Goal: Information Seeking & Learning: Learn about a topic

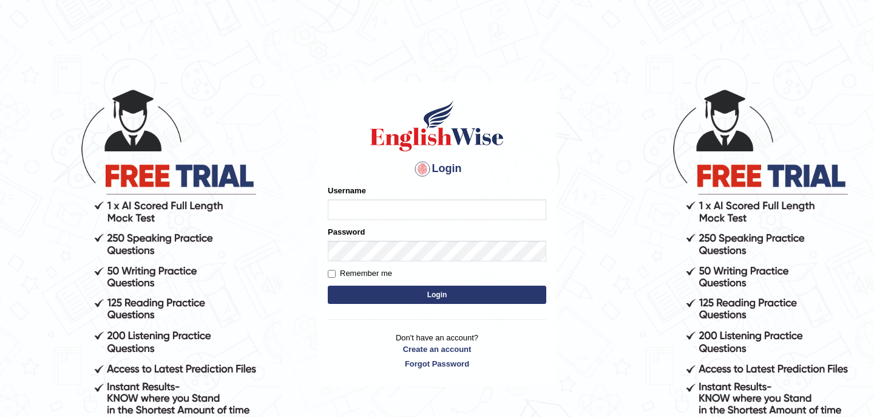
type input "bikramgurung_parramatta"
click at [423, 296] on button "Login" at bounding box center [437, 294] width 219 height 18
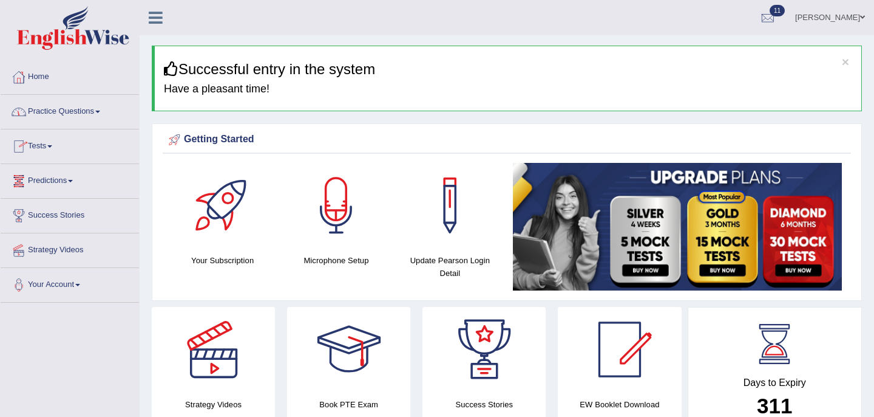
click at [95, 112] on link "Practice Questions" at bounding box center [70, 110] width 138 height 30
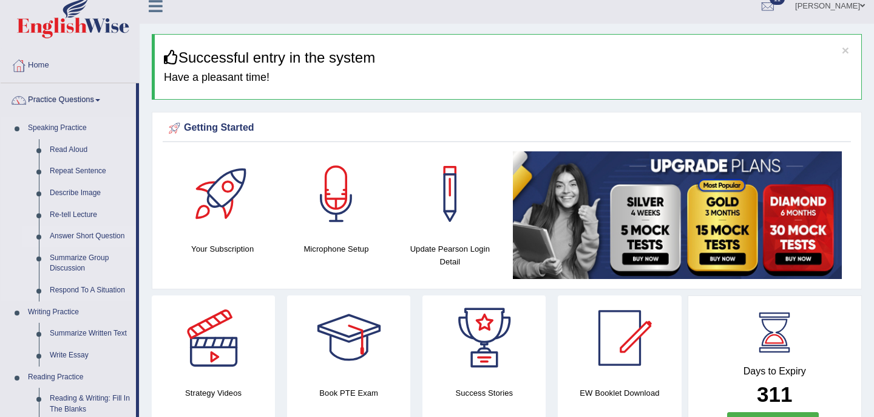
scroll to position [21, 0]
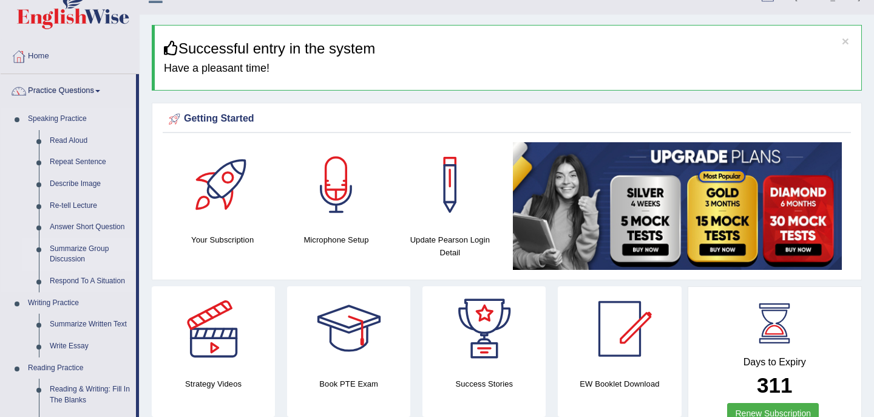
click at [76, 253] on link "Summarize Group Discussion" at bounding box center [90, 254] width 92 height 32
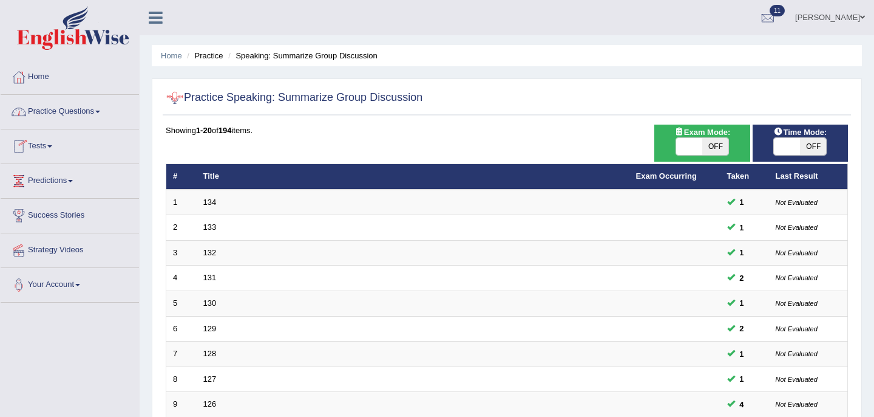
click at [727, 147] on span "OFF" at bounding box center [715, 146] width 26 height 17
checkbox input "true"
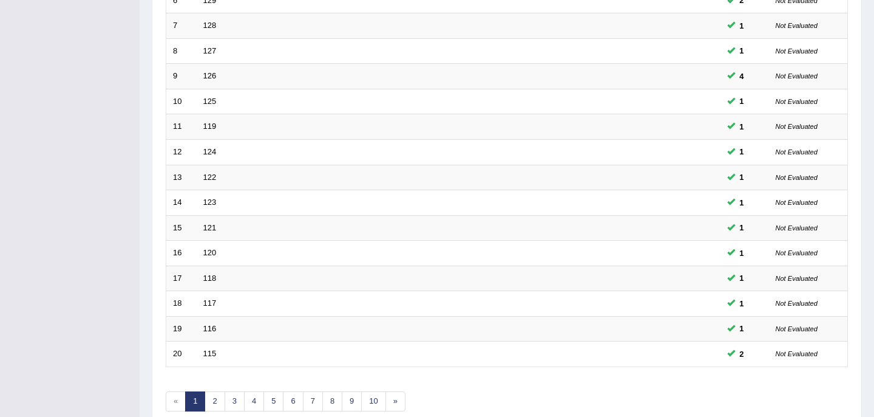
scroll to position [387, 0]
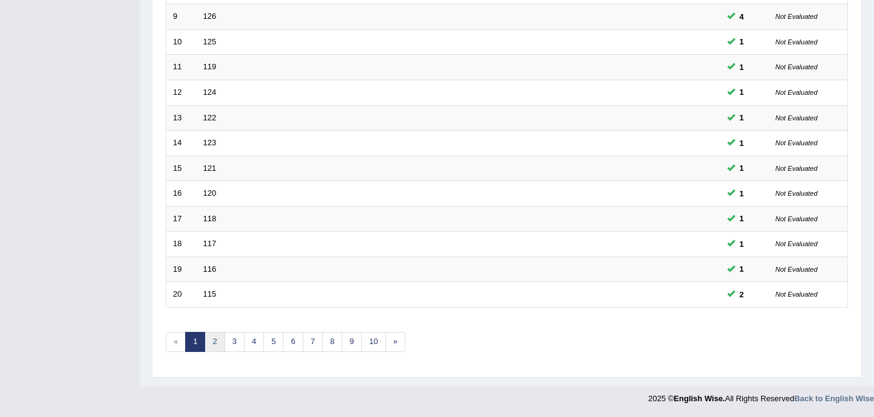
click at [213, 342] on link "2" at bounding box center [215, 342] width 20 height 20
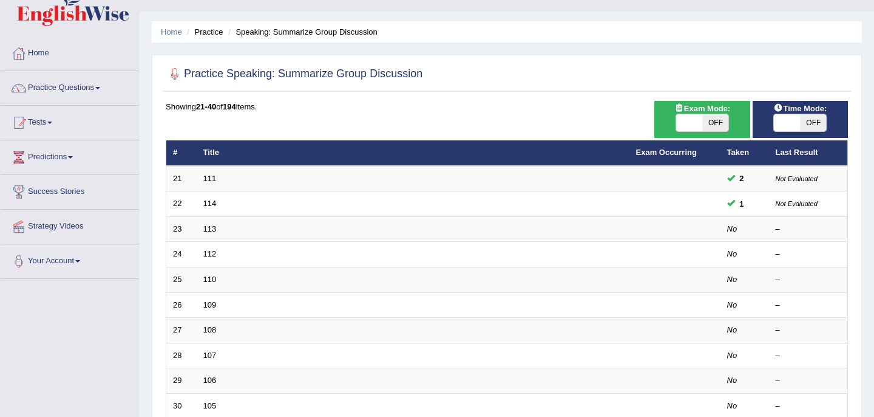
scroll to position [7, 0]
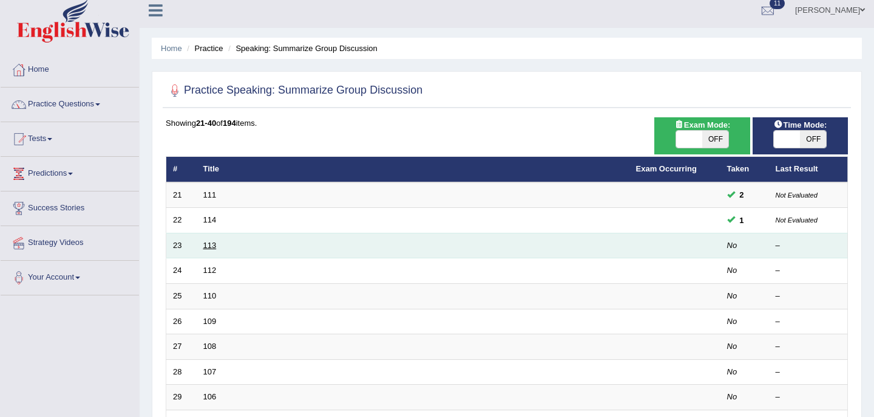
click at [209, 245] on link "113" at bounding box center [209, 244] width 13 height 9
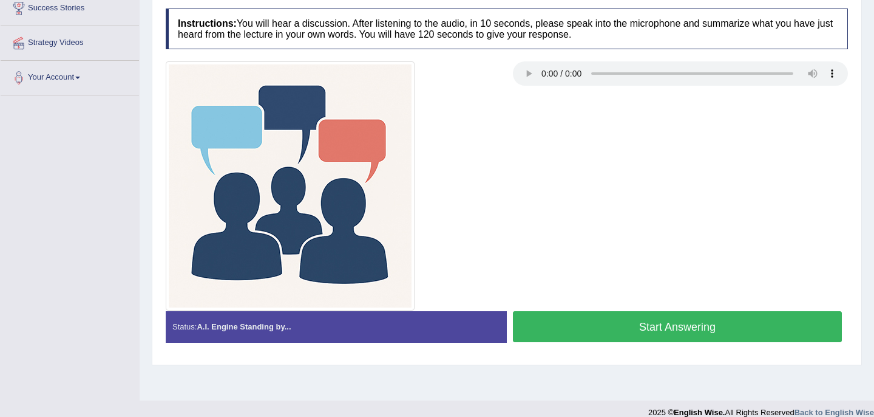
scroll to position [221, 0]
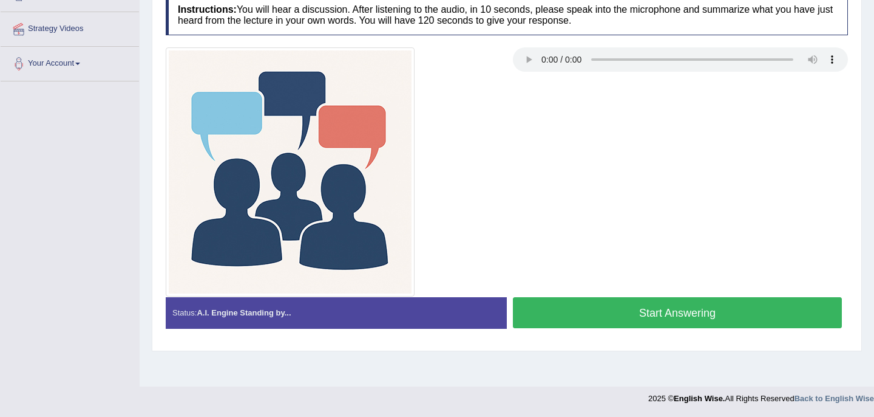
click at [676, 313] on button "Start Answering" at bounding box center [677, 312] width 329 height 31
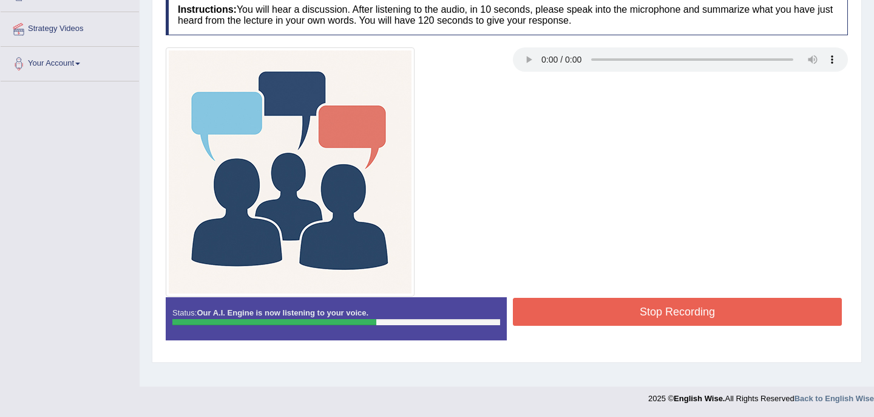
click at [640, 311] on button "Stop Recording" at bounding box center [677, 312] width 329 height 28
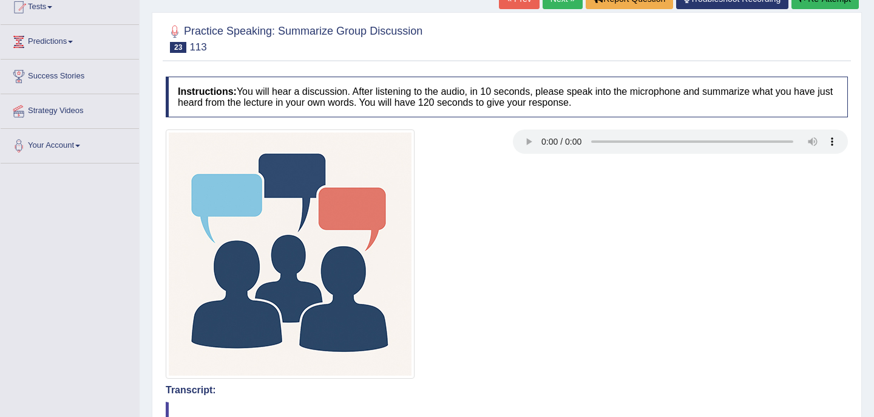
scroll to position [100, 0]
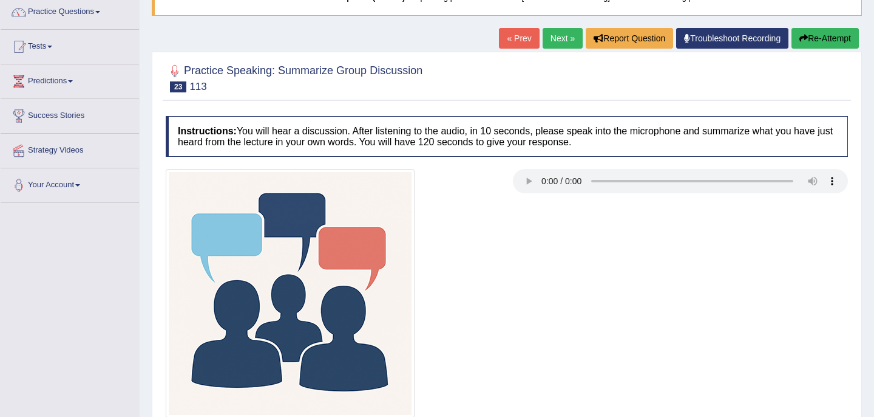
click at [557, 36] on link "Next »" at bounding box center [563, 38] width 40 height 21
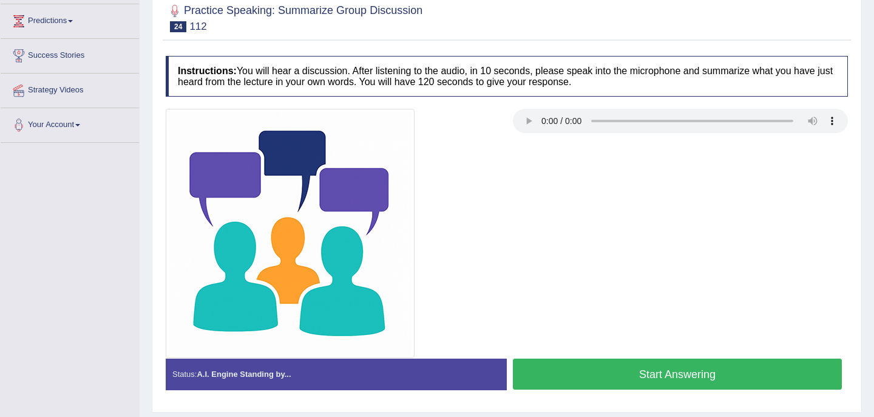
scroll to position [221, 0]
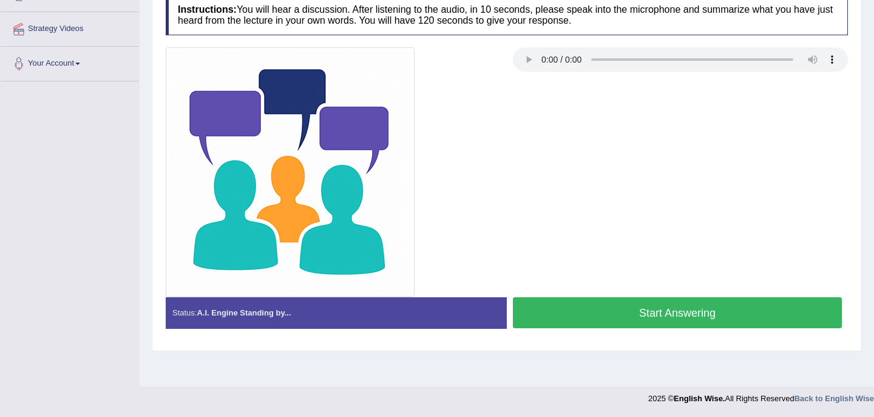
click at [638, 312] on button "Start Answering" at bounding box center [677, 312] width 329 height 31
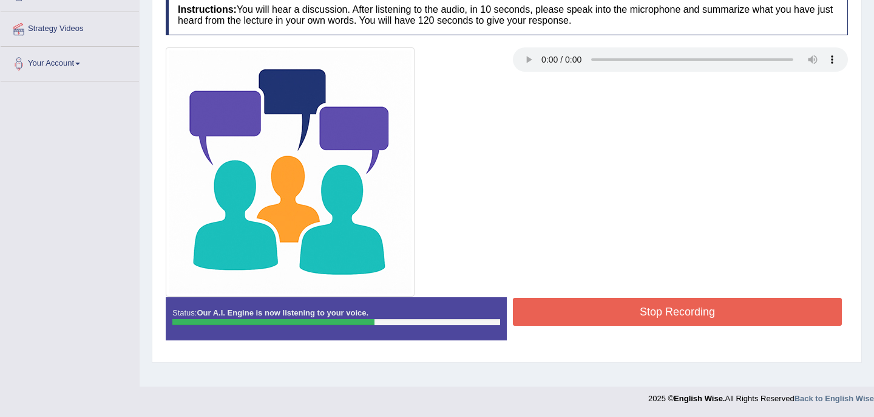
click at [679, 311] on button "Stop Recording" at bounding box center [677, 312] width 329 height 28
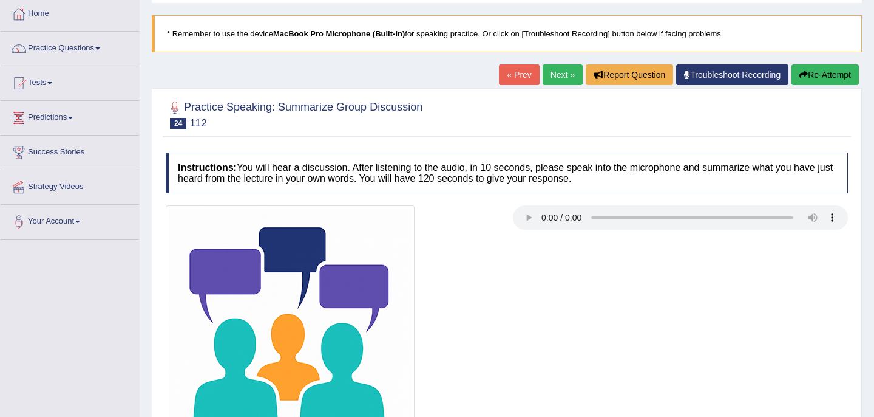
scroll to position [0, 0]
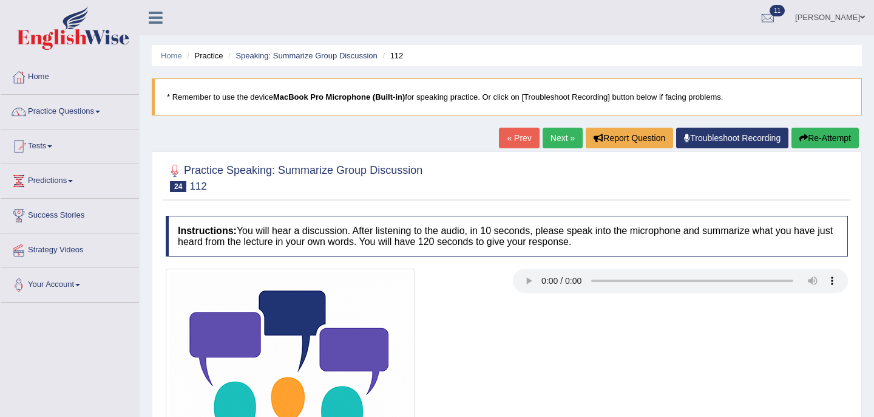
click at [560, 136] on link "Next »" at bounding box center [563, 138] width 40 height 21
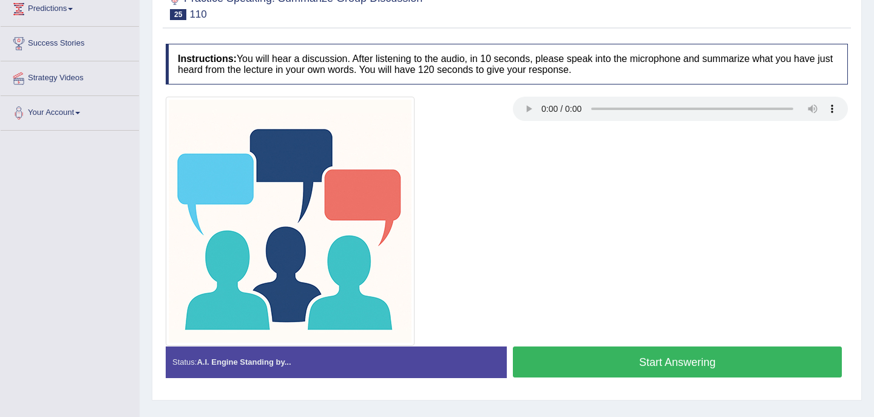
scroll to position [221, 0]
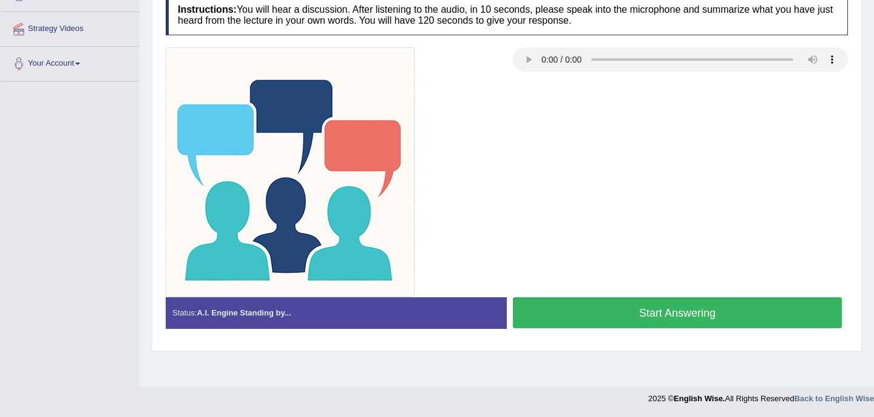
click at [679, 314] on button "Start Answering" at bounding box center [677, 312] width 329 height 31
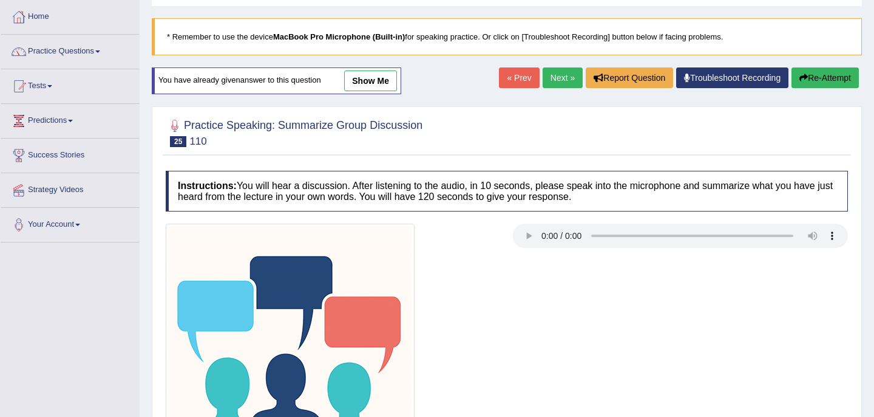
scroll to position [221, 0]
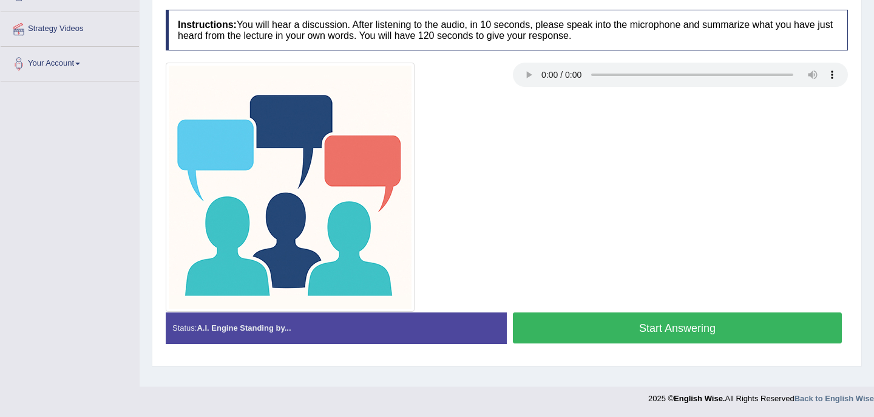
click at [668, 329] on button "Start Answering" at bounding box center [677, 327] width 329 height 31
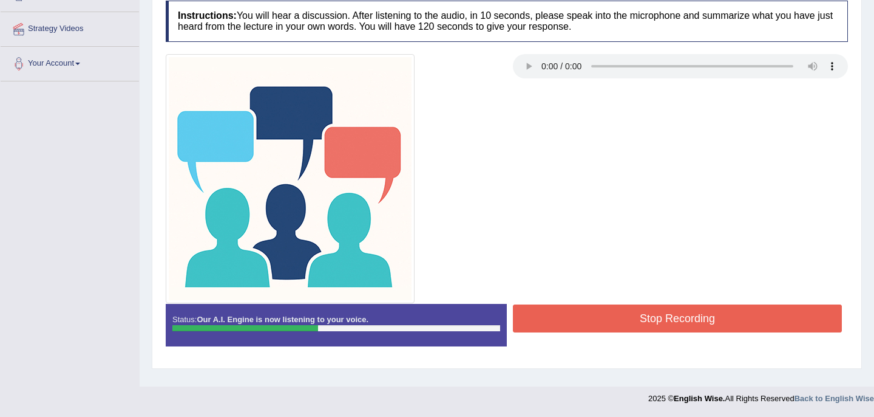
scroll to position [220, 0]
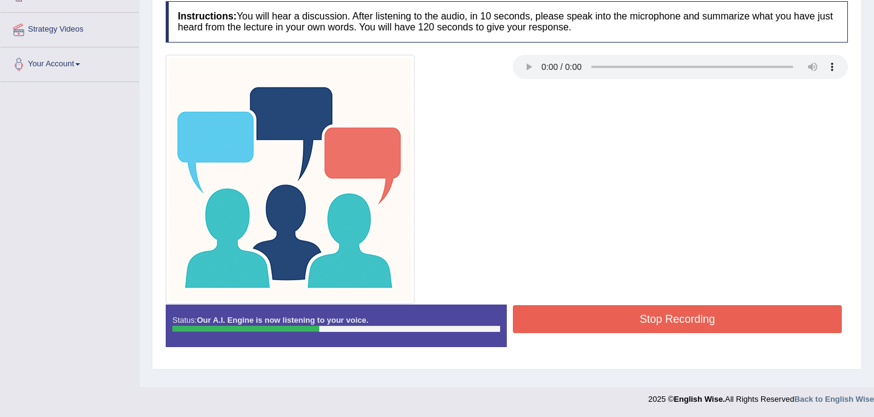
click at [665, 324] on button "Stop Recording" at bounding box center [677, 319] width 329 height 28
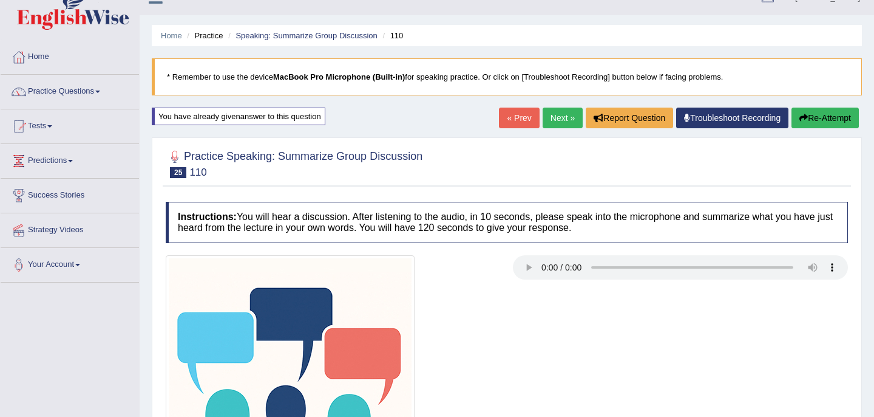
scroll to position [18, 0]
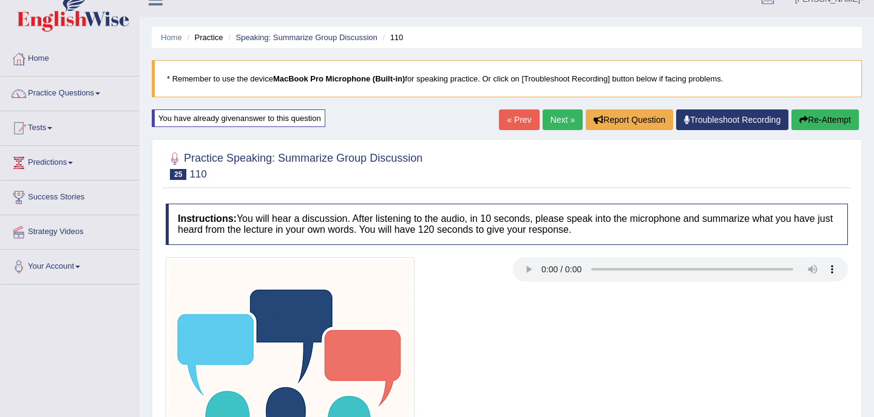
click at [820, 121] on button "Re-Attempt" at bounding box center [825, 119] width 67 height 21
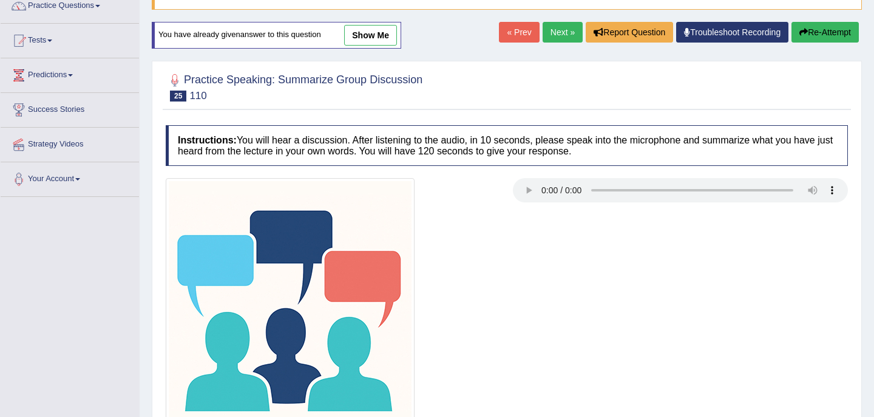
scroll to position [221, 0]
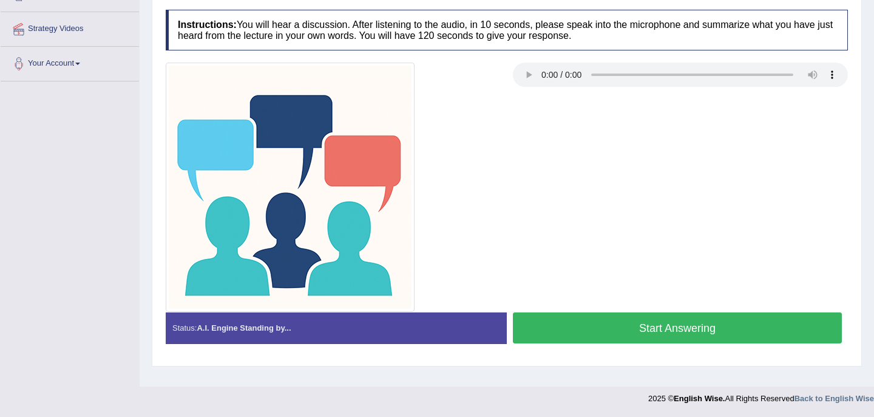
click at [605, 330] on button "Start Answering" at bounding box center [677, 327] width 329 height 31
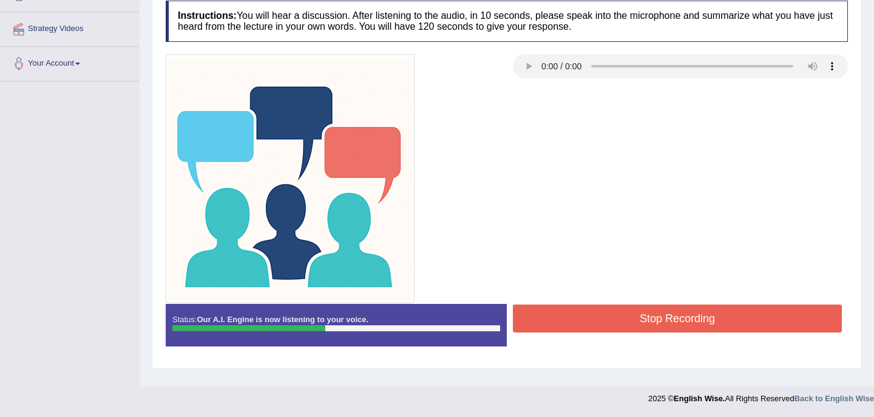
click at [635, 317] on button "Stop Recording" at bounding box center [677, 318] width 329 height 28
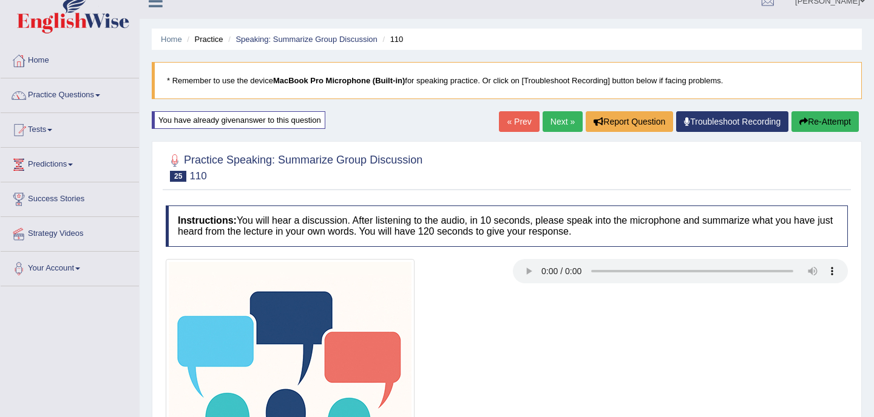
scroll to position [0, 0]
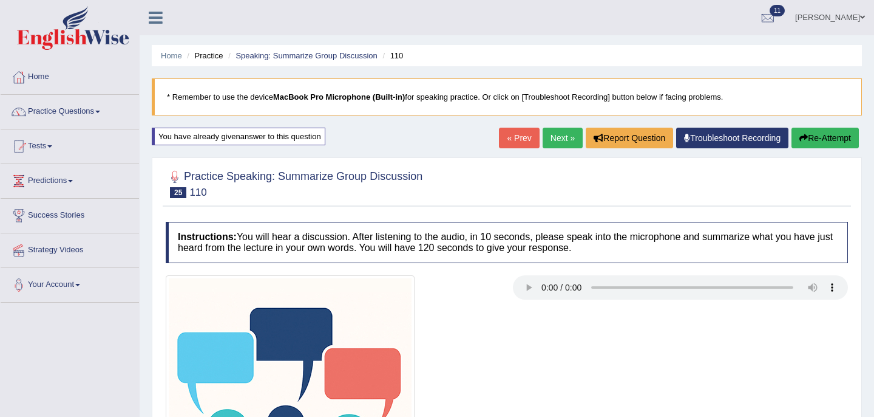
click at [831, 135] on button "Re-Attempt" at bounding box center [825, 138] width 67 height 21
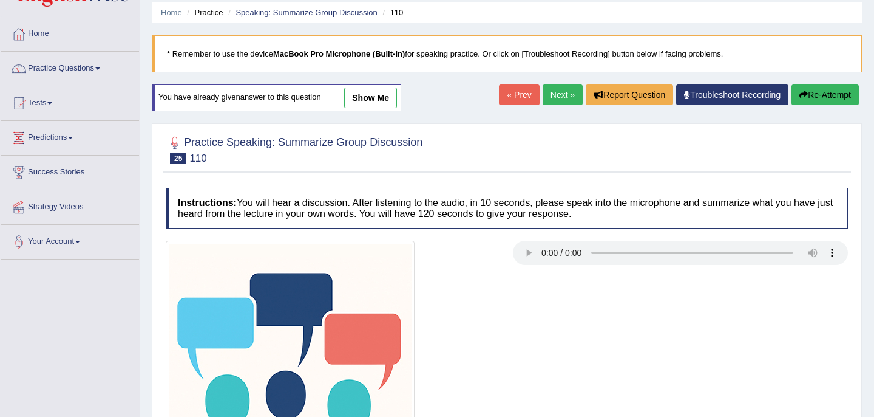
scroll to position [221, 0]
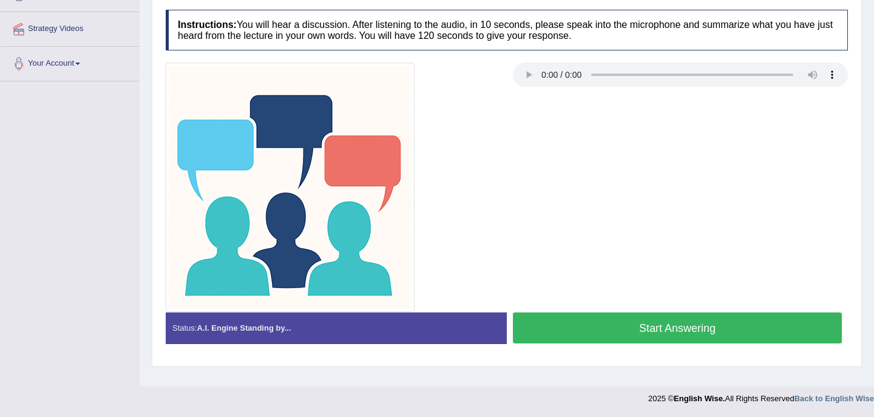
click at [598, 333] on button "Start Answering" at bounding box center [677, 327] width 329 height 31
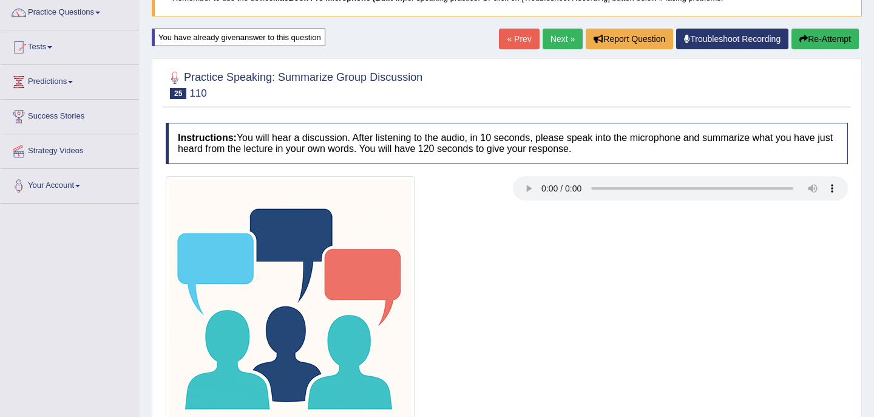
scroll to position [75, 0]
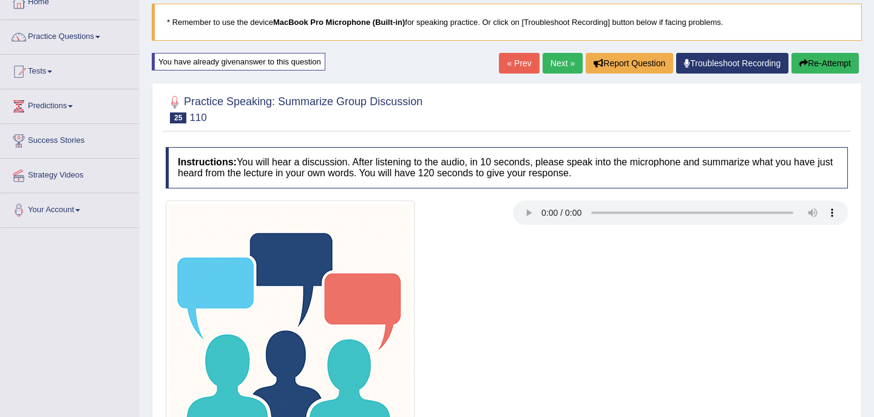
click at [823, 64] on button "Re-Attempt" at bounding box center [825, 63] width 67 height 21
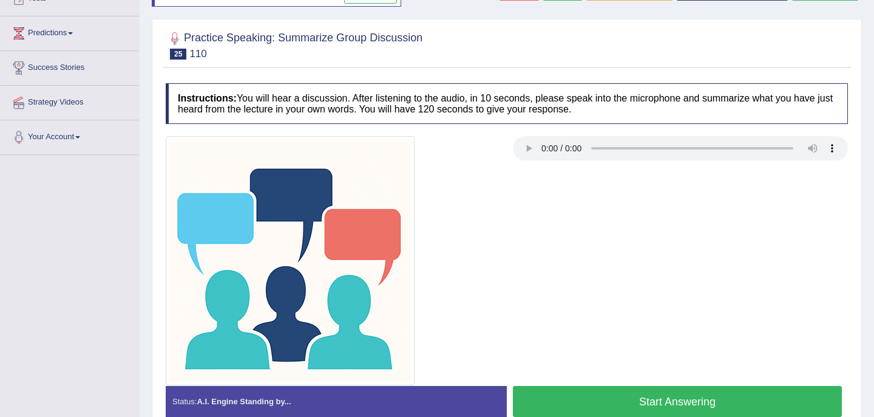
scroll to position [221, 0]
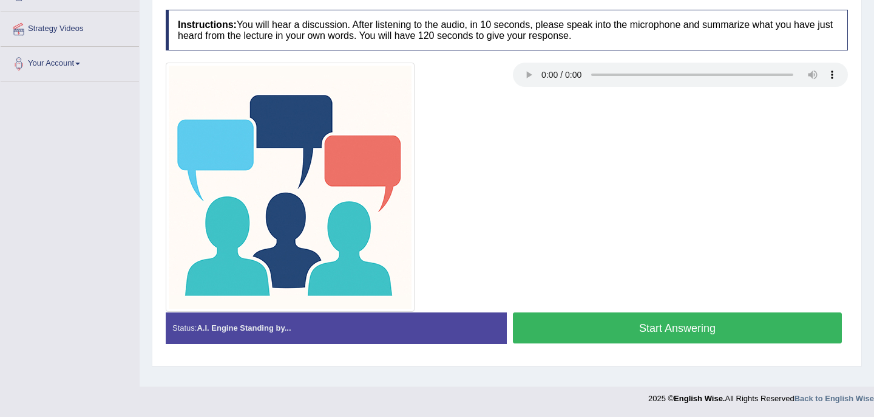
click at [602, 331] on button "Start Answering" at bounding box center [677, 327] width 329 height 31
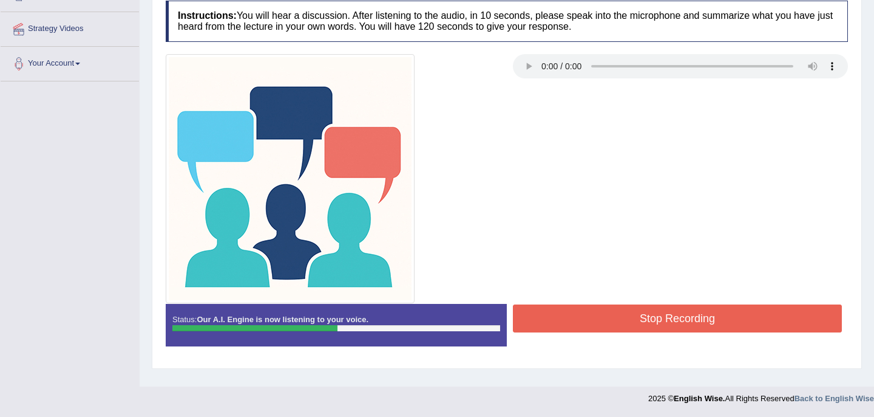
click at [612, 311] on button "Stop Recording" at bounding box center [677, 318] width 329 height 28
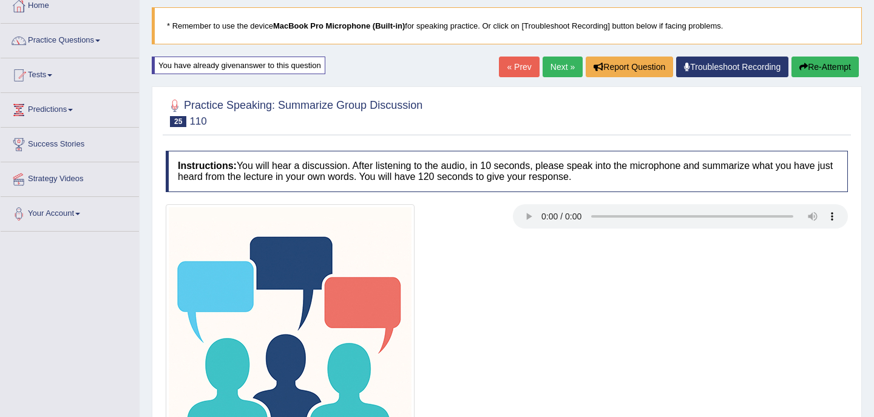
scroll to position [61, 0]
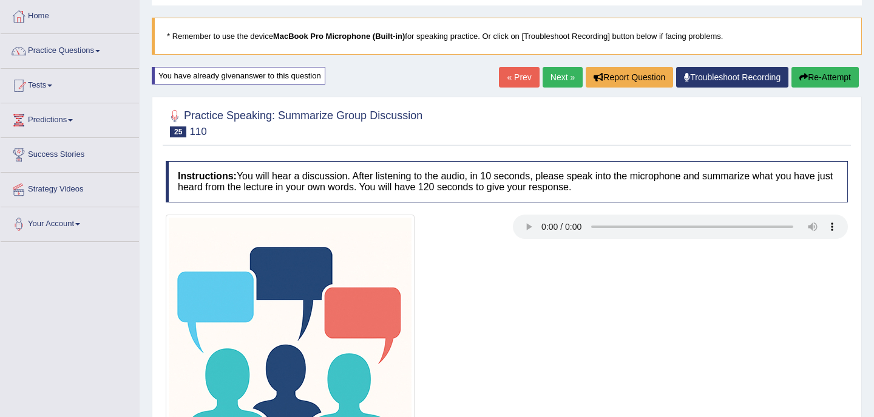
click at [821, 84] on button "Re-Attempt" at bounding box center [825, 77] width 67 height 21
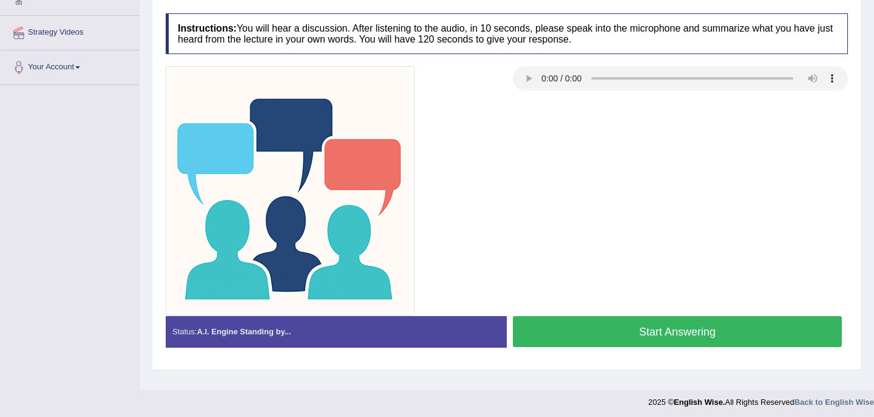
scroll to position [221, 0]
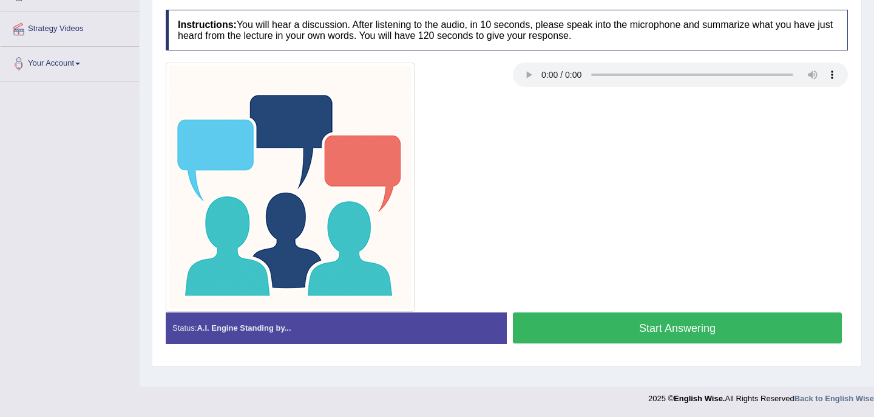
click at [642, 328] on button "Start Answering" at bounding box center [677, 327] width 329 height 31
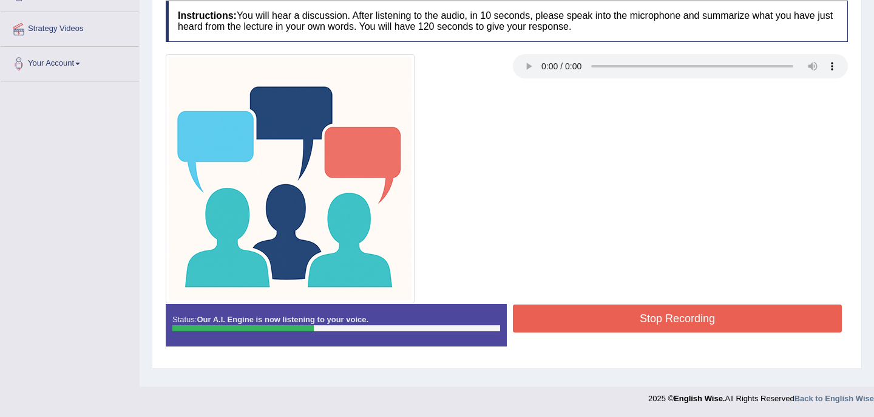
click at [642, 325] on button "Stop Recording" at bounding box center [677, 318] width 329 height 28
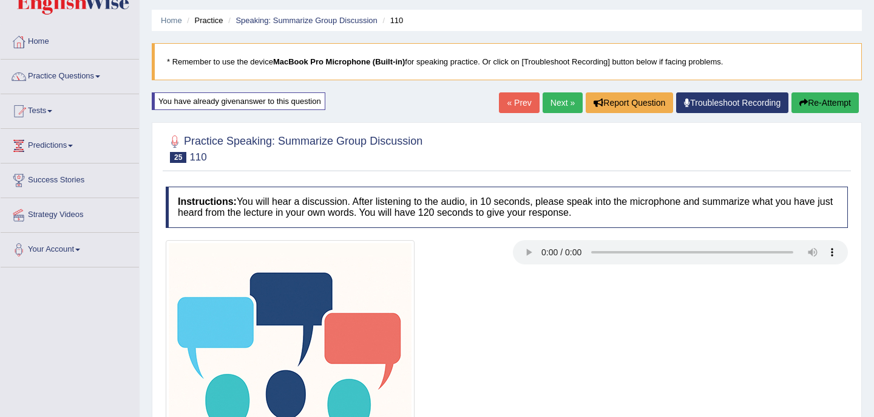
scroll to position [0, 0]
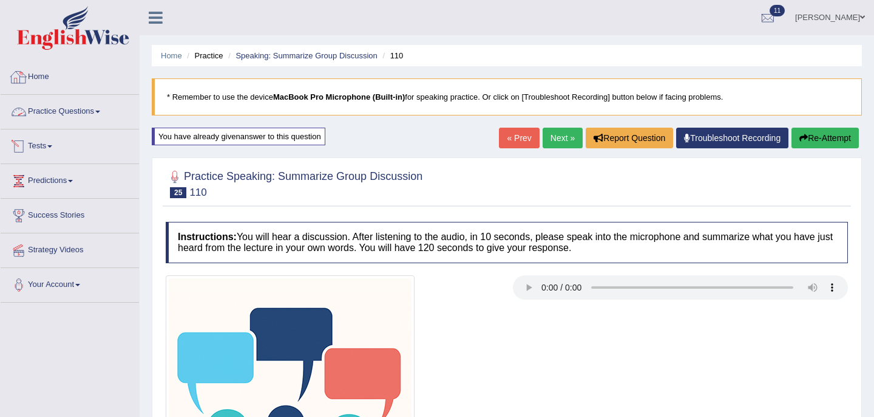
click at [46, 81] on link "Home" at bounding box center [70, 75] width 138 height 30
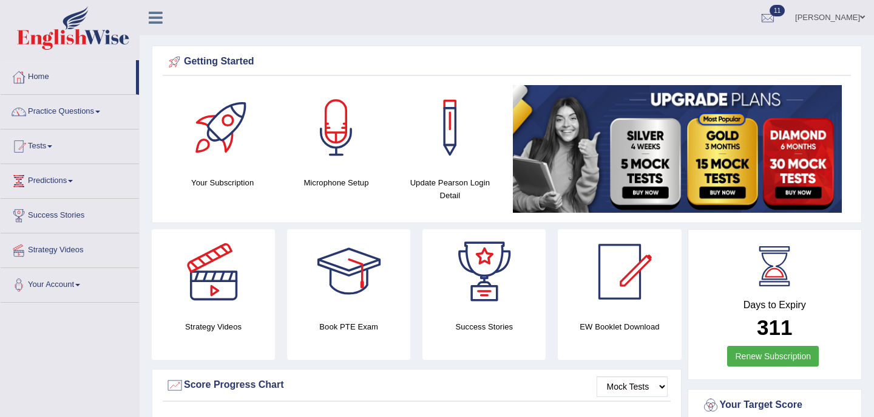
click at [93, 113] on link "Practice Questions" at bounding box center [70, 110] width 138 height 30
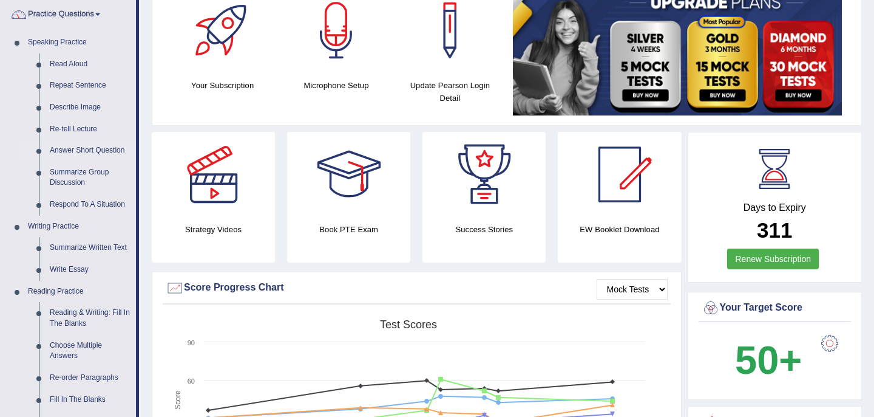
scroll to position [88, 0]
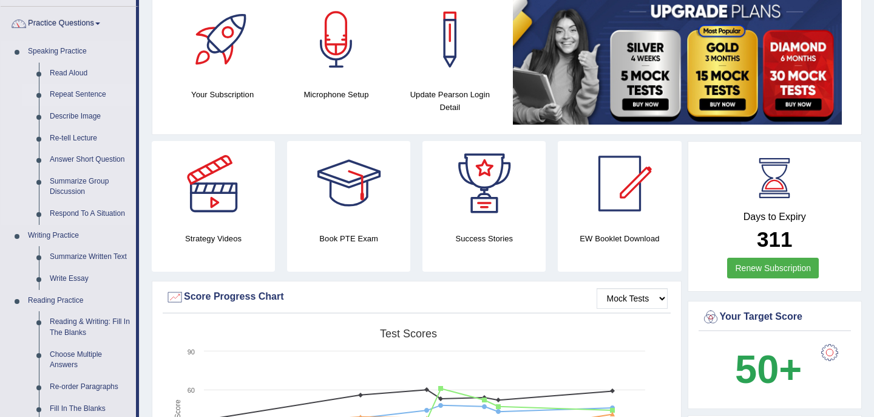
click at [93, 96] on link "Repeat Sentence" at bounding box center [90, 95] width 92 height 22
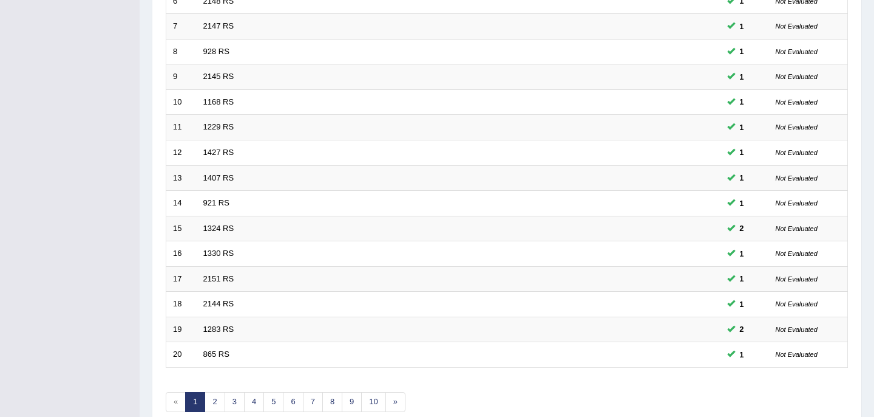
scroll to position [387, 0]
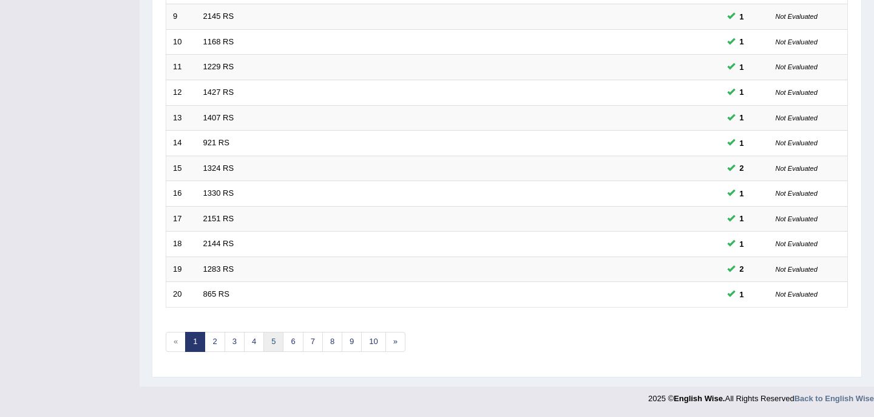
click at [273, 342] on link "5" at bounding box center [274, 342] width 20 height 20
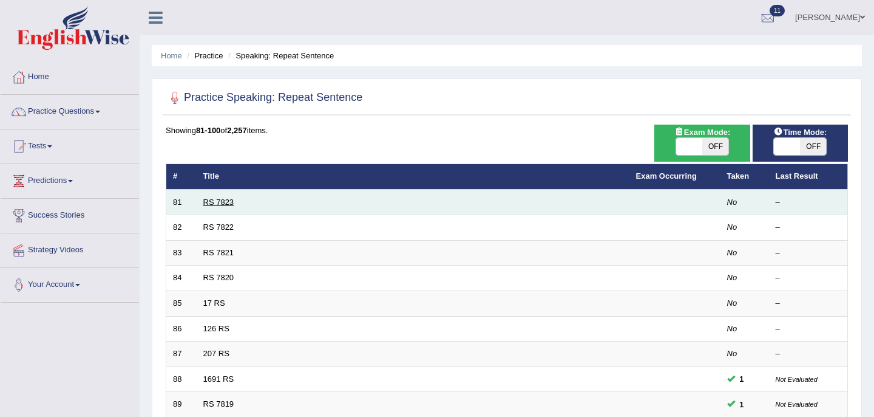
click at [215, 200] on link "RS 7823" at bounding box center [218, 201] width 31 height 9
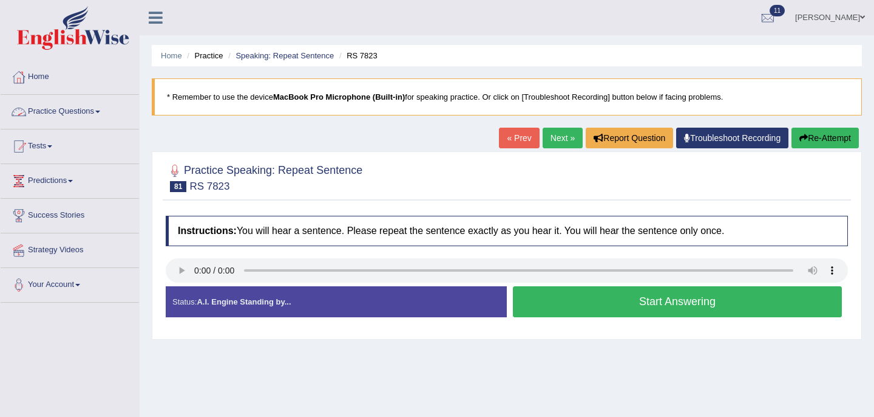
click at [90, 112] on link "Practice Questions" at bounding box center [70, 110] width 138 height 30
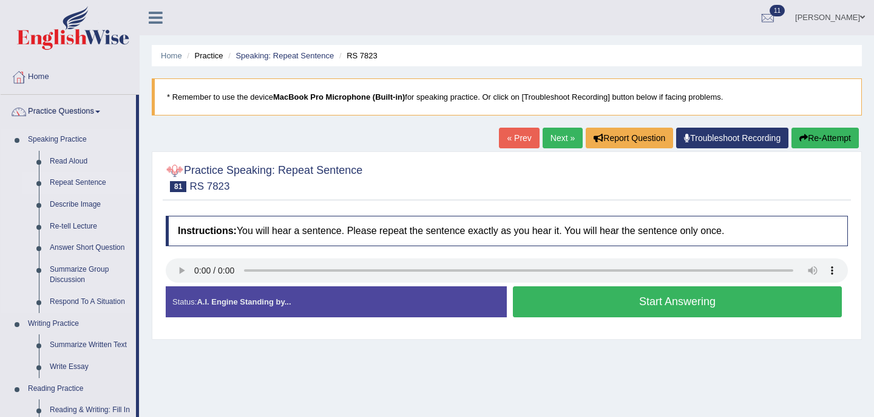
click at [82, 184] on link "Repeat Sentence" at bounding box center [90, 183] width 92 height 22
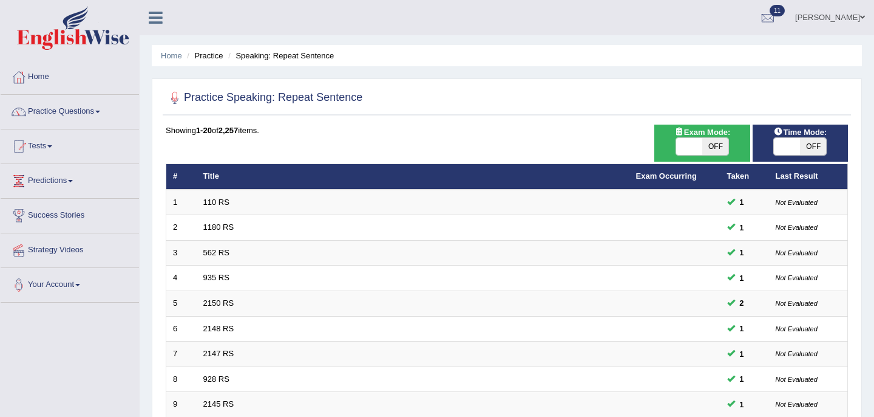
click at [714, 143] on span "OFF" at bounding box center [715, 146] width 26 height 17
checkbox input "true"
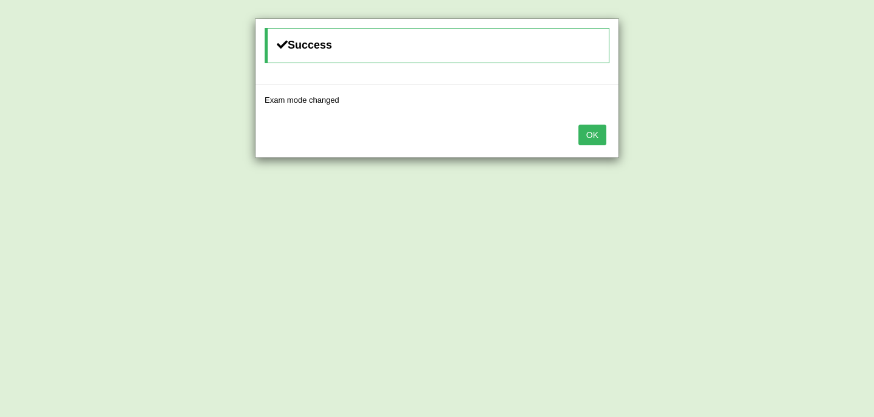
click at [587, 140] on button "OK" at bounding box center [593, 134] width 28 height 21
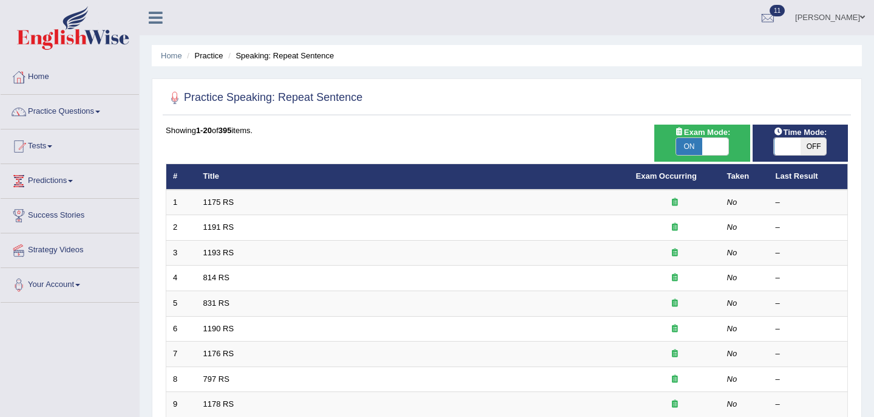
click at [806, 154] on span "OFF" at bounding box center [813, 146] width 26 height 17
checkbox input "true"
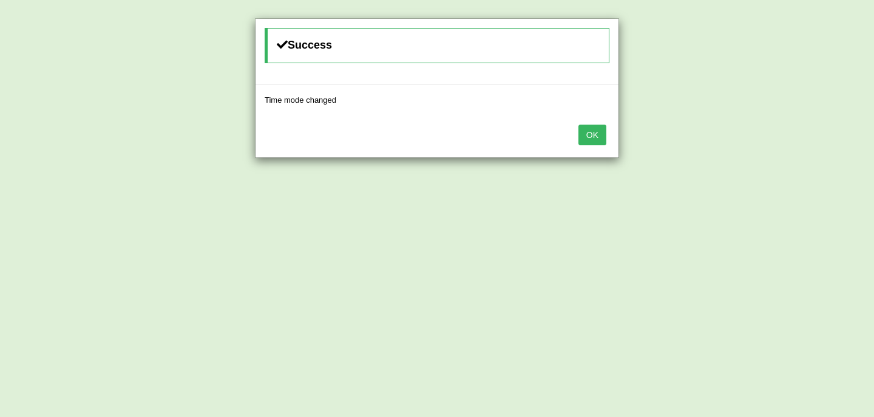
click at [599, 135] on button "OK" at bounding box center [593, 134] width 28 height 21
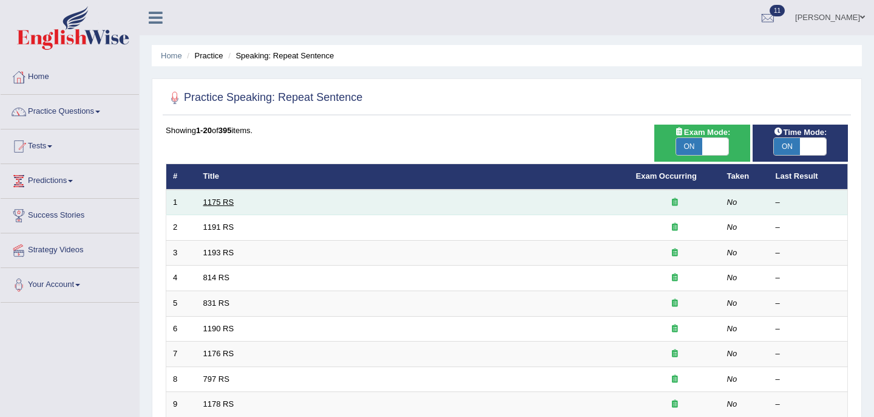
click at [203, 197] on link "1175 RS" at bounding box center [218, 201] width 31 height 9
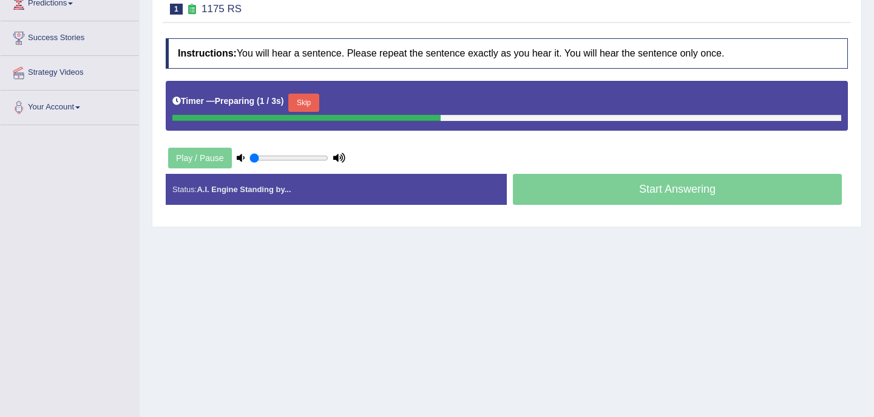
scroll to position [221, 0]
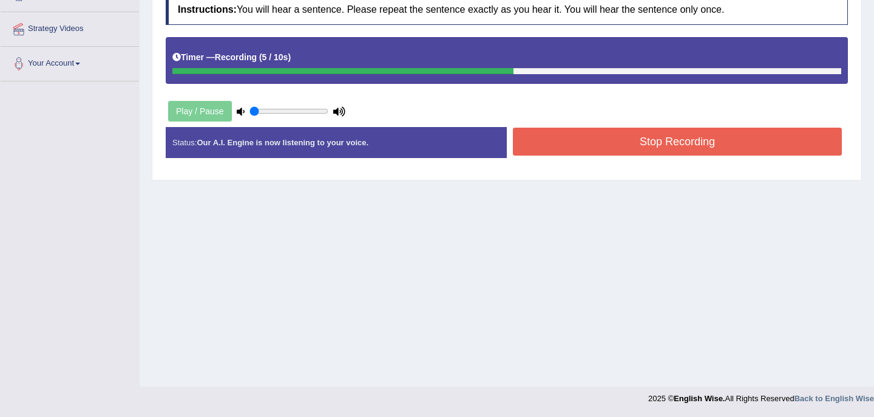
click at [594, 147] on button "Stop Recording" at bounding box center [677, 142] width 329 height 28
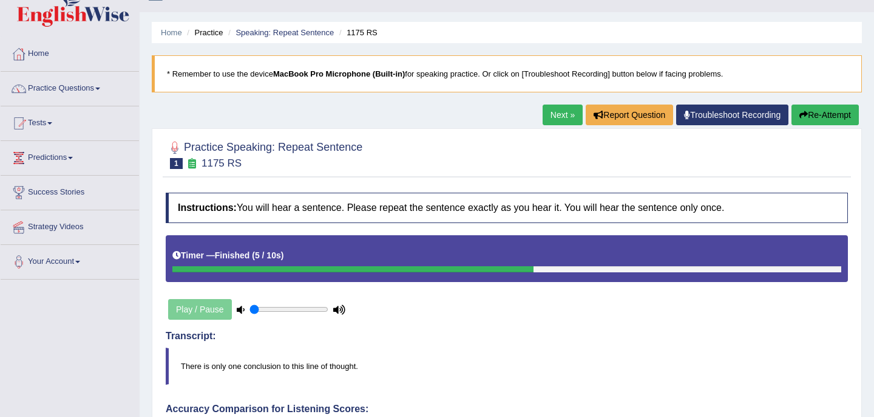
scroll to position [0, 0]
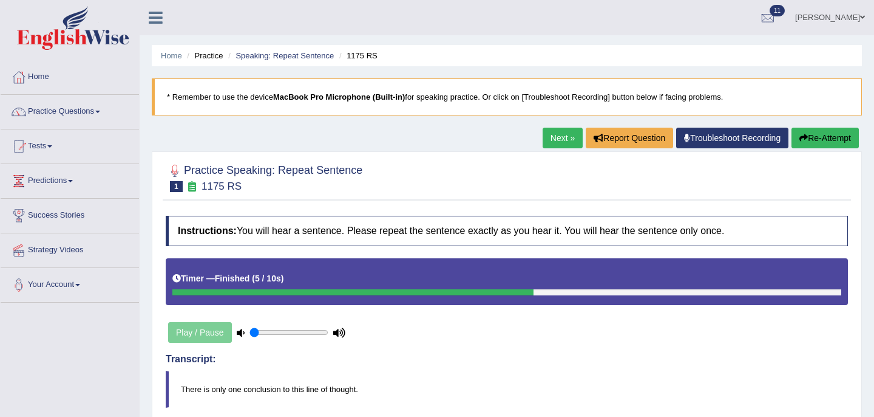
click at [554, 136] on link "Next »" at bounding box center [563, 138] width 40 height 21
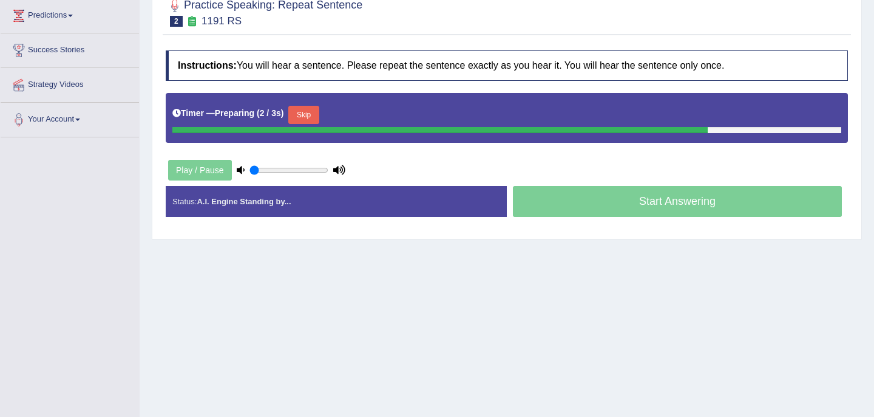
scroll to position [167, 0]
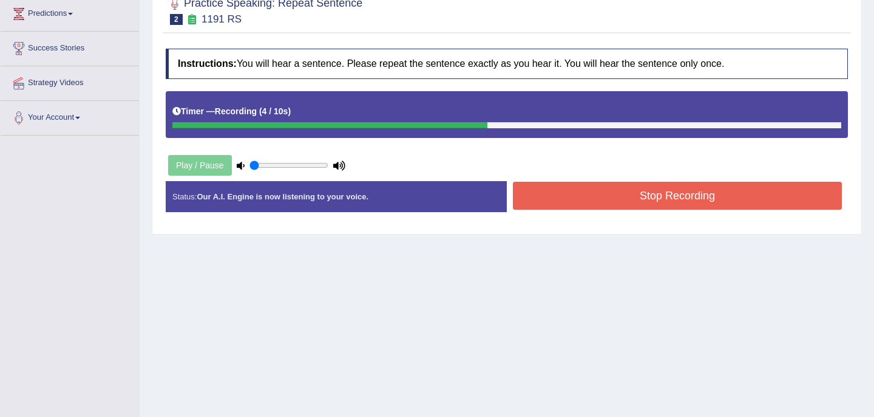
click at [590, 192] on button "Stop Recording" at bounding box center [677, 196] width 329 height 28
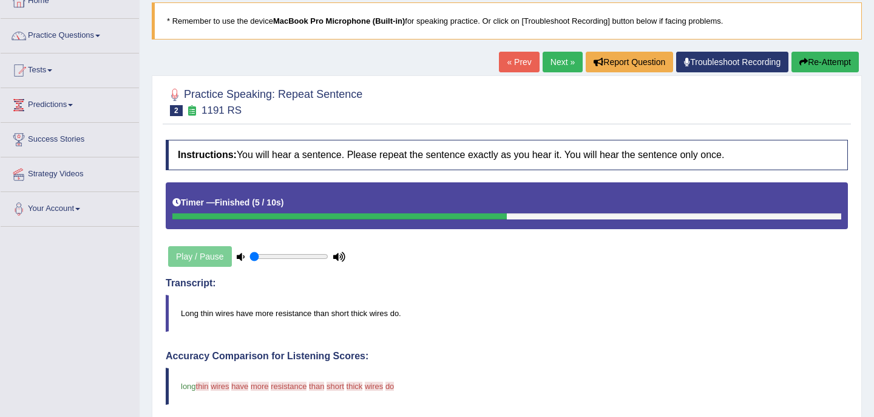
scroll to position [0, 0]
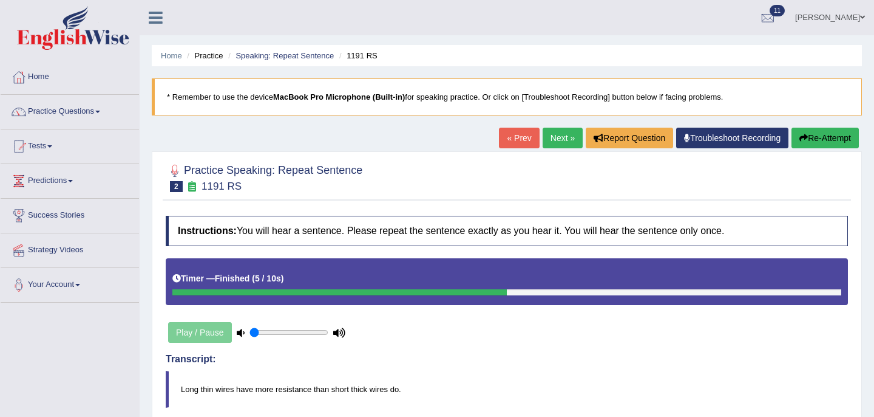
click at [818, 138] on button "Re-Attempt" at bounding box center [825, 138] width 67 height 21
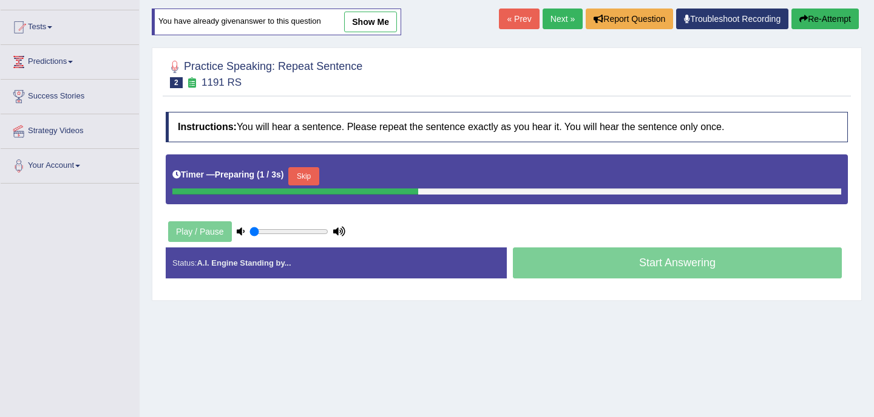
scroll to position [160, 0]
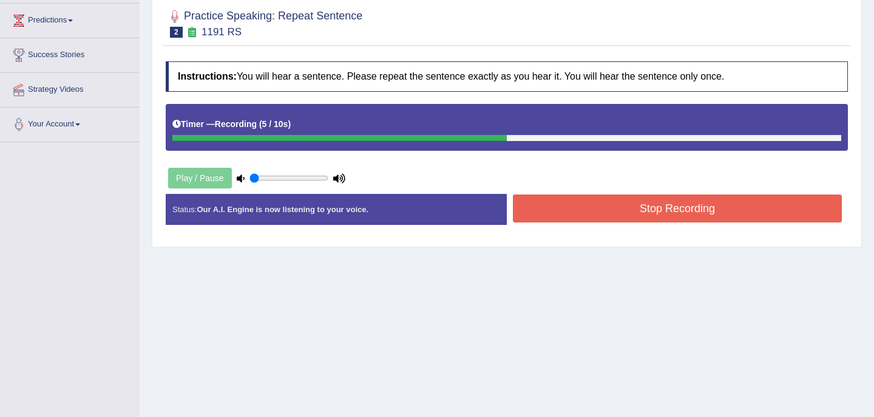
click at [610, 213] on button "Stop Recording" at bounding box center [677, 208] width 329 height 28
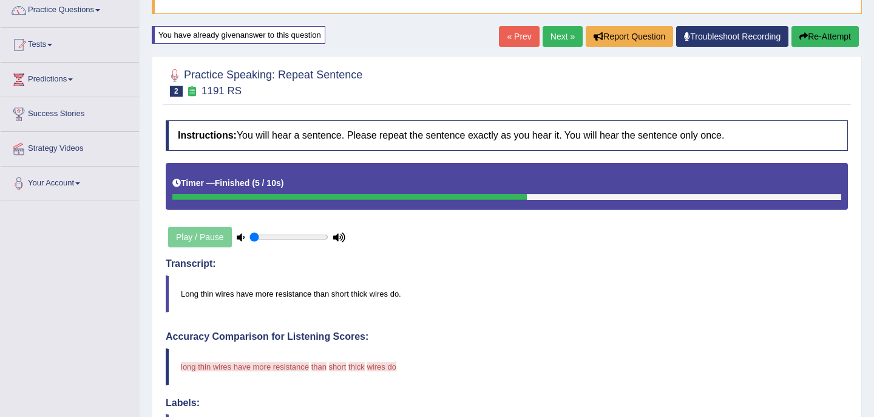
scroll to position [54, 0]
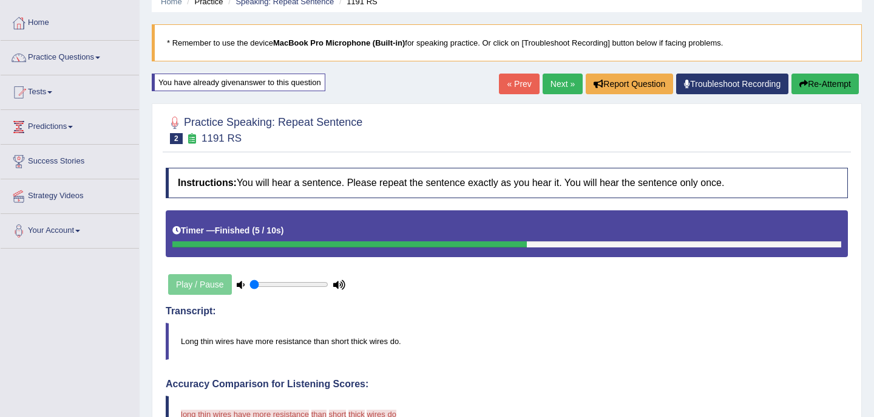
click at [551, 83] on link "Next »" at bounding box center [563, 83] width 40 height 21
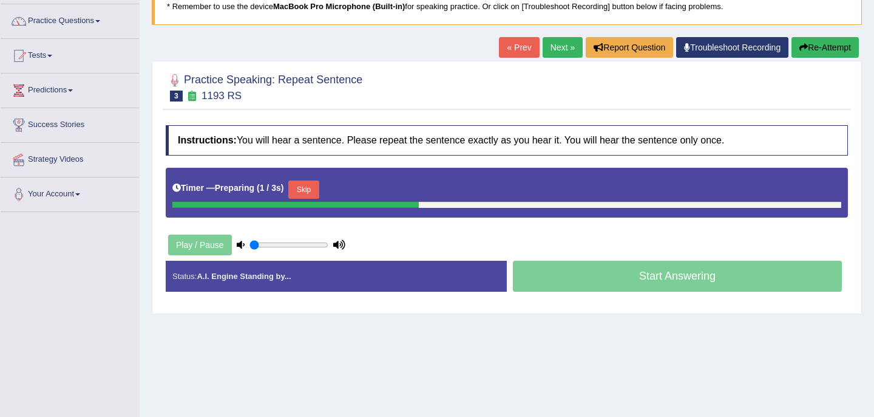
scroll to position [166, 0]
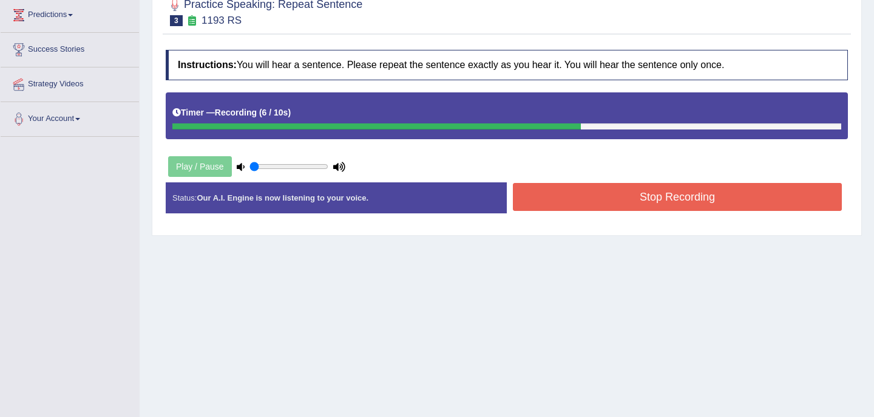
click at [611, 194] on button "Stop Recording" at bounding box center [677, 197] width 329 height 28
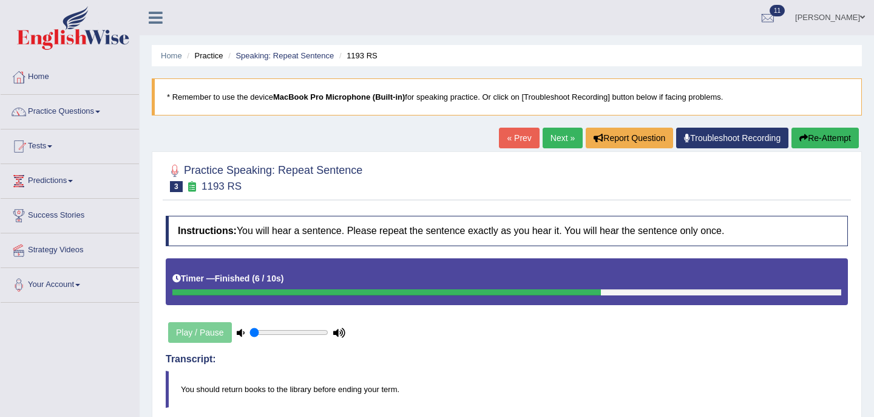
scroll to position [16, 0]
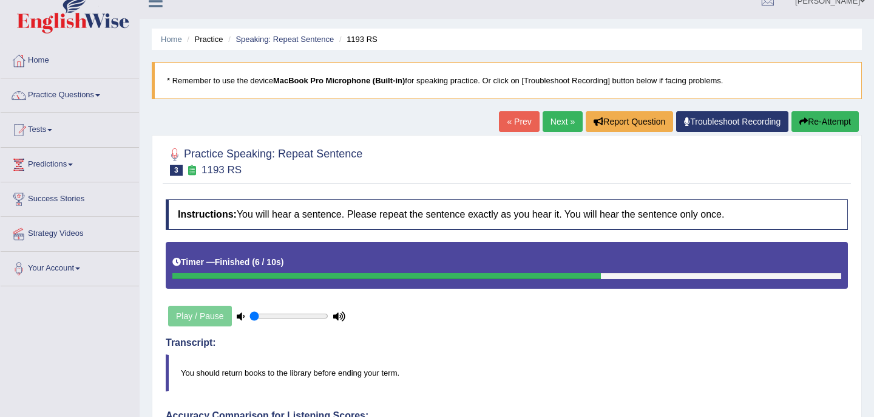
click at [823, 123] on button "Re-Attempt" at bounding box center [825, 121] width 67 height 21
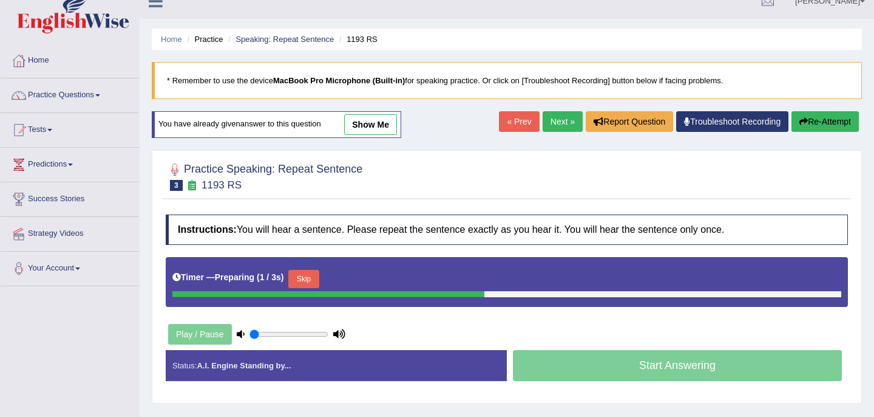
click at [307, 279] on button "Skip" at bounding box center [303, 279] width 30 height 18
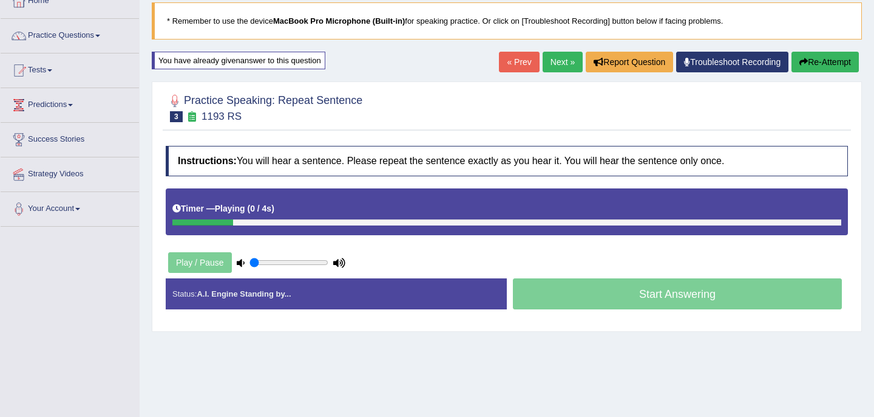
scroll to position [80, 0]
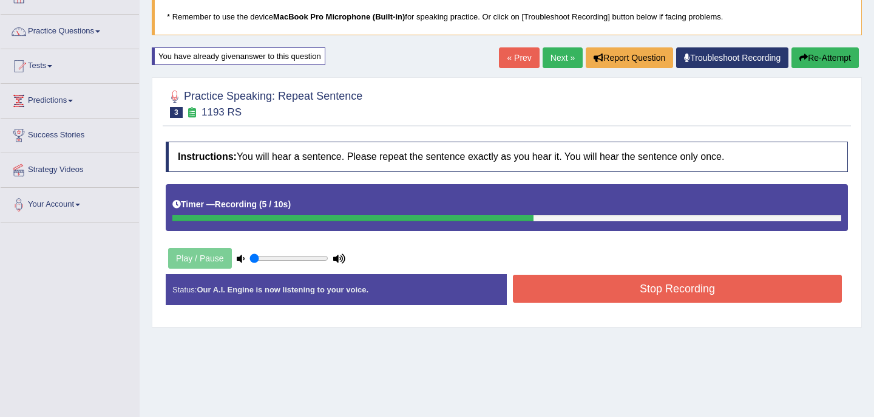
click at [576, 288] on button "Stop Recording" at bounding box center [677, 288] width 329 height 28
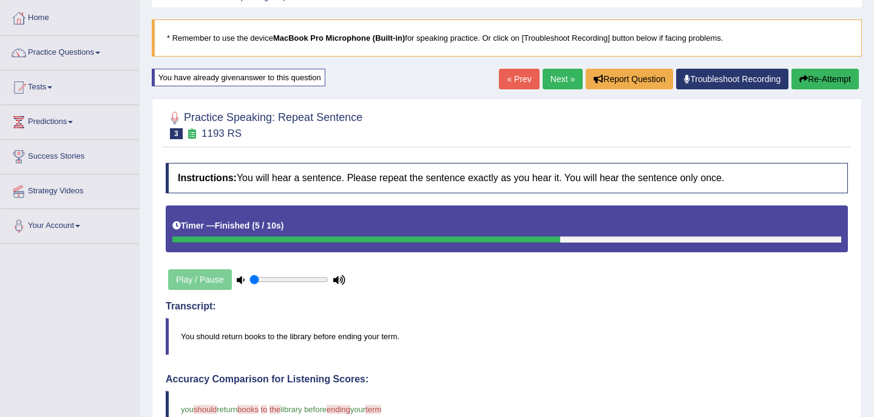
scroll to position [0, 0]
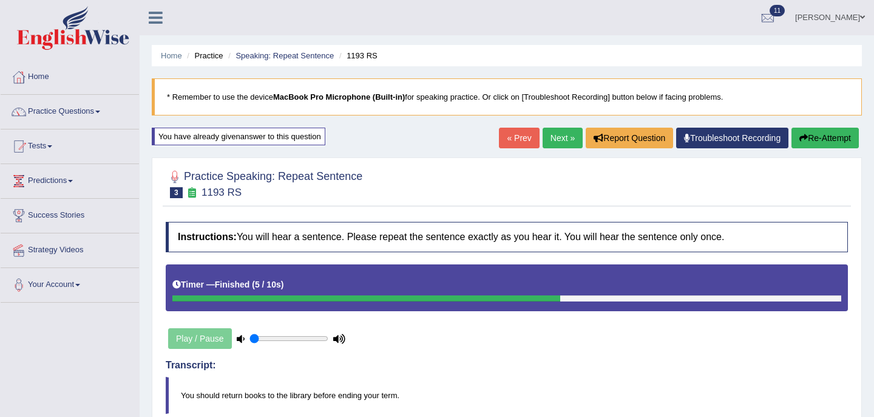
click at [553, 138] on link "Next »" at bounding box center [563, 138] width 40 height 21
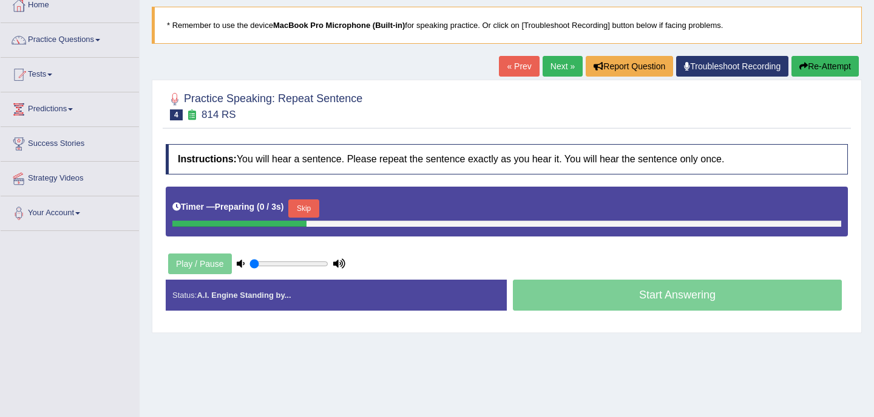
scroll to position [106, 0]
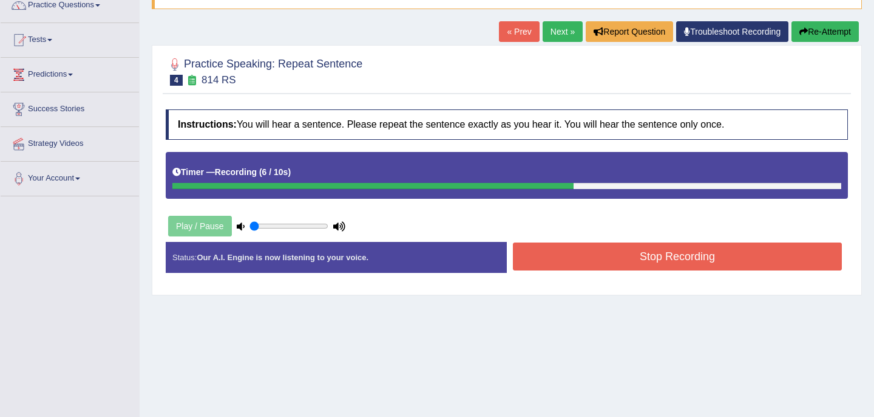
click at [582, 257] on button "Stop Recording" at bounding box center [677, 256] width 329 height 28
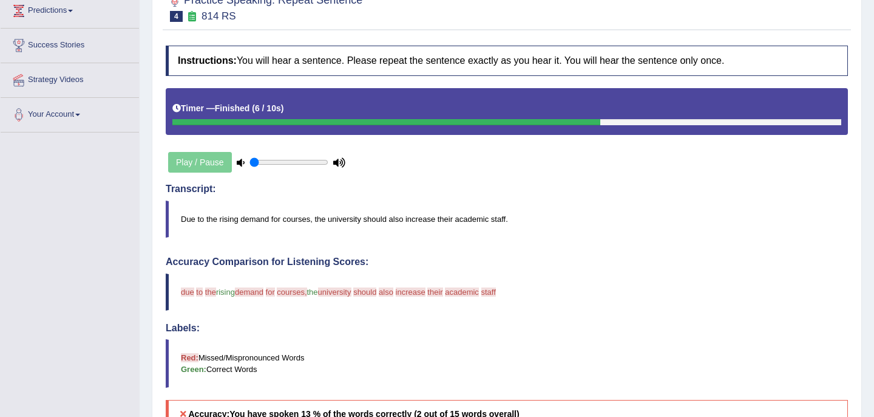
scroll to position [0, 0]
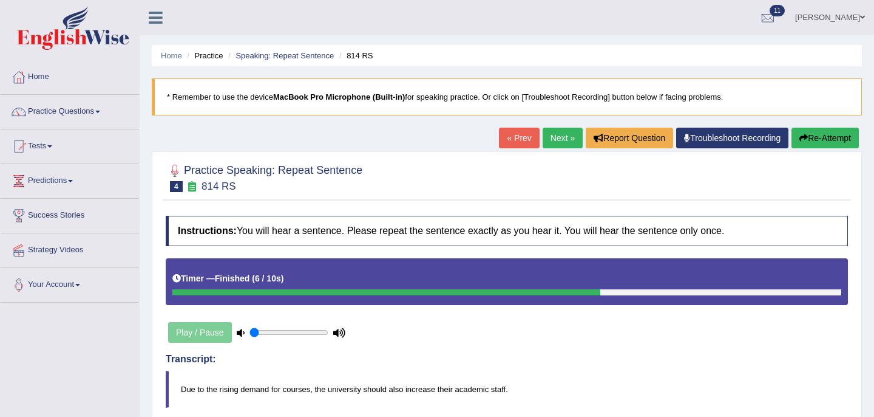
click at [811, 139] on button "Re-Attempt" at bounding box center [825, 138] width 67 height 21
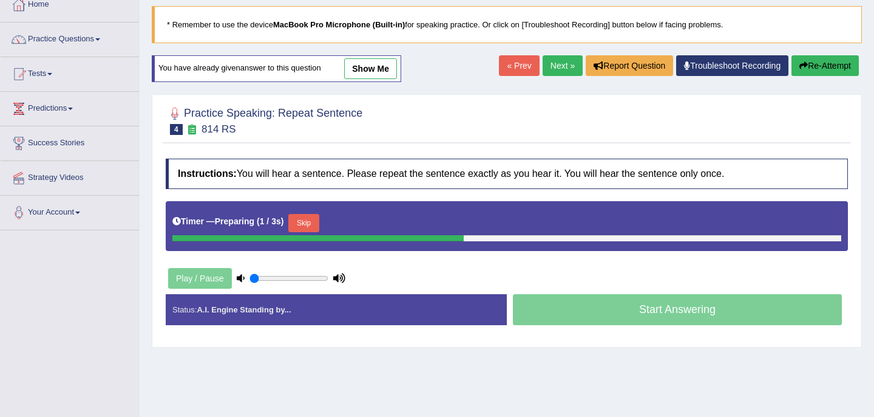
scroll to position [95, 0]
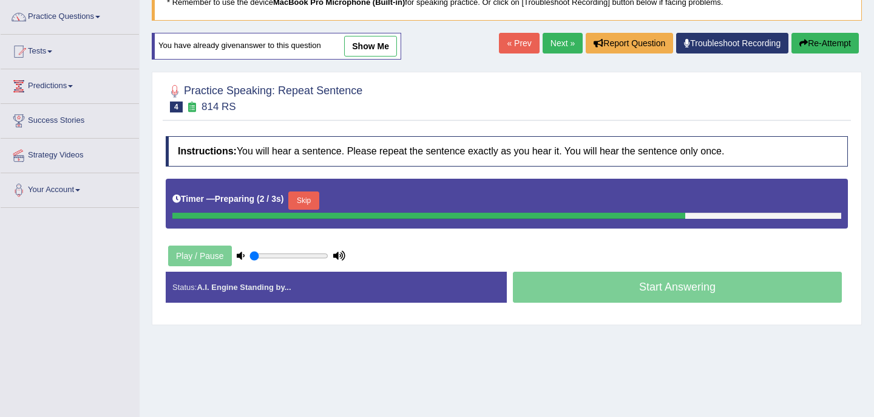
click at [314, 199] on button "Skip" at bounding box center [303, 200] width 30 height 18
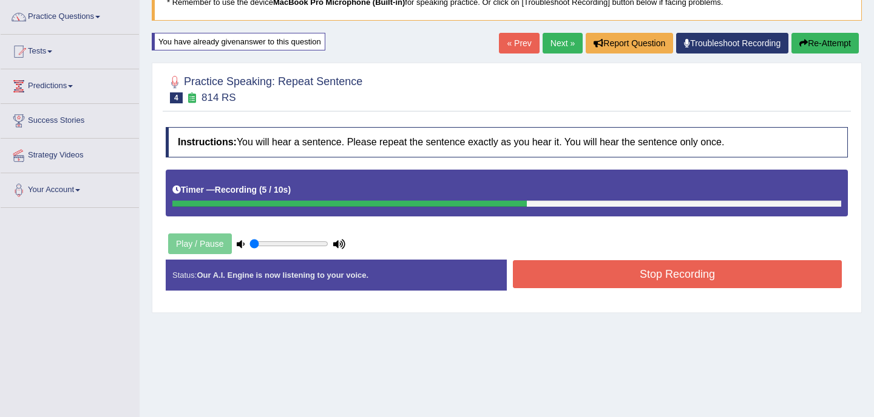
click at [613, 270] on button "Stop Recording" at bounding box center [677, 274] width 329 height 28
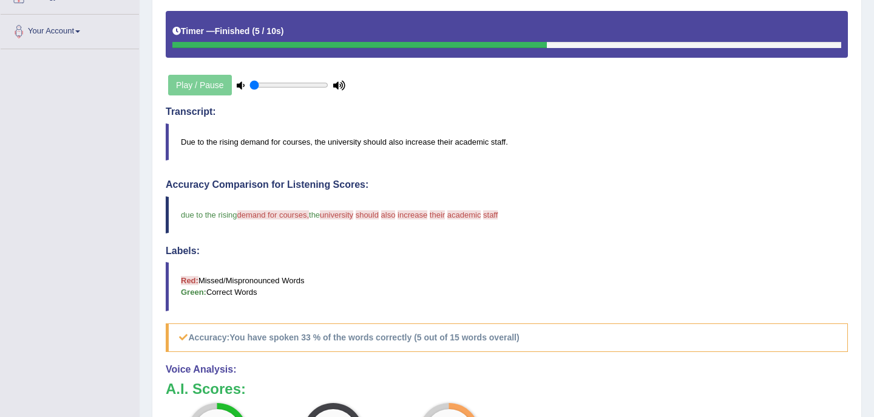
scroll to position [0, 0]
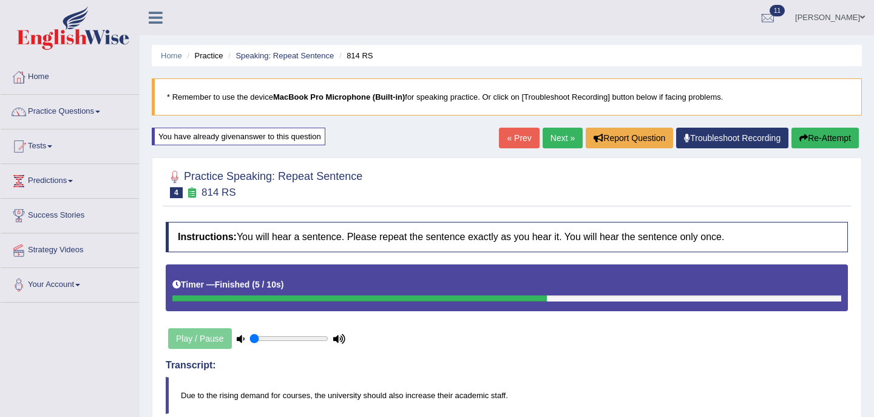
click at [556, 137] on link "Next »" at bounding box center [563, 138] width 40 height 21
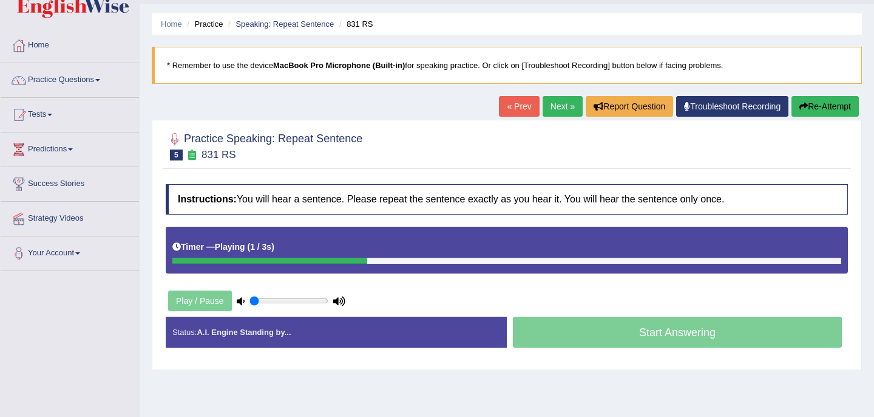
scroll to position [35, 0]
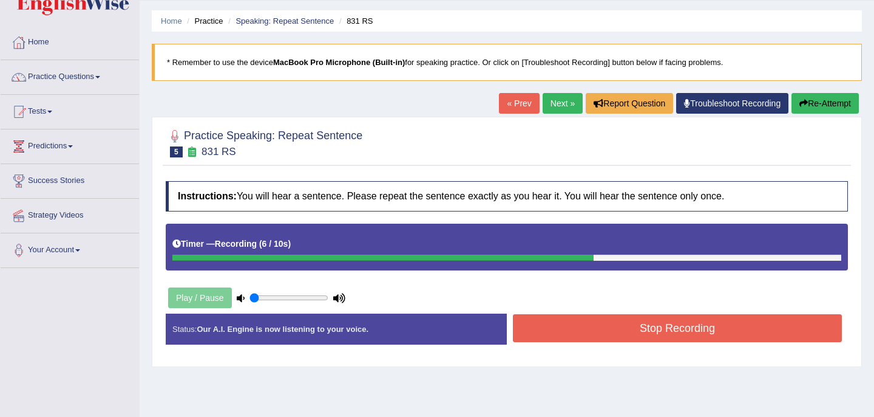
click at [614, 333] on button "Stop Recording" at bounding box center [677, 328] width 329 height 28
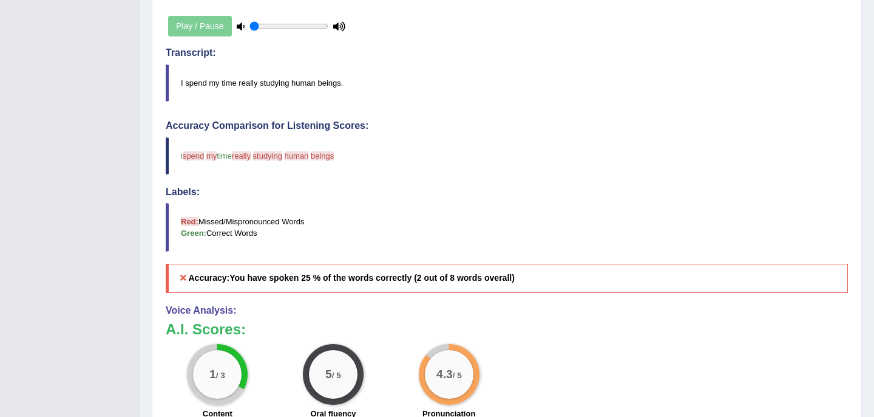
scroll to position [0, 0]
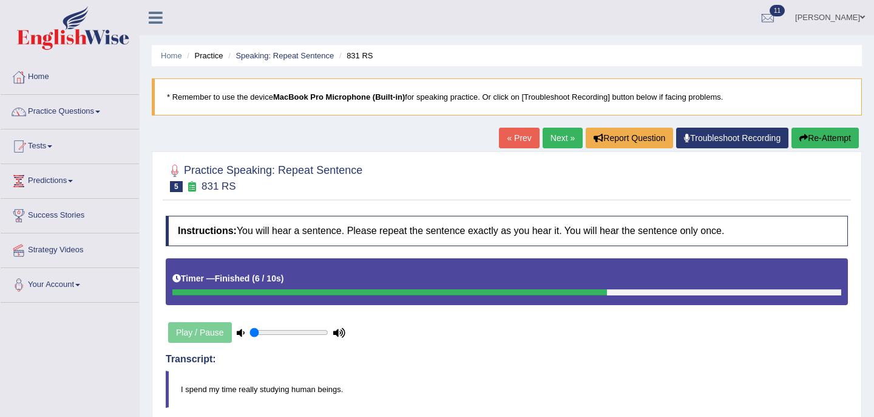
click at [831, 138] on button "Re-Attempt" at bounding box center [825, 138] width 67 height 21
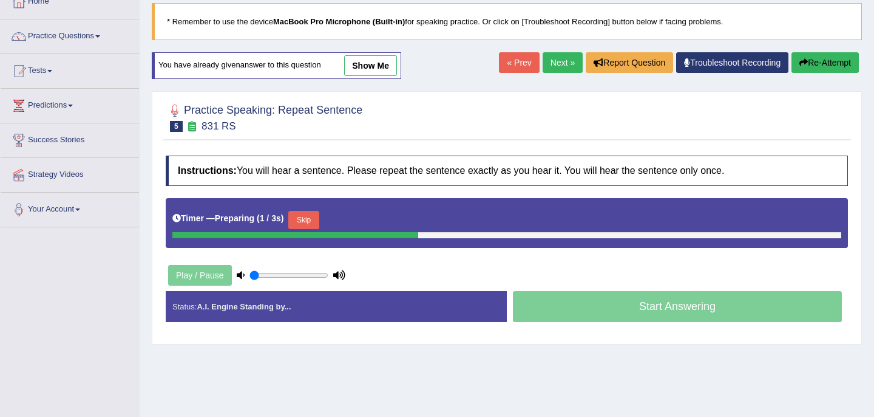
scroll to position [97, 0]
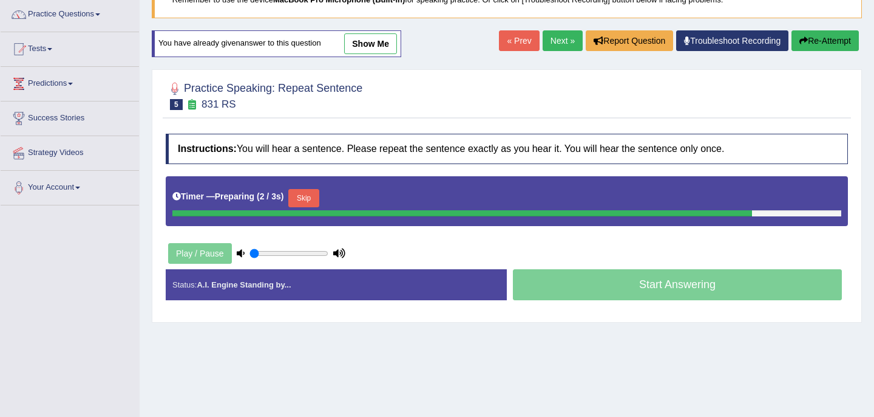
click at [308, 195] on button "Skip" at bounding box center [303, 198] width 30 height 18
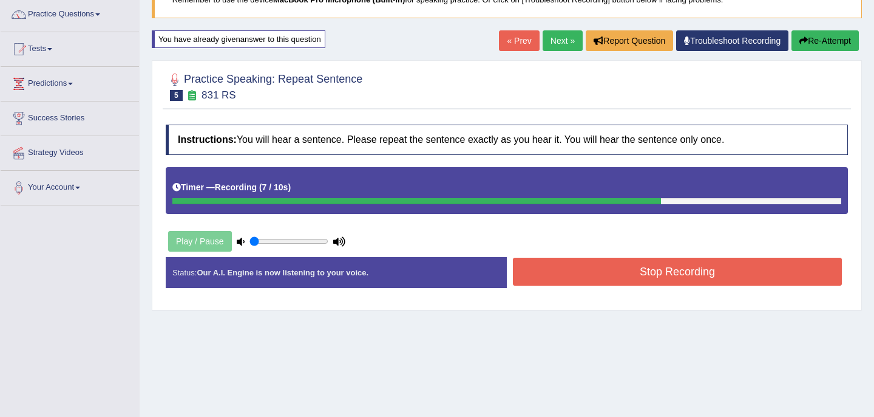
click at [562, 274] on button "Stop Recording" at bounding box center [677, 271] width 329 height 28
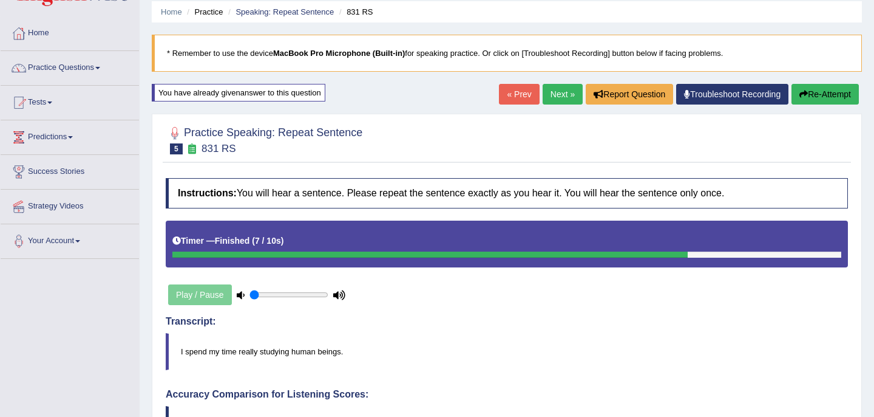
scroll to position [0, 0]
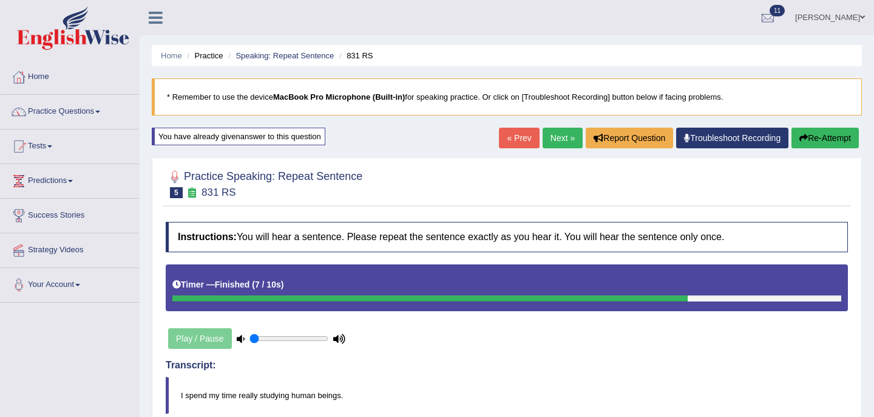
click at [551, 140] on link "Next »" at bounding box center [563, 138] width 40 height 21
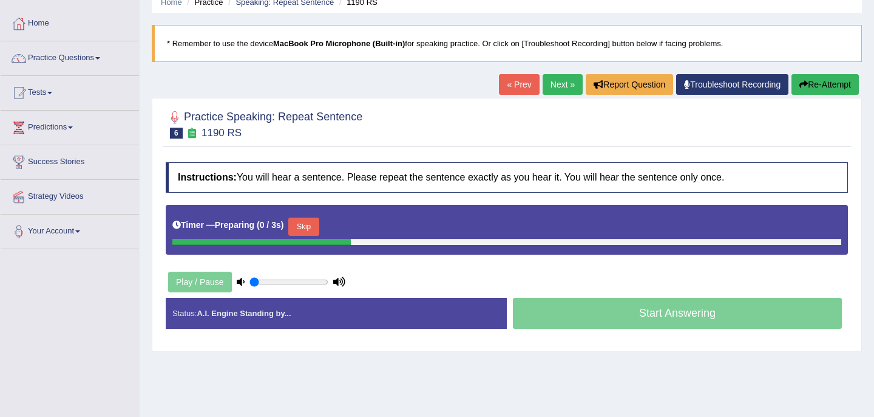
scroll to position [63, 0]
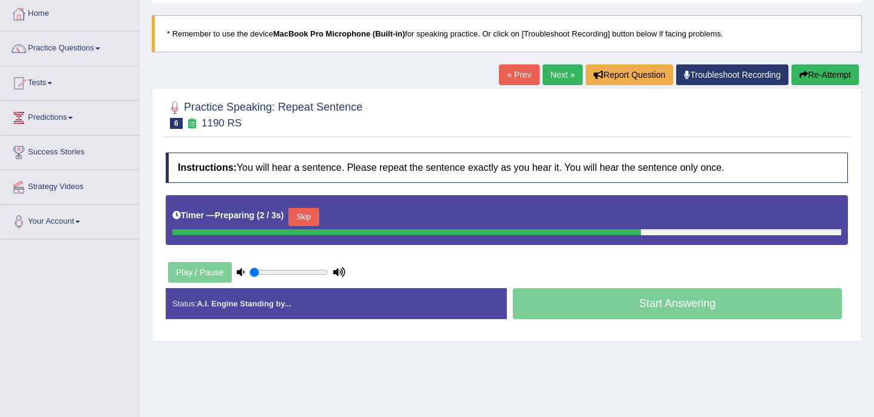
click at [314, 222] on button "Skip" at bounding box center [303, 217] width 30 height 18
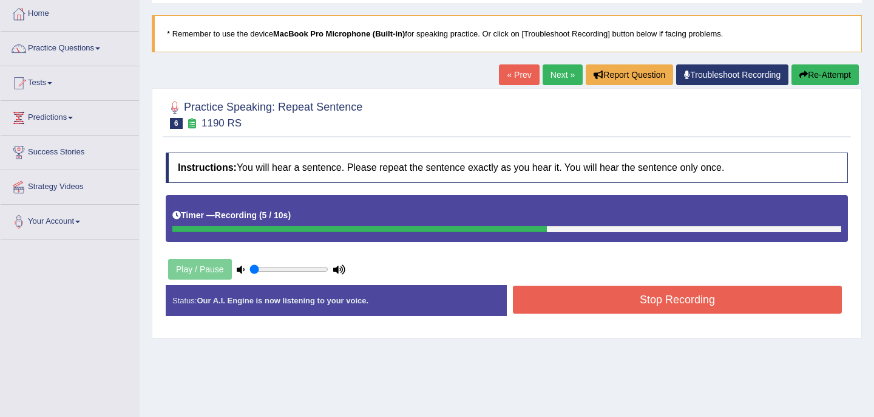
click at [593, 304] on button "Stop Recording" at bounding box center [677, 299] width 329 height 28
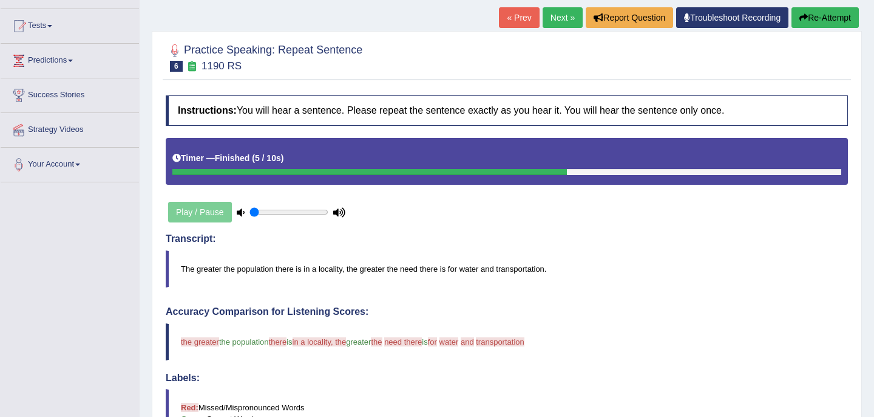
scroll to position [0, 0]
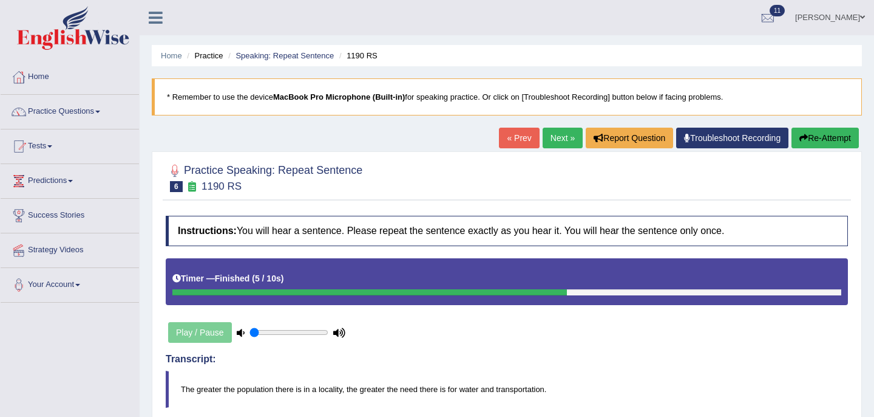
click at [555, 137] on link "Next »" at bounding box center [563, 138] width 40 height 21
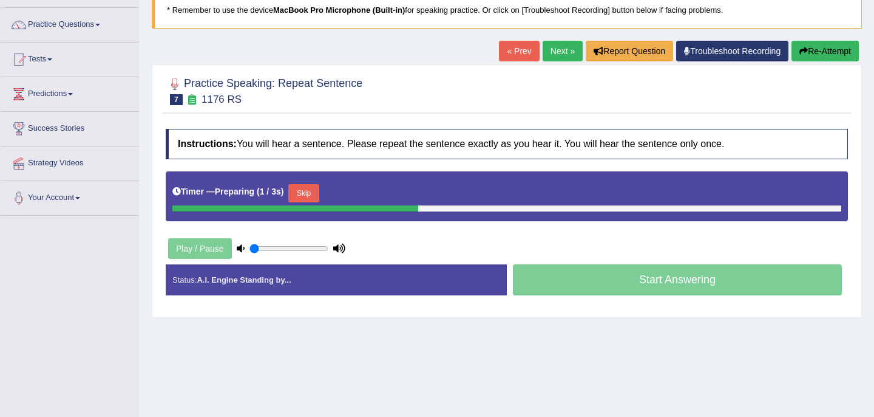
scroll to position [95, 0]
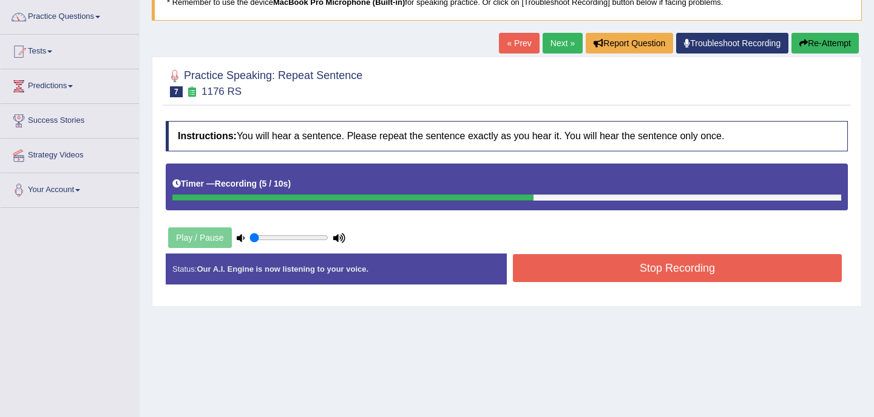
click at [600, 269] on button "Stop Recording" at bounding box center [677, 268] width 329 height 28
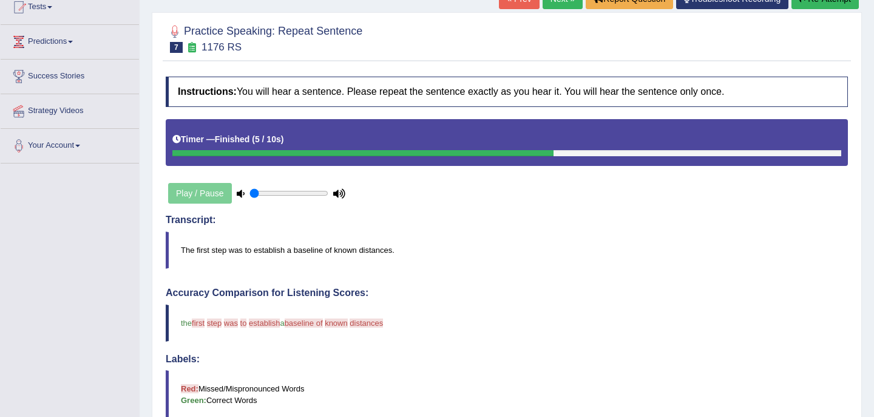
scroll to position [0, 0]
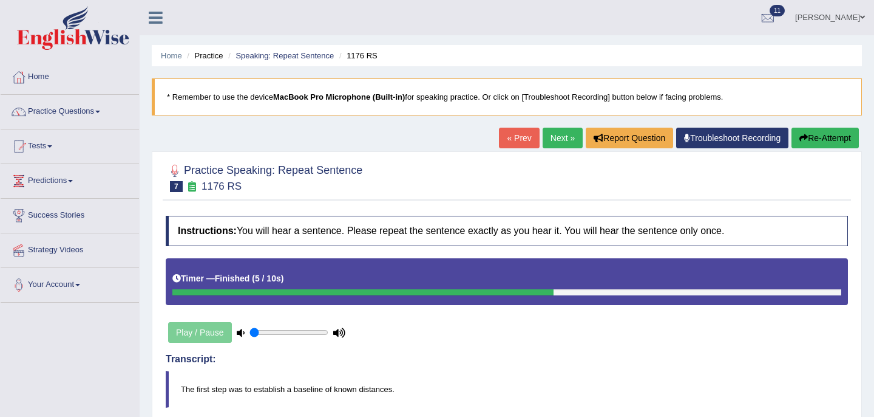
click at [560, 139] on link "Next »" at bounding box center [563, 138] width 40 height 21
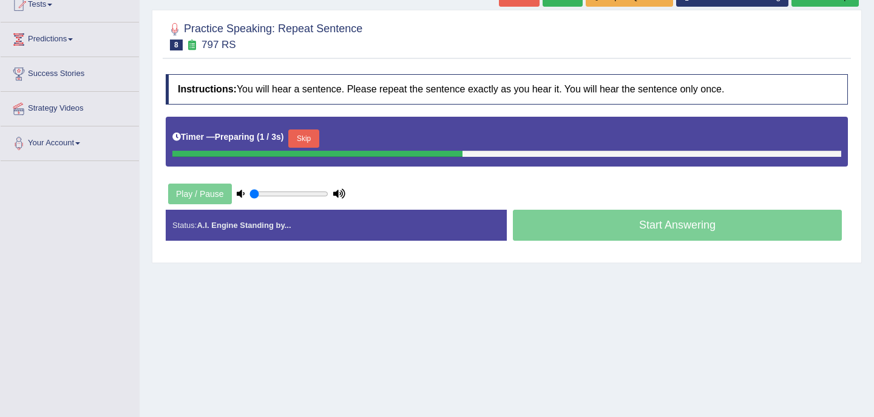
scroll to position [162, 0]
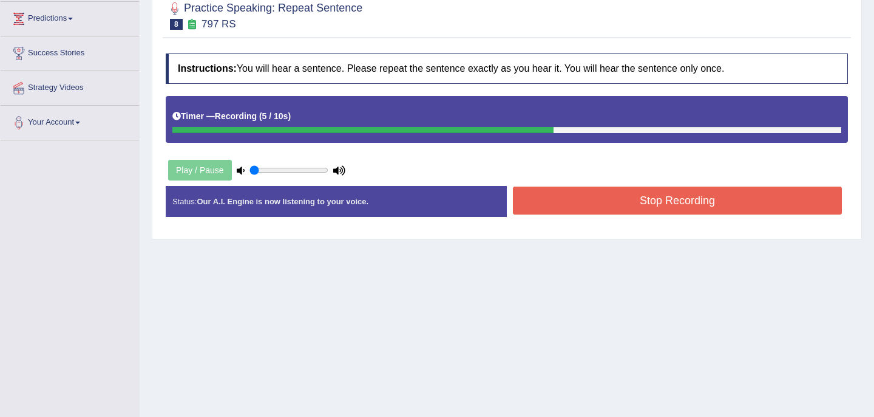
click at [565, 206] on button "Stop Recording" at bounding box center [677, 200] width 329 height 28
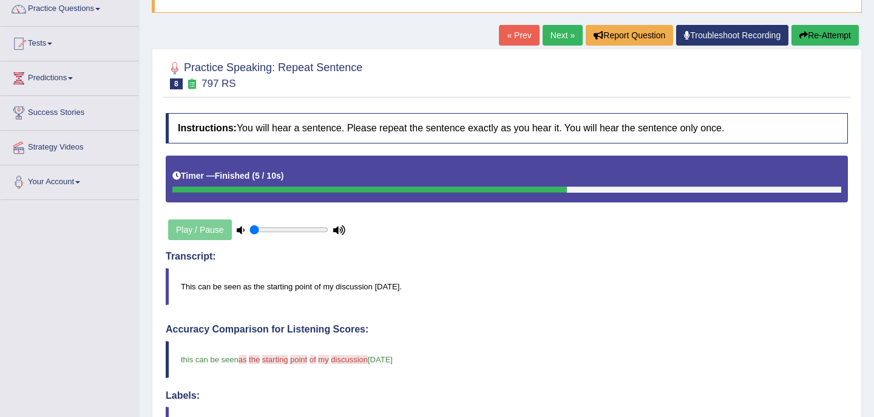
scroll to position [0, 0]
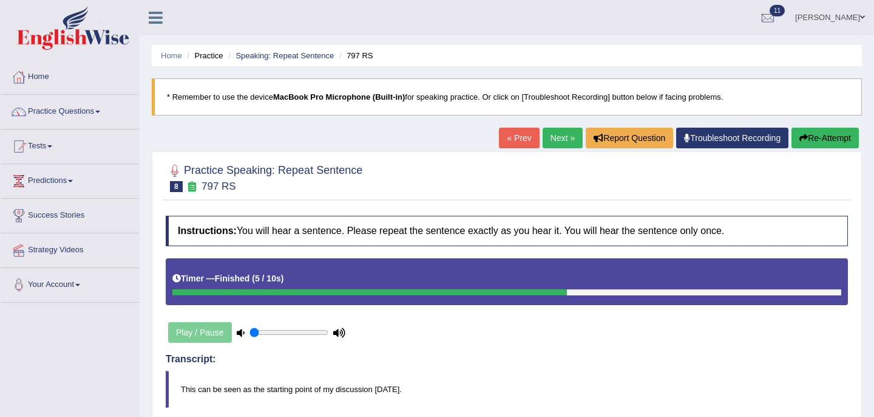
click at [556, 137] on link "Next »" at bounding box center [563, 138] width 40 height 21
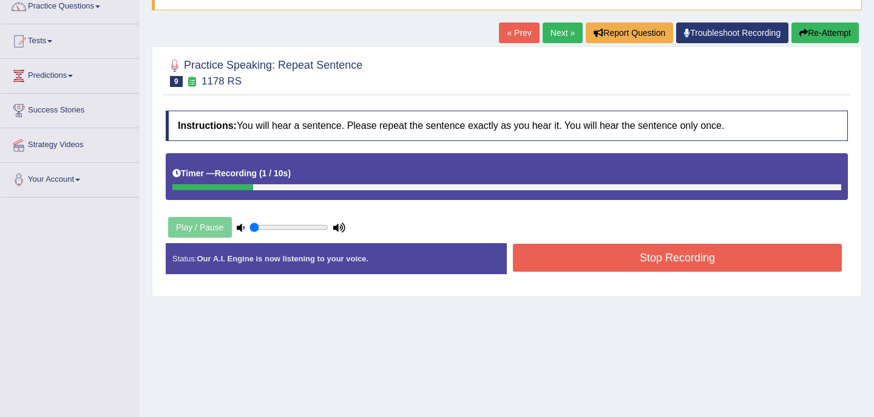
scroll to position [102, 0]
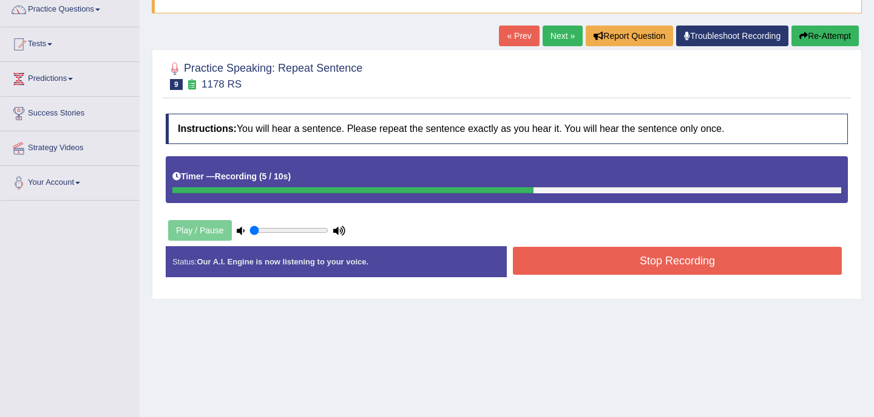
click at [579, 263] on button "Stop Recording" at bounding box center [677, 261] width 329 height 28
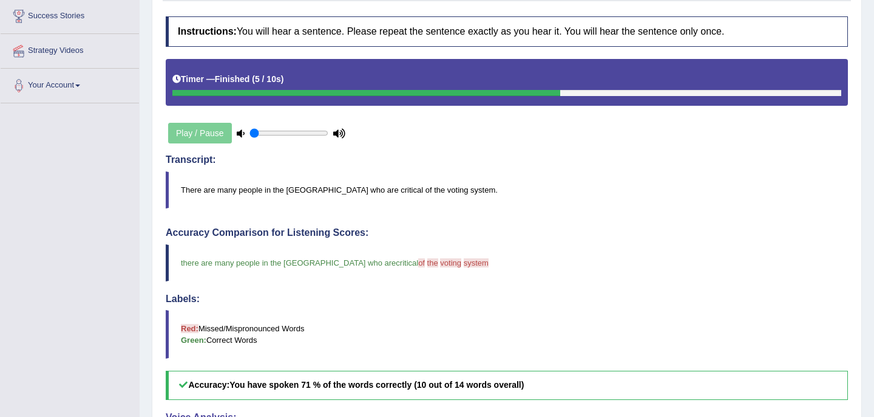
scroll to position [77, 0]
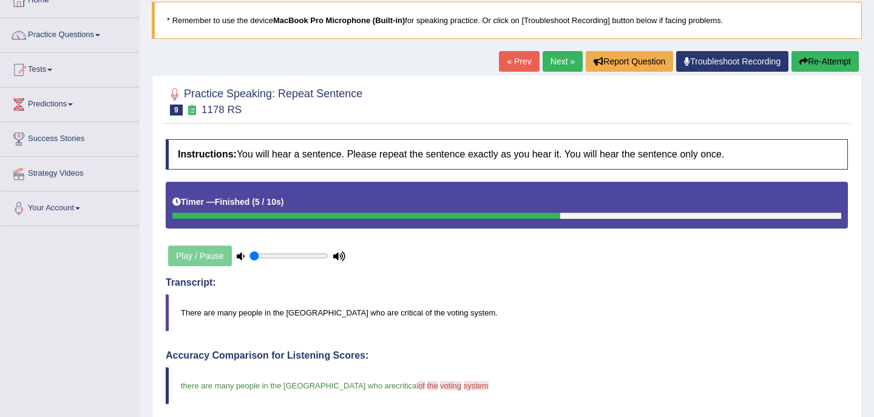
click at [558, 60] on link "Next »" at bounding box center [563, 61] width 40 height 21
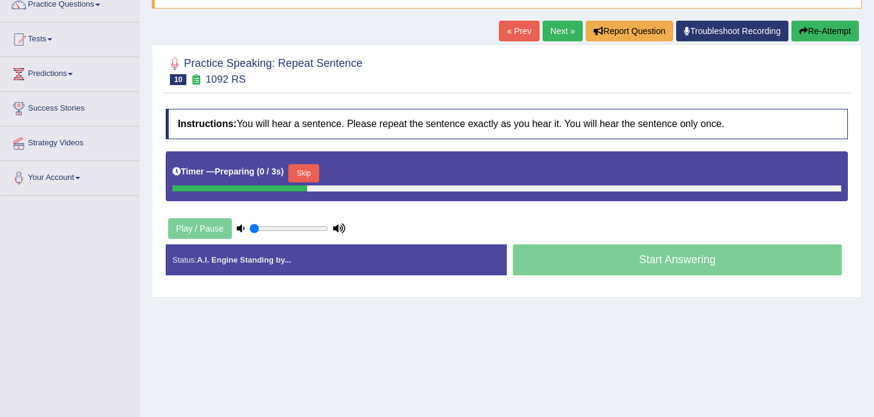
scroll to position [182, 0]
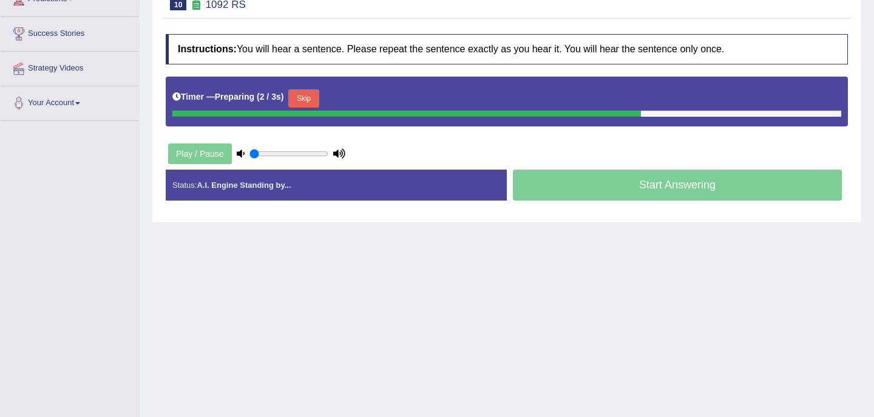
click at [310, 98] on button "Skip" at bounding box center [303, 98] width 30 height 18
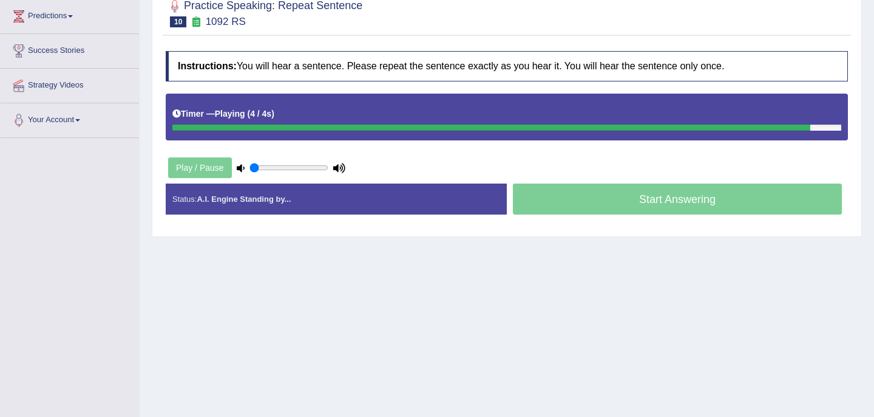
scroll to position [162, 0]
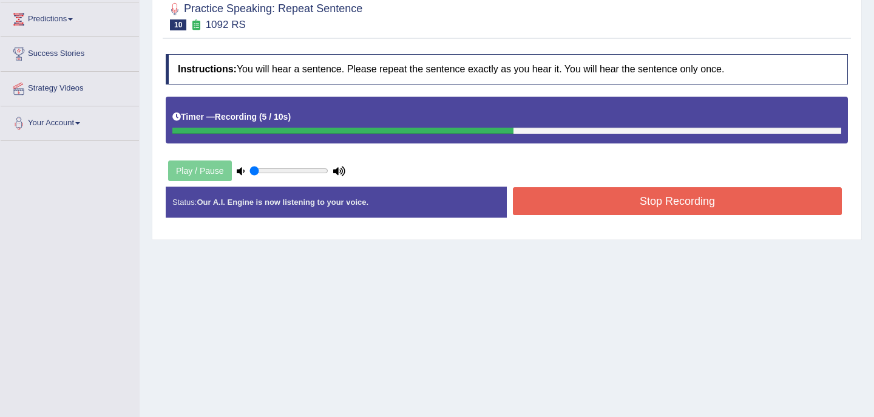
click at [580, 209] on button "Stop Recording" at bounding box center [677, 201] width 329 height 28
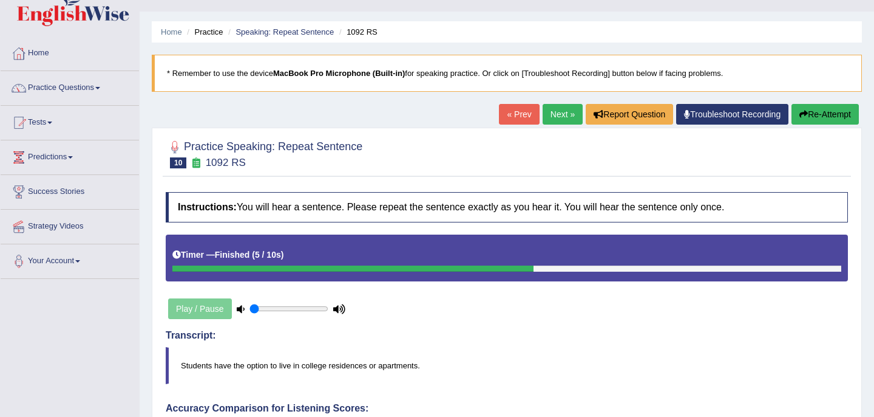
scroll to position [0, 0]
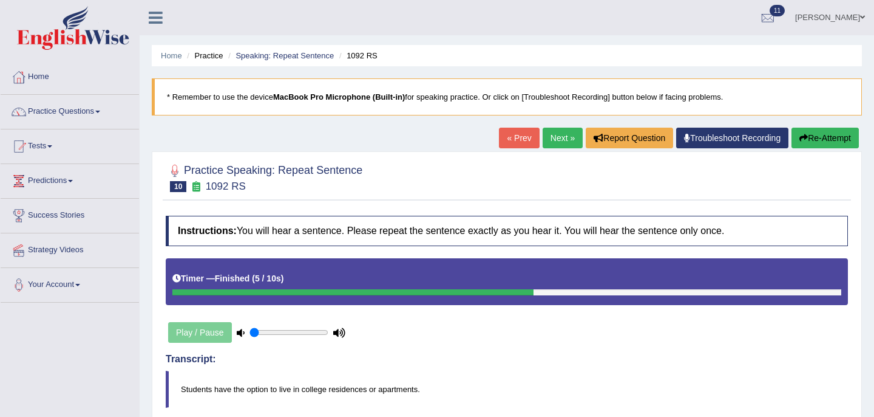
click at [829, 135] on button "Re-Attempt" at bounding box center [825, 138] width 67 height 21
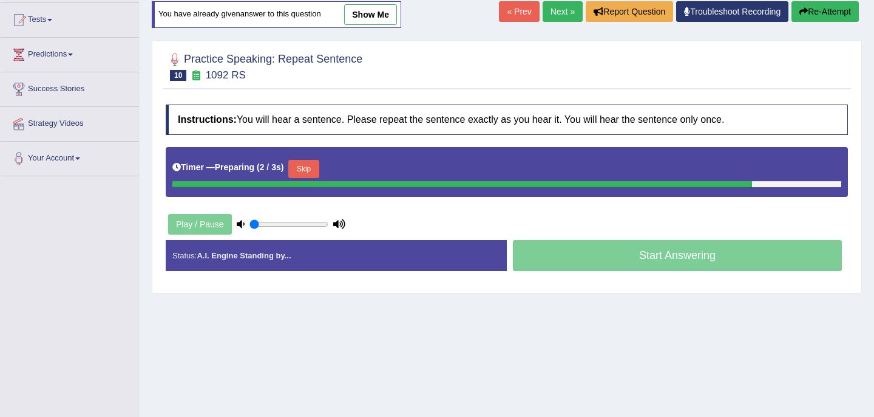
scroll to position [134, 0]
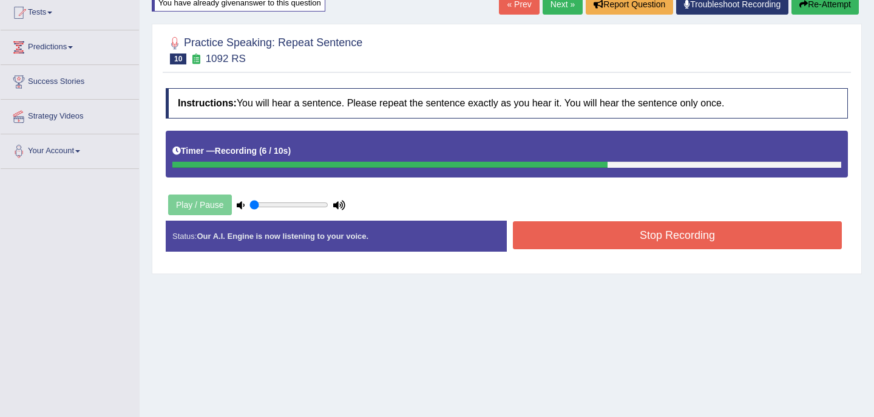
click at [597, 230] on button "Stop Recording" at bounding box center [677, 235] width 329 height 28
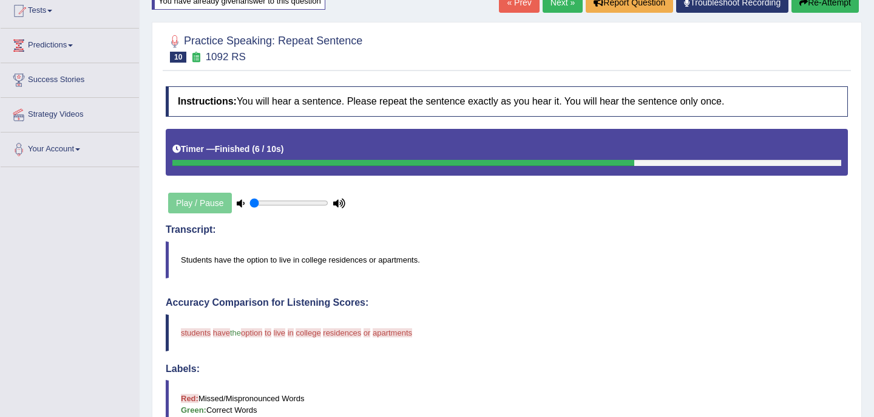
scroll to position [0, 0]
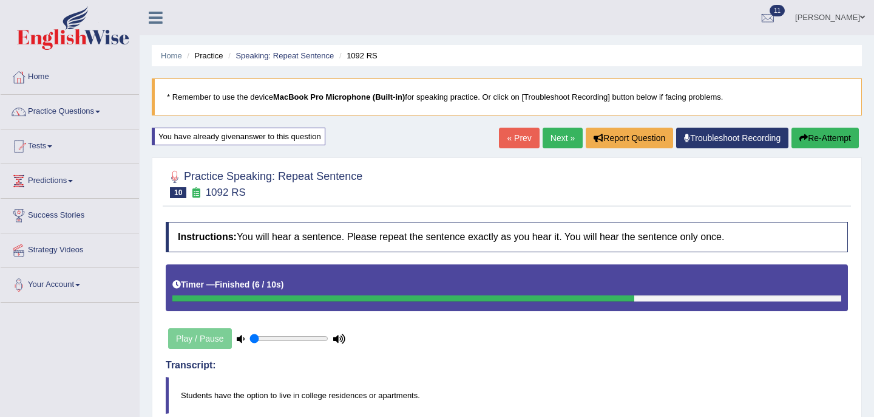
click at [829, 138] on button "Re-Attempt" at bounding box center [825, 138] width 67 height 21
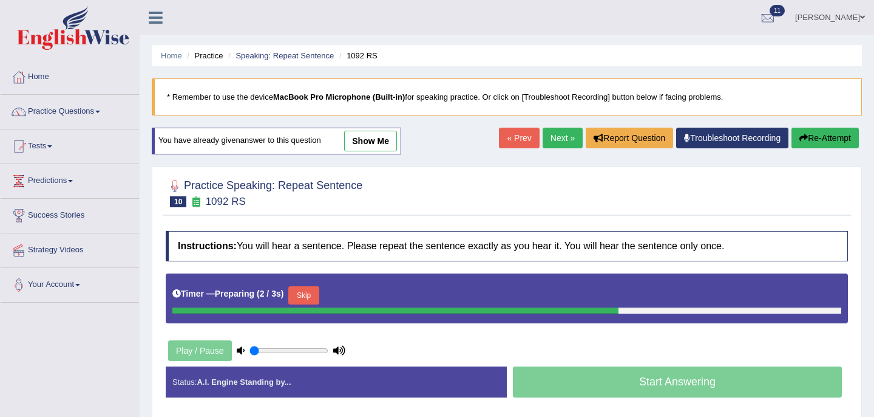
click at [310, 294] on button "Skip" at bounding box center [303, 295] width 30 height 18
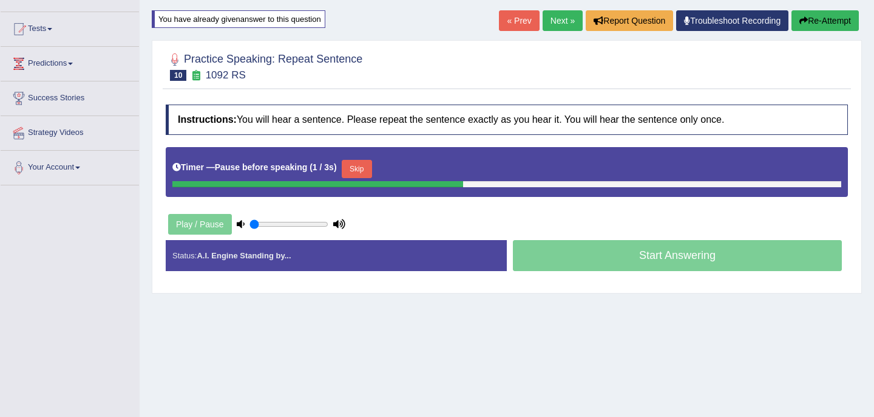
scroll to position [115, 0]
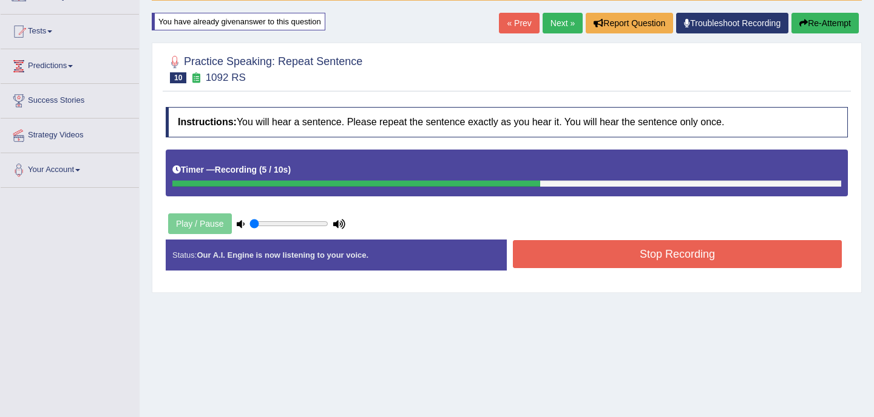
click at [581, 256] on button "Stop Recording" at bounding box center [677, 254] width 329 height 28
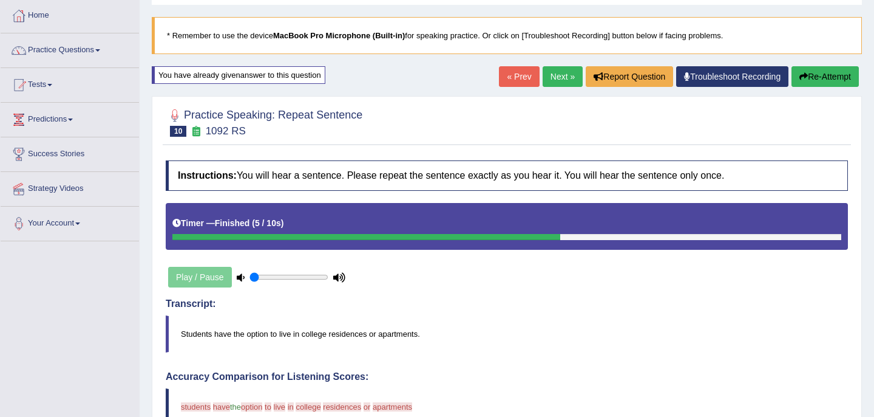
scroll to position [0, 0]
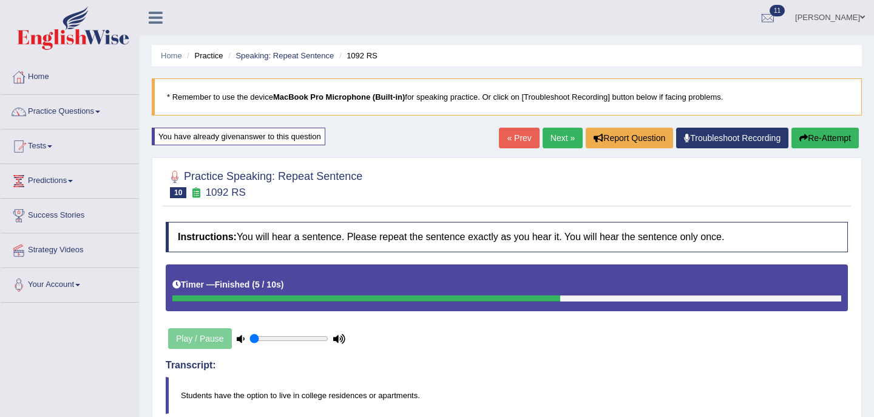
click at [814, 137] on button "Re-Attempt" at bounding box center [825, 138] width 67 height 21
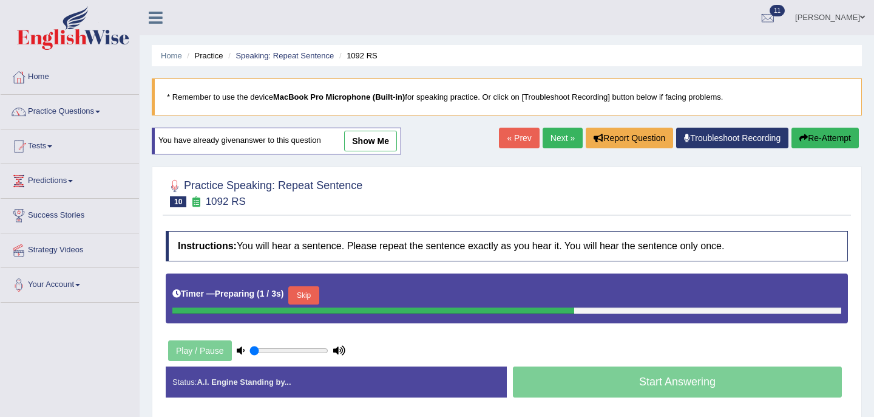
click at [310, 299] on button "Skip" at bounding box center [303, 295] width 30 height 18
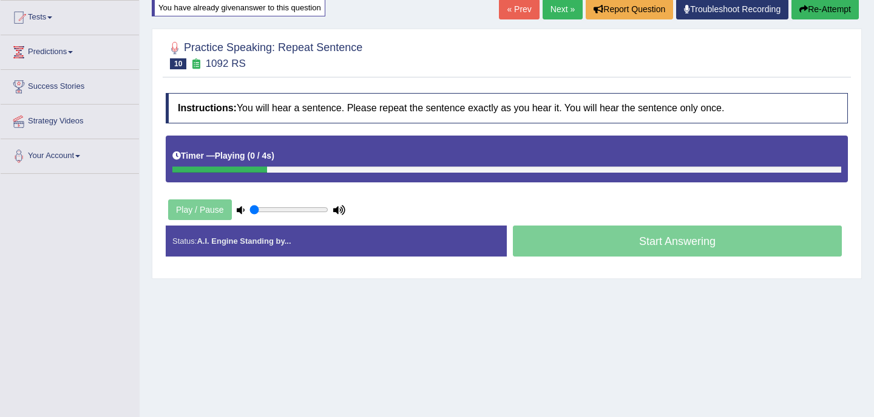
scroll to position [146, 0]
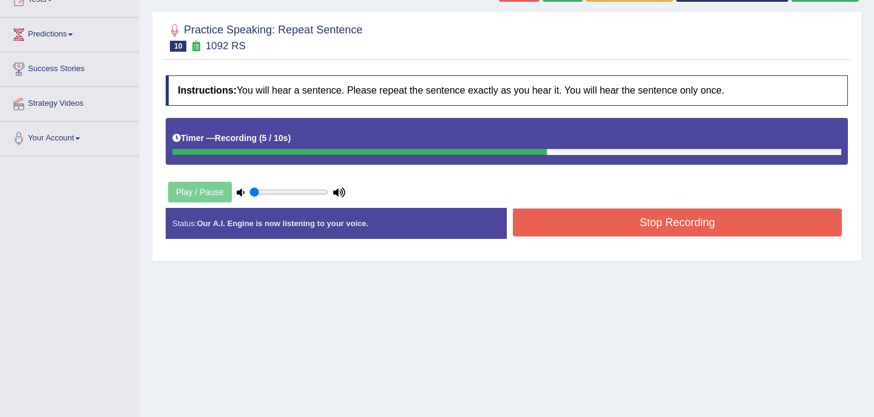
click at [607, 226] on button "Stop Recording" at bounding box center [677, 222] width 329 height 28
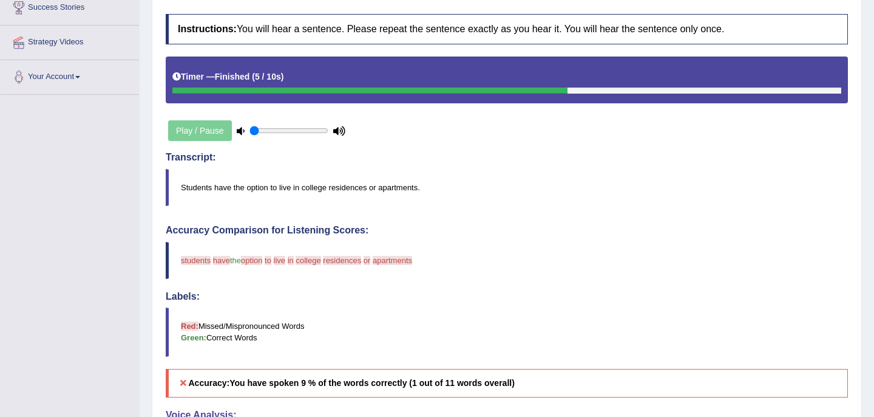
scroll to position [0, 0]
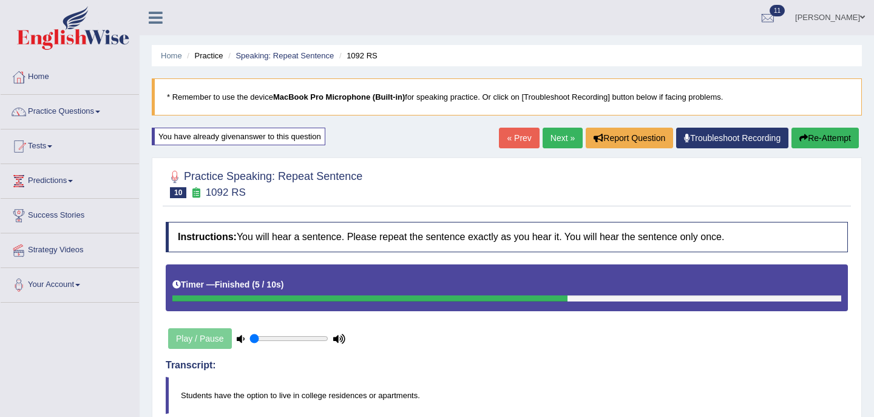
click at [815, 136] on button "Re-Attempt" at bounding box center [825, 138] width 67 height 21
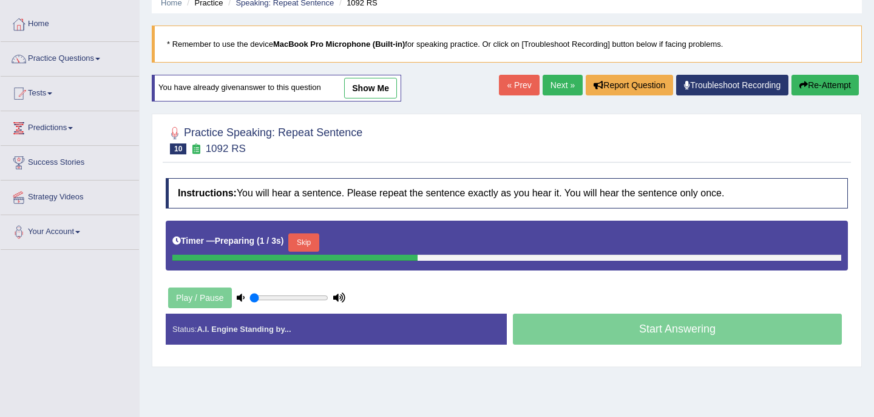
scroll to position [57, 0]
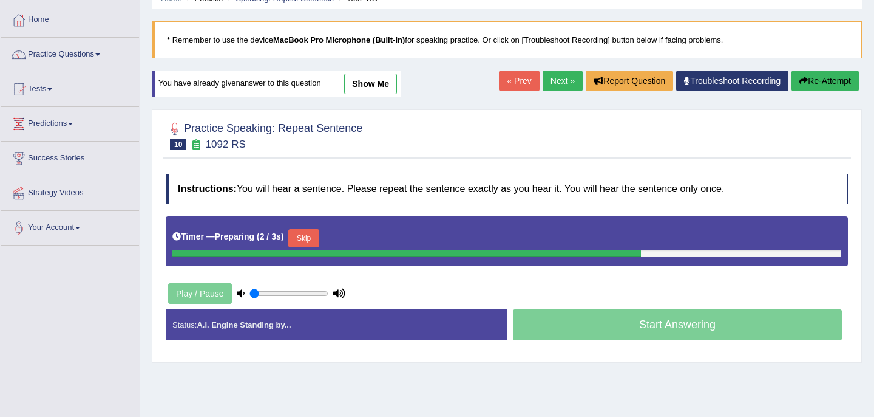
click at [304, 236] on button "Skip" at bounding box center [303, 238] width 30 height 18
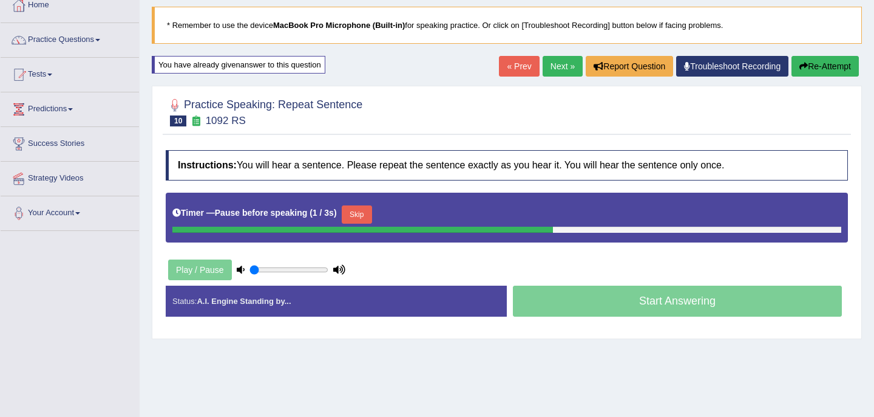
scroll to position [72, 0]
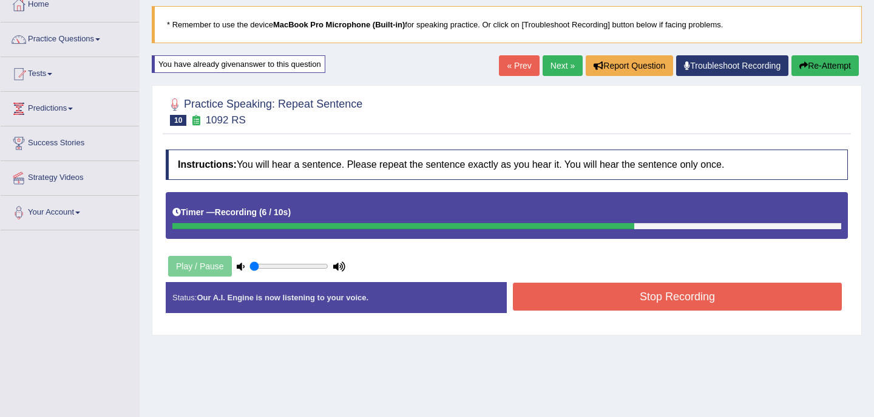
click at [616, 297] on button "Stop Recording" at bounding box center [677, 296] width 329 height 28
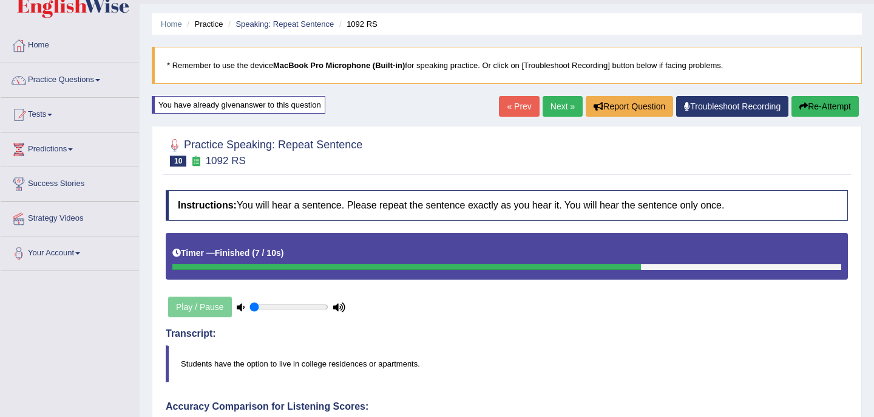
scroll to position [0, 0]
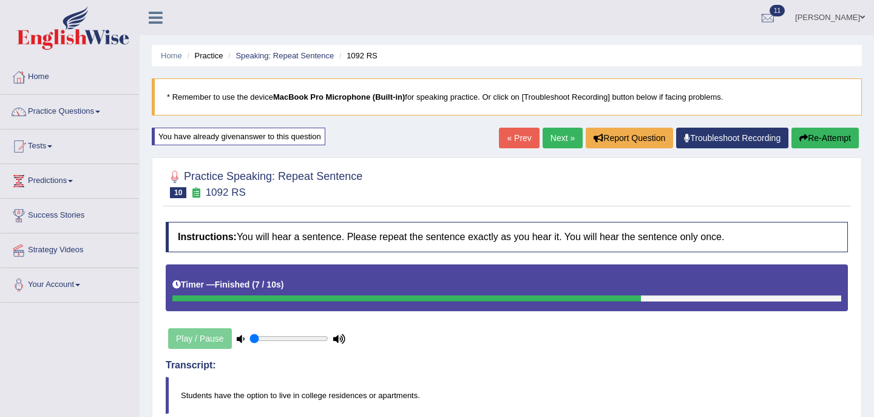
click at [819, 137] on button "Re-Attempt" at bounding box center [825, 138] width 67 height 21
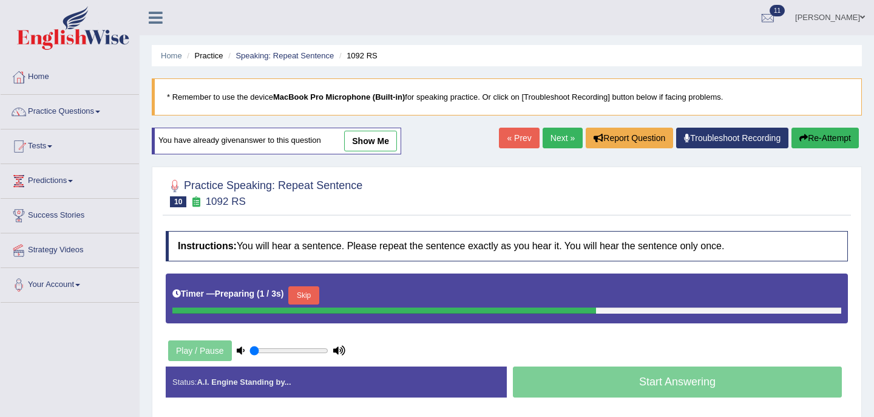
click at [309, 299] on button "Skip" at bounding box center [303, 295] width 30 height 18
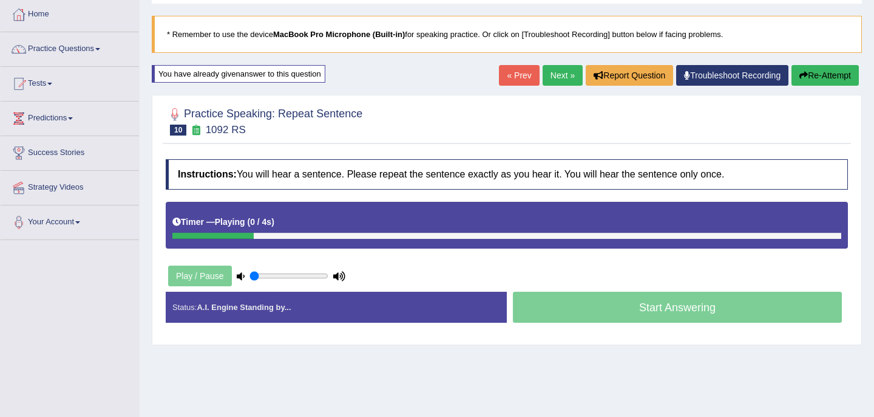
scroll to position [82, 0]
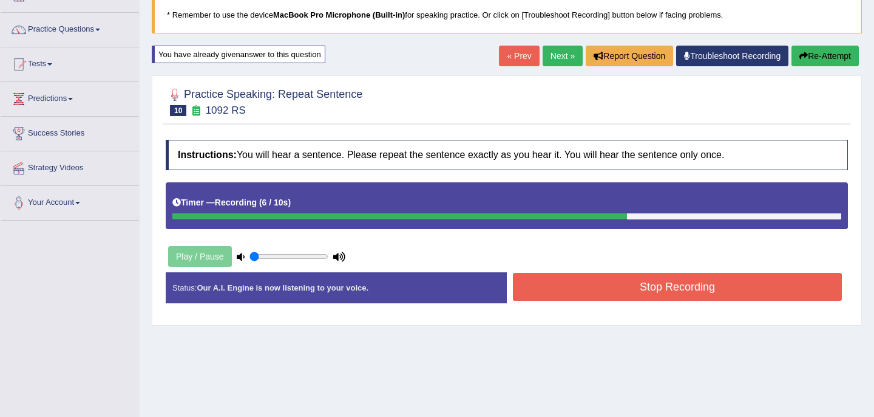
click at [613, 284] on button "Stop Recording" at bounding box center [677, 287] width 329 height 28
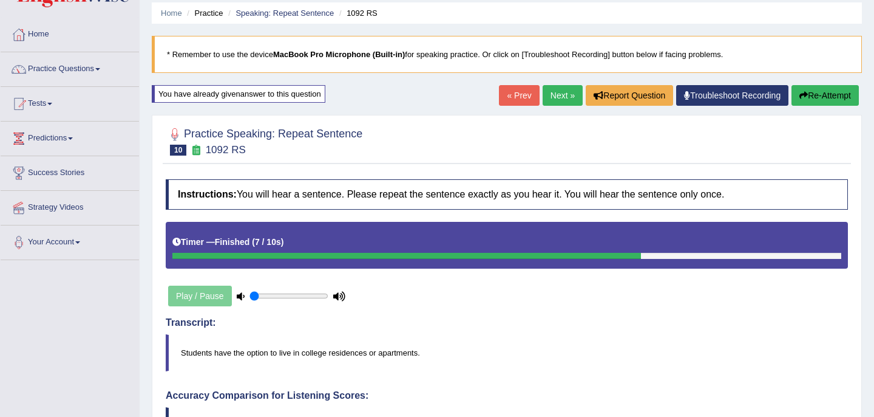
scroll to position [0, 0]
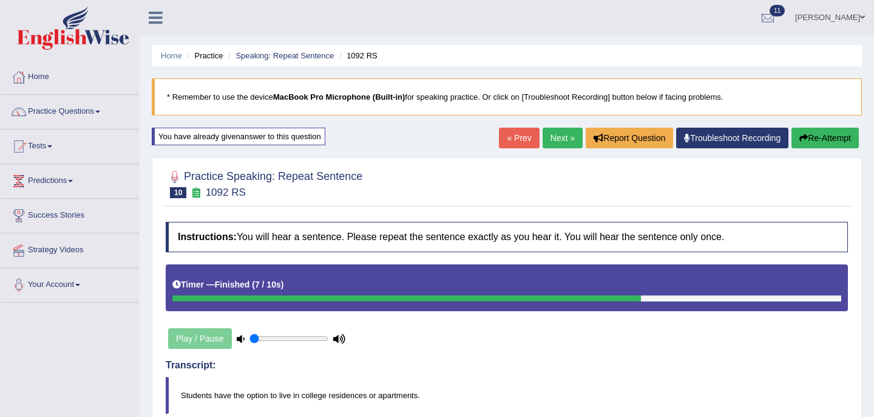
click at [831, 137] on button "Re-Attempt" at bounding box center [825, 138] width 67 height 21
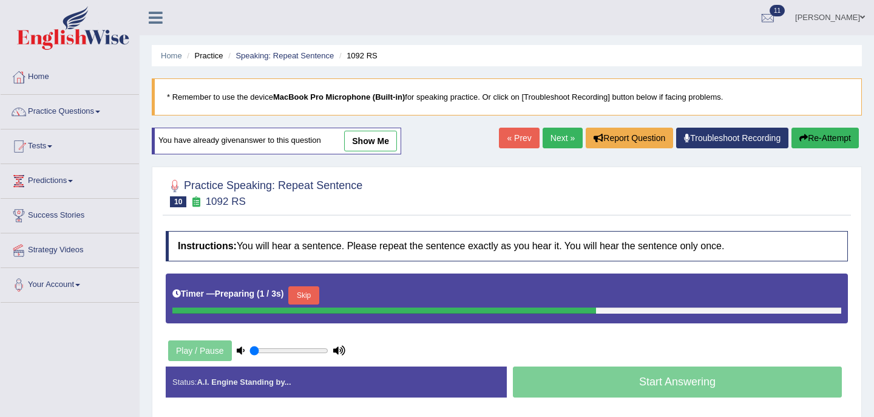
click at [314, 296] on button "Skip" at bounding box center [303, 295] width 30 height 18
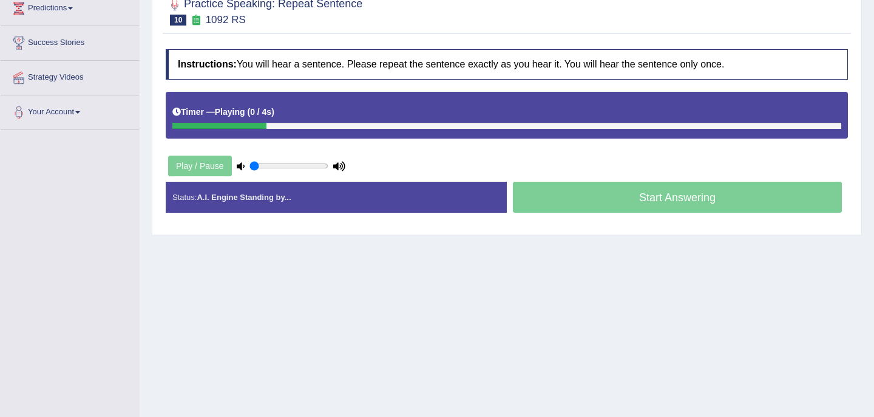
scroll to position [179, 0]
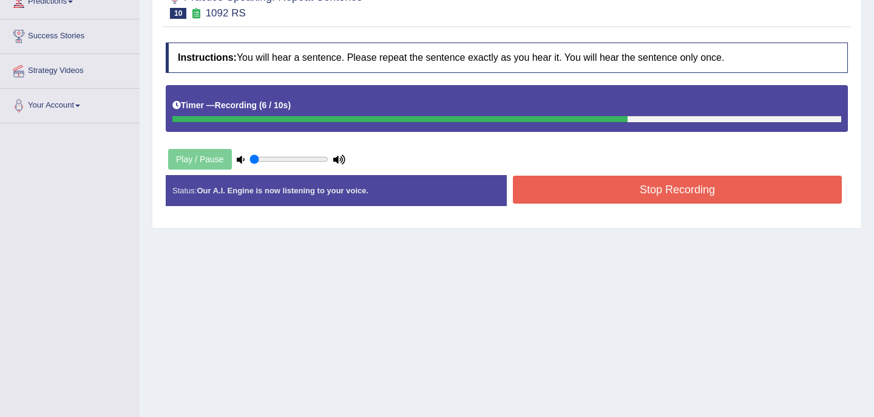
click at [609, 201] on button "Stop Recording" at bounding box center [677, 189] width 329 height 28
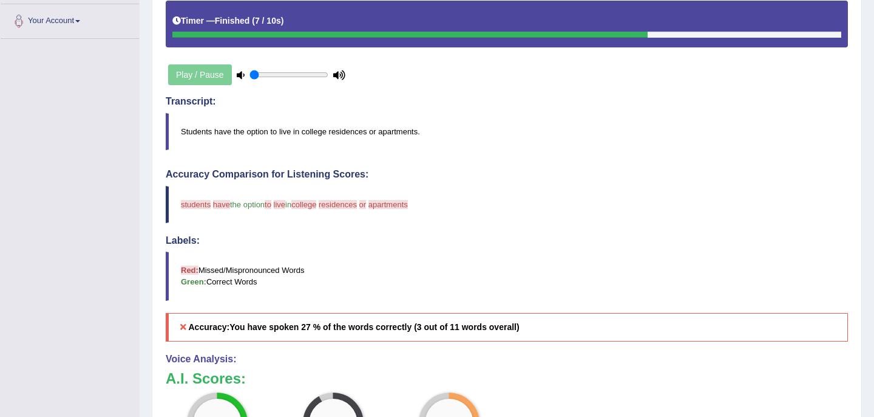
scroll to position [0, 0]
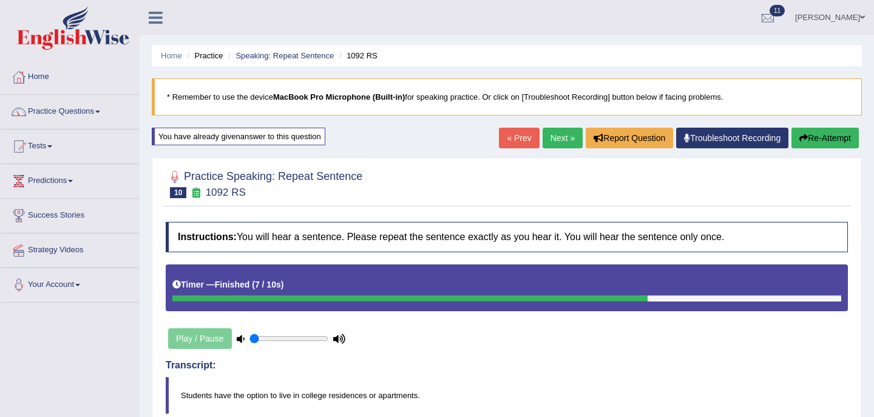
click at [559, 134] on link "Next »" at bounding box center [563, 138] width 40 height 21
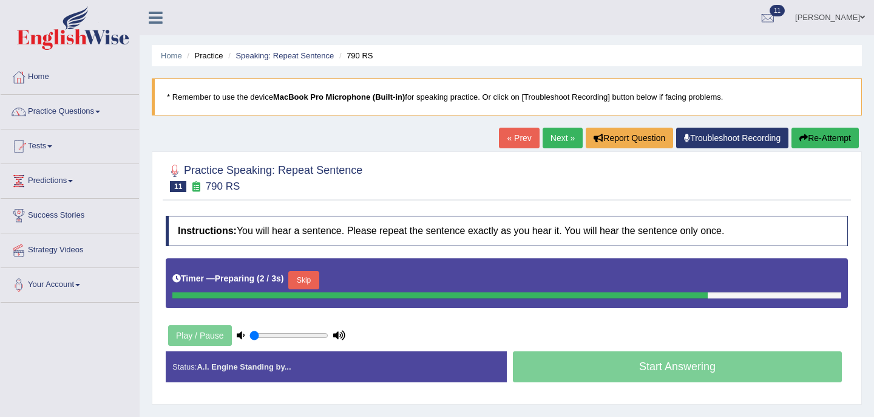
click at [308, 281] on button "Skip" at bounding box center [303, 280] width 30 height 18
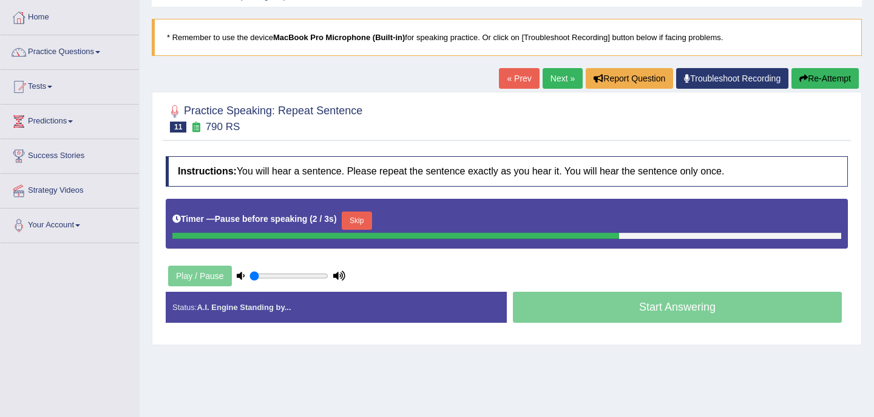
scroll to position [63, 0]
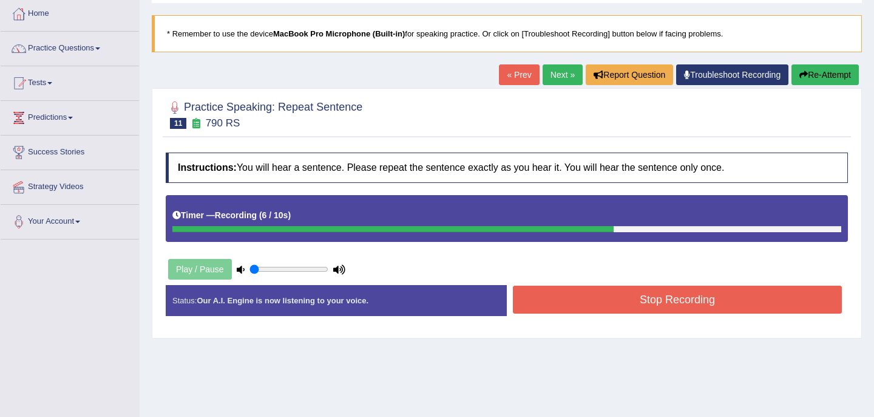
click at [584, 300] on button "Stop Recording" at bounding box center [677, 299] width 329 height 28
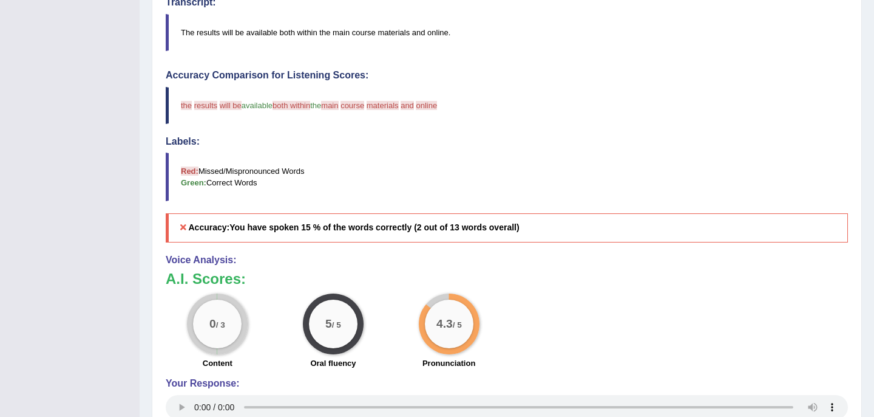
scroll to position [0, 0]
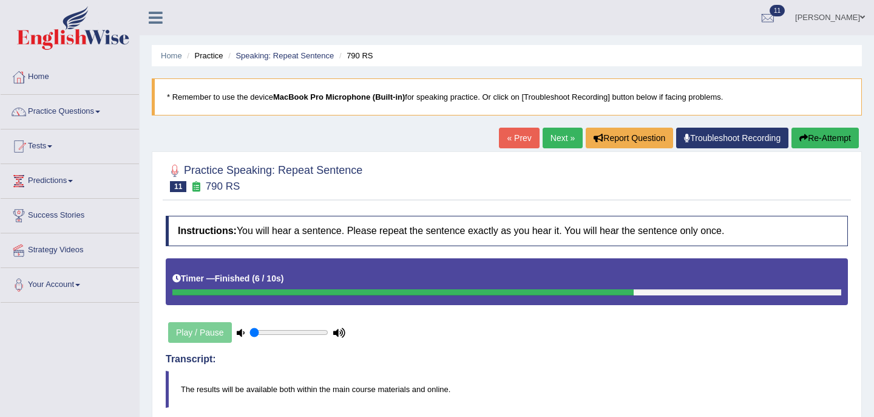
click at [833, 138] on button "Re-Attempt" at bounding box center [825, 138] width 67 height 21
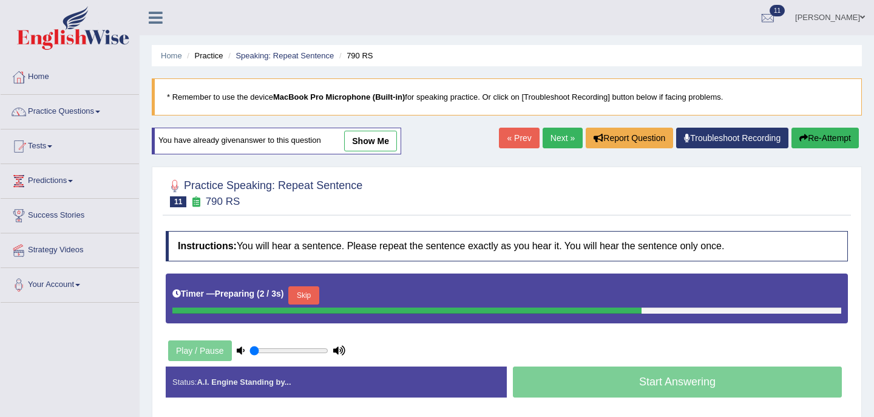
click at [314, 296] on button "Skip" at bounding box center [303, 295] width 30 height 18
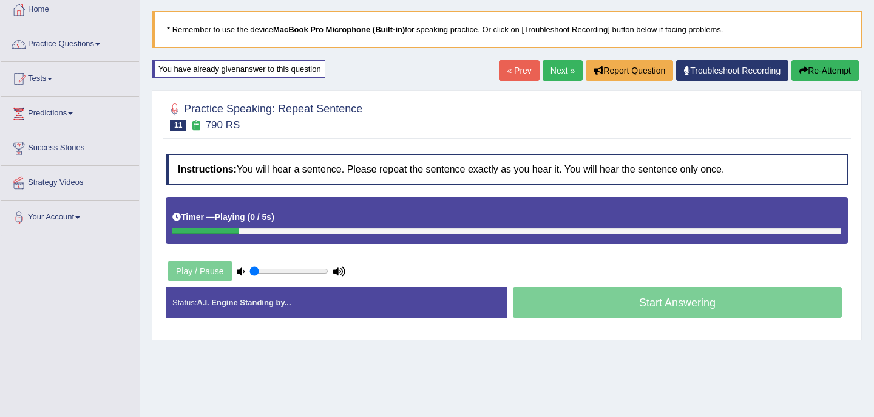
scroll to position [75, 0]
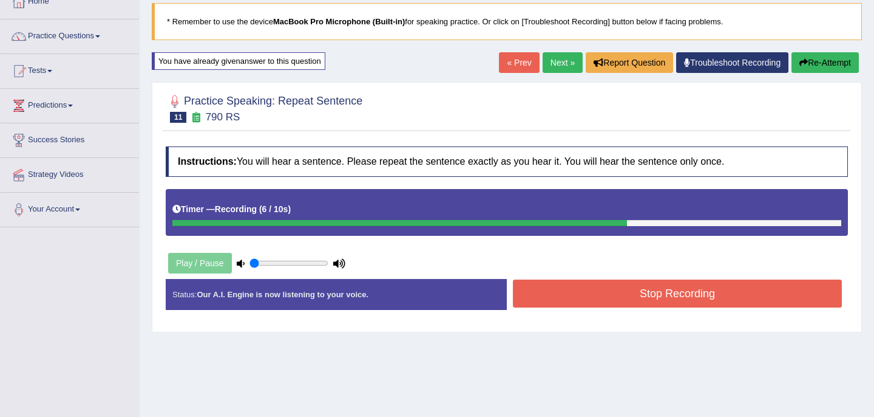
click at [579, 298] on button "Stop Recording" at bounding box center [677, 293] width 329 height 28
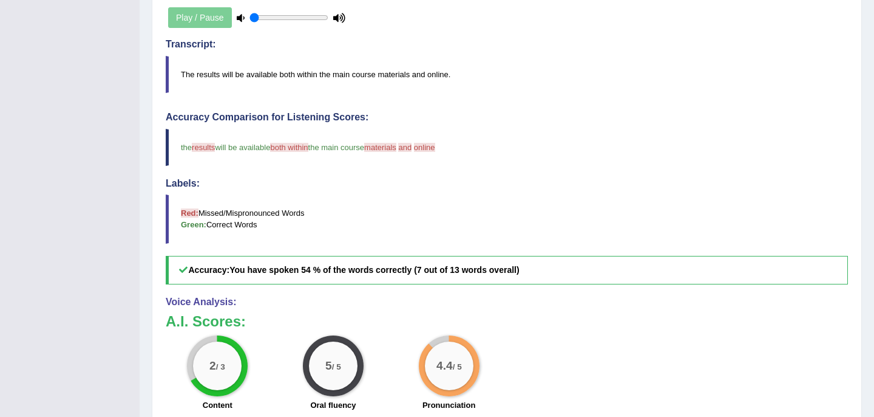
scroll to position [0, 0]
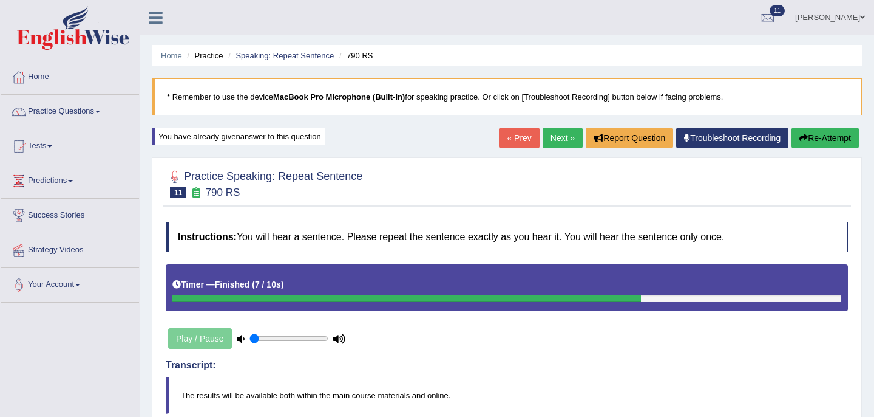
click at [561, 136] on link "Next »" at bounding box center [563, 138] width 40 height 21
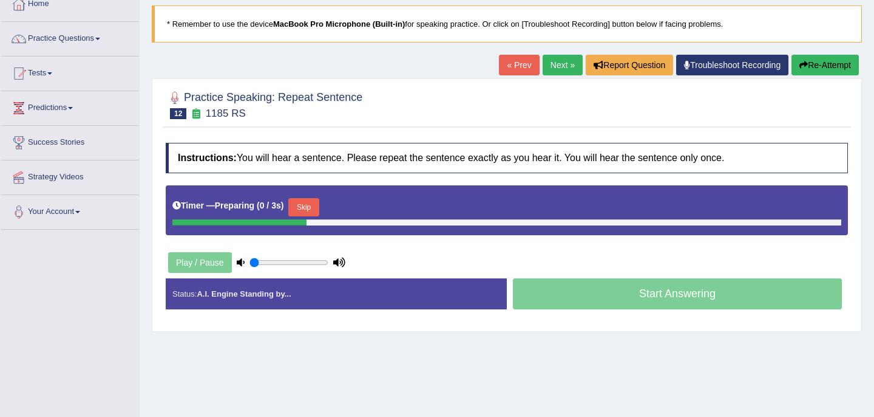
scroll to position [96, 0]
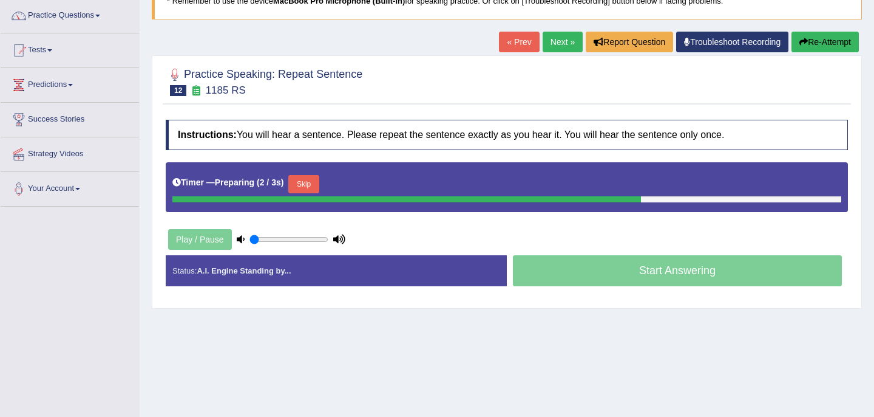
click at [311, 186] on button "Skip" at bounding box center [303, 184] width 30 height 18
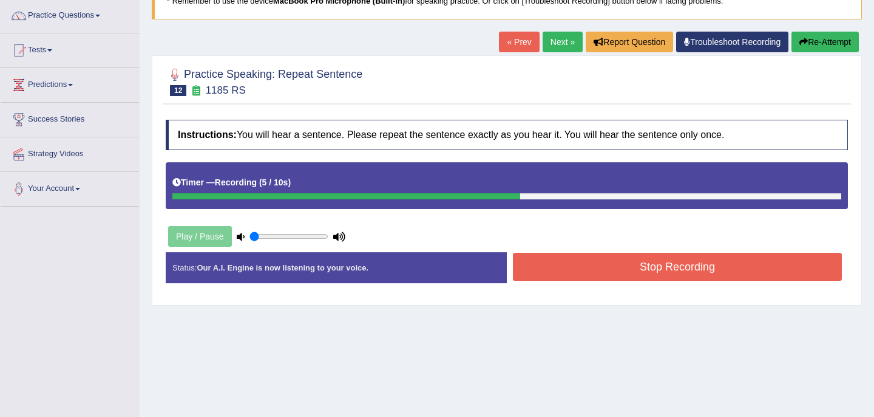
click at [605, 270] on button "Stop Recording" at bounding box center [677, 267] width 329 height 28
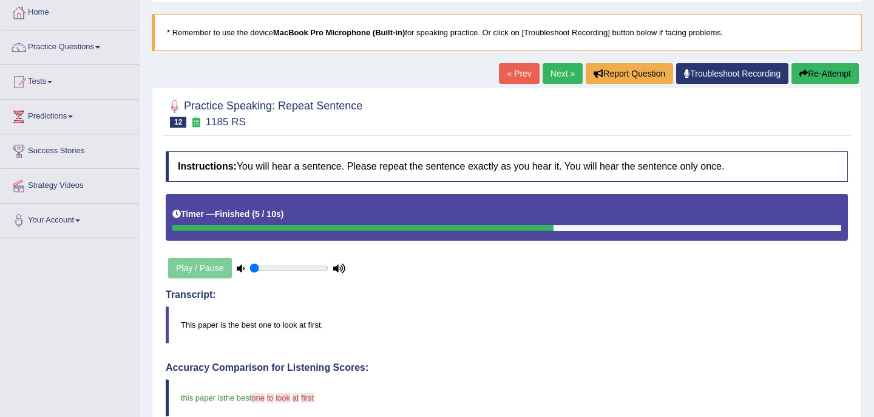
scroll to position [0, 0]
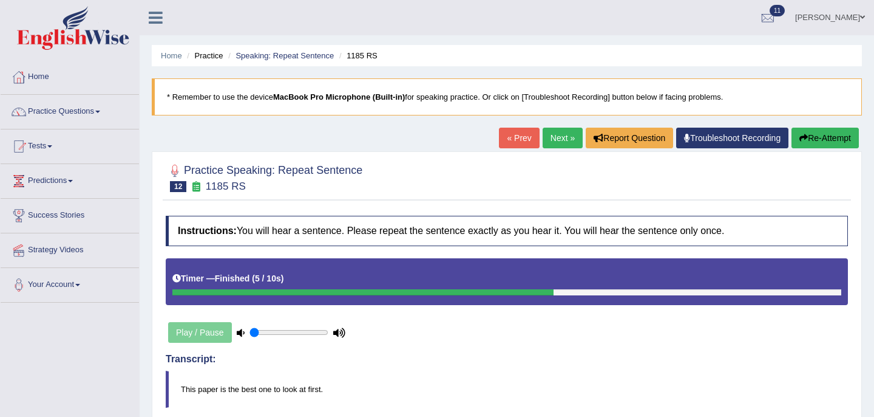
click at [558, 138] on link "Next »" at bounding box center [563, 138] width 40 height 21
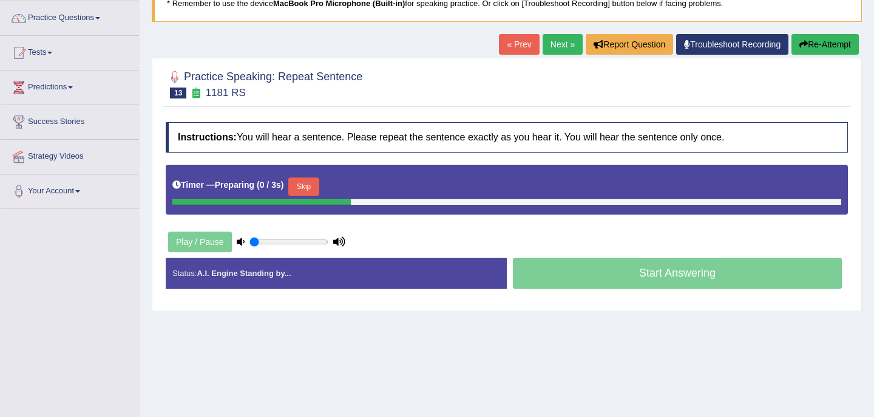
scroll to position [142, 0]
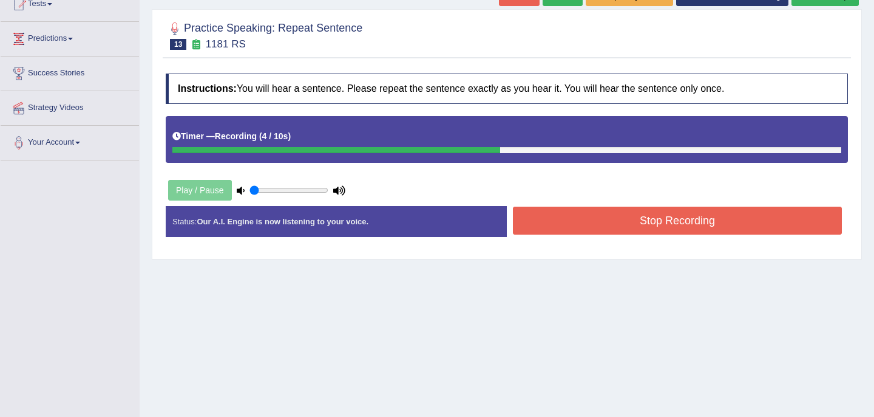
click at [574, 219] on button "Stop Recording" at bounding box center [677, 220] width 329 height 28
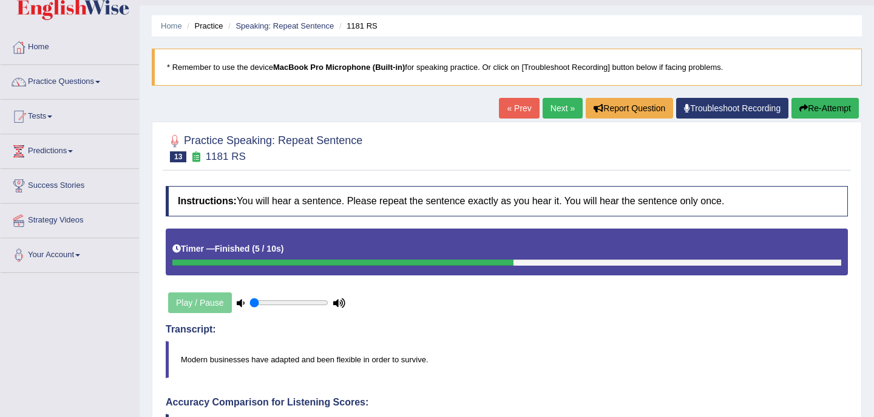
scroll to position [44, 0]
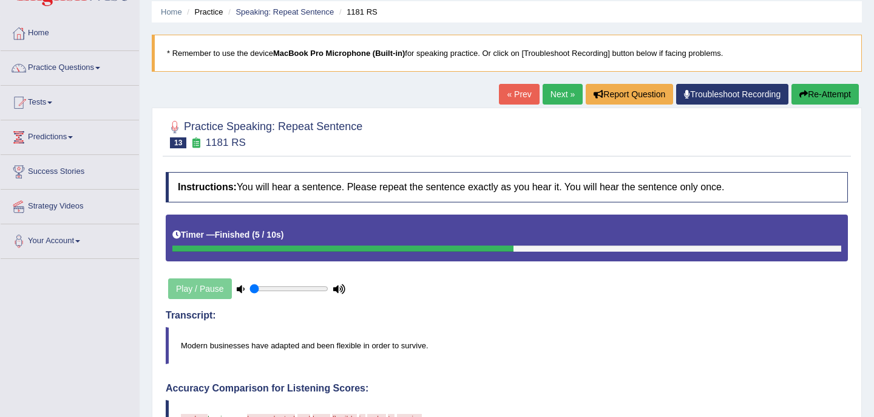
click at [807, 96] on button "Re-Attempt" at bounding box center [825, 94] width 67 height 21
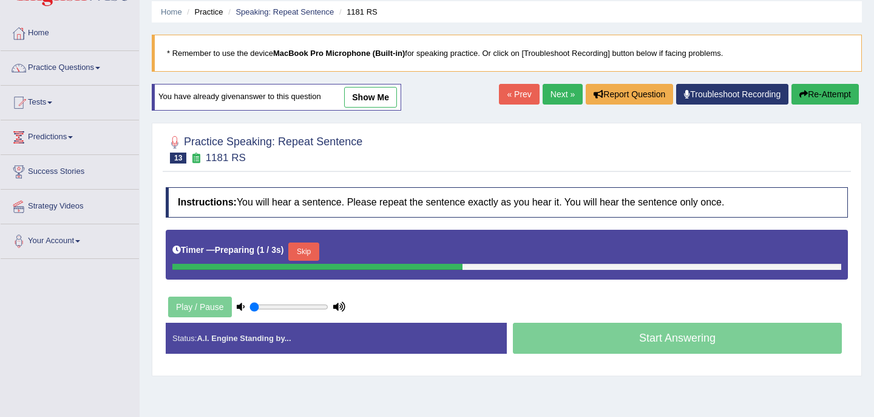
click at [315, 251] on button "Skip" at bounding box center [303, 251] width 30 height 18
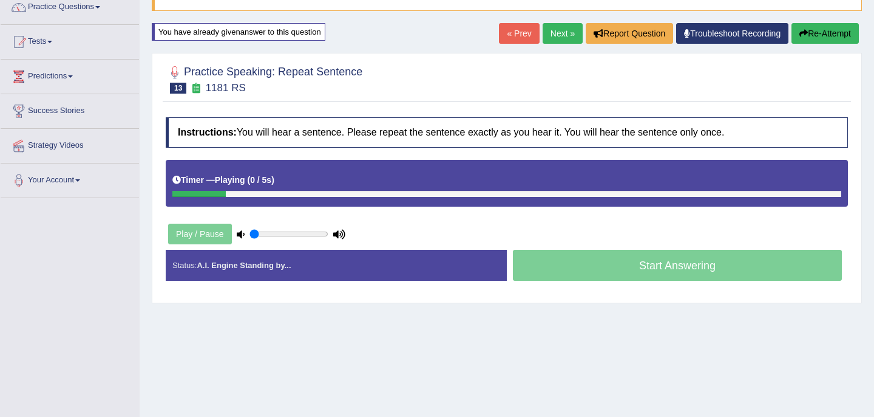
scroll to position [161, 0]
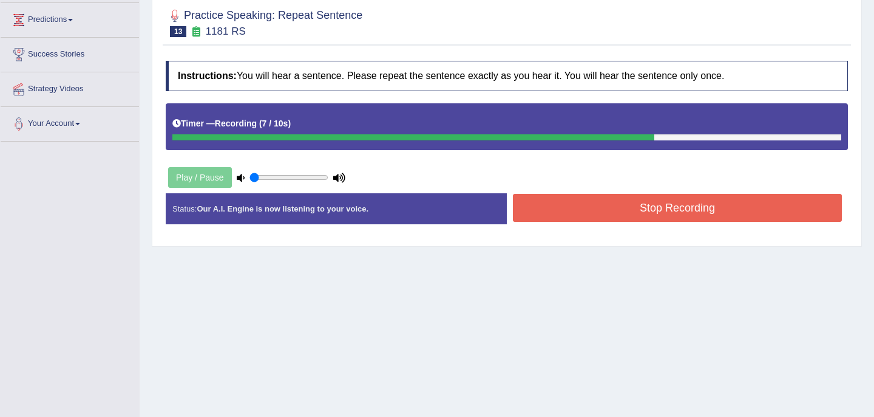
click at [578, 211] on button "Stop Recording" at bounding box center [677, 208] width 329 height 28
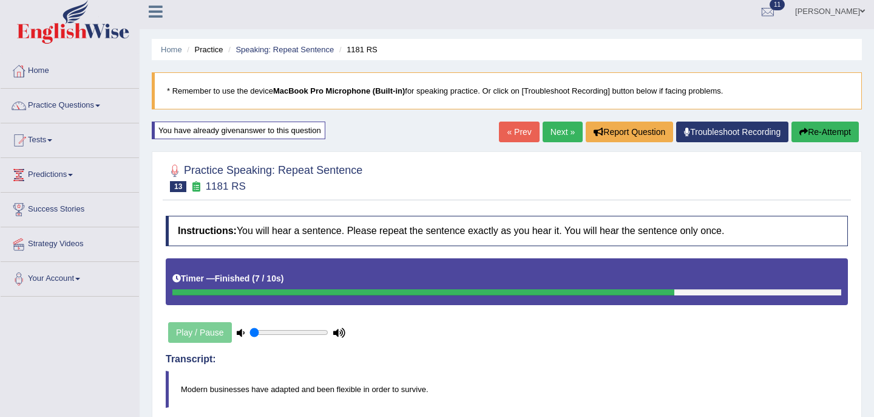
scroll to position [0, 0]
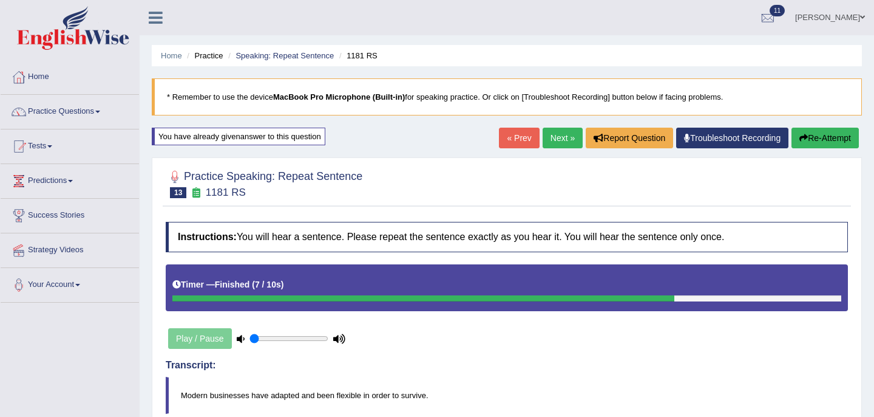
click at [831, 138] on button "Re-Attempt" at bounding box center [825, 138] width 67 height 21
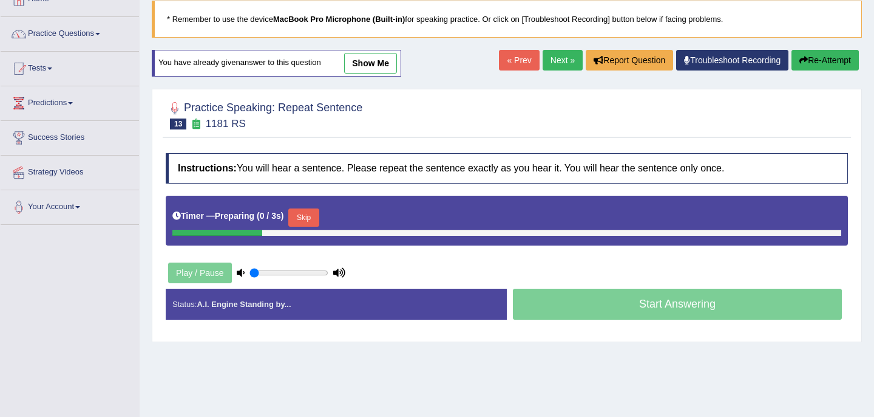
scroll to position [115, 0]
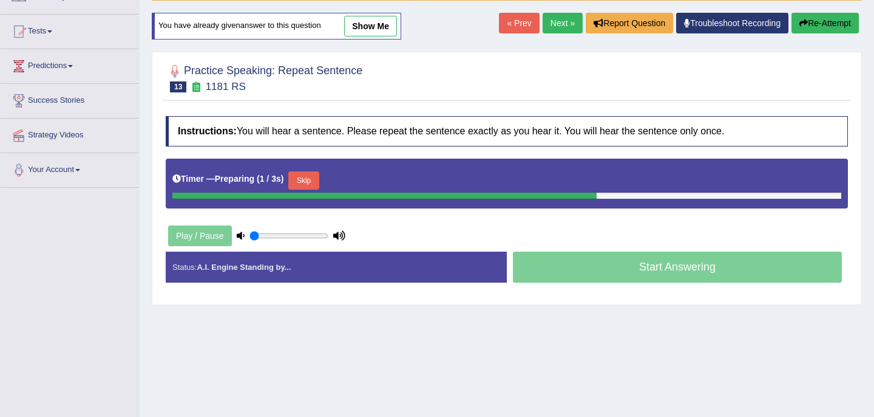
click at [310, 182] on button "Skip" at bounding box center [303, 180] width 30 height 18
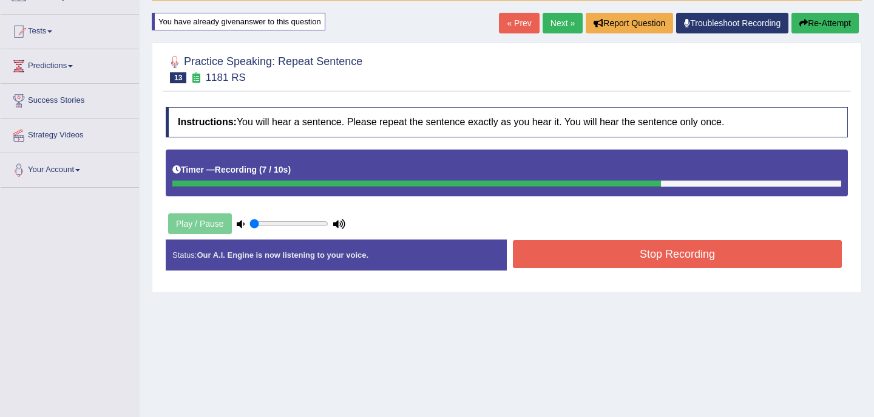
click at [586, 254] on button "Stop Recording" at bounding box center [677, 254] width 329 height 28
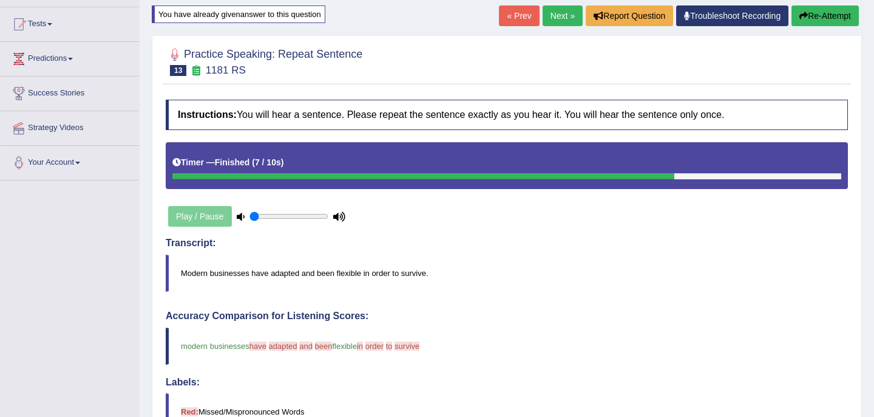
scroll to position [44, 0]
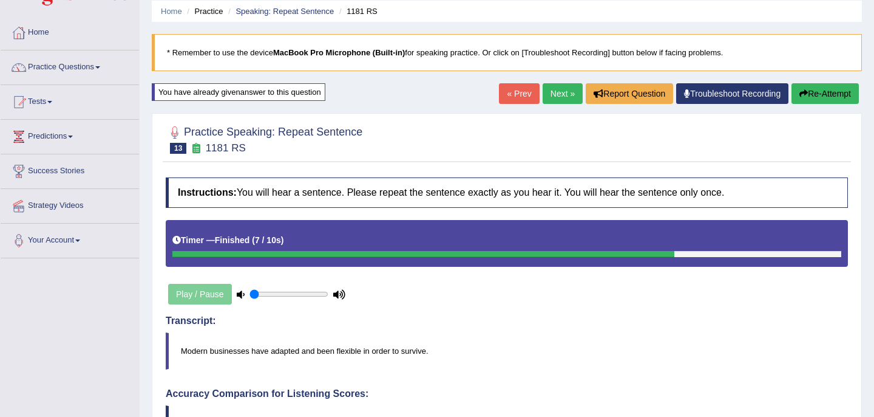
click at [551, 95] on link "Next »" at bounding box center [563, 93] width 40 height 21
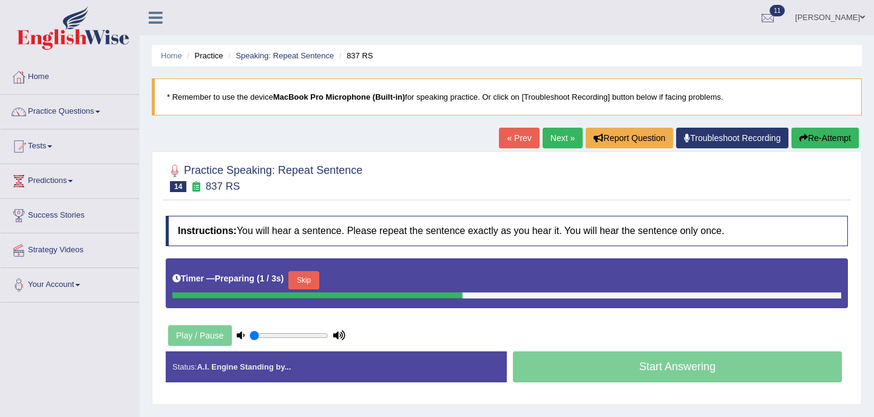
click at [311, 279] on button "Skip" at bounding box center [303, 280] width 30 height 18
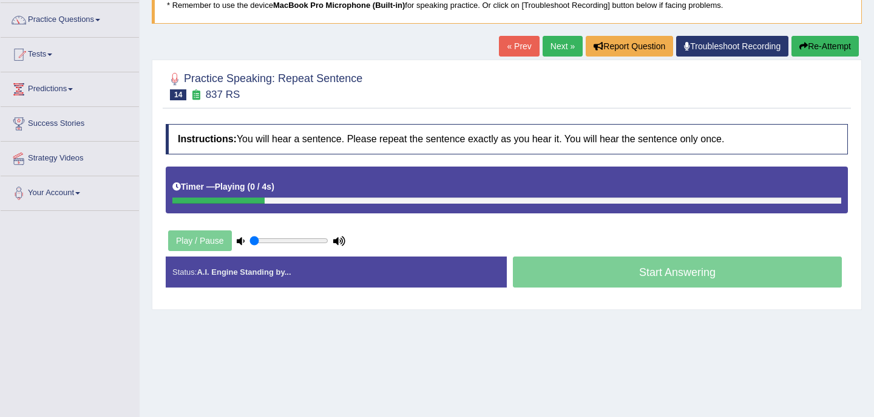
scroll to position [100, 0]
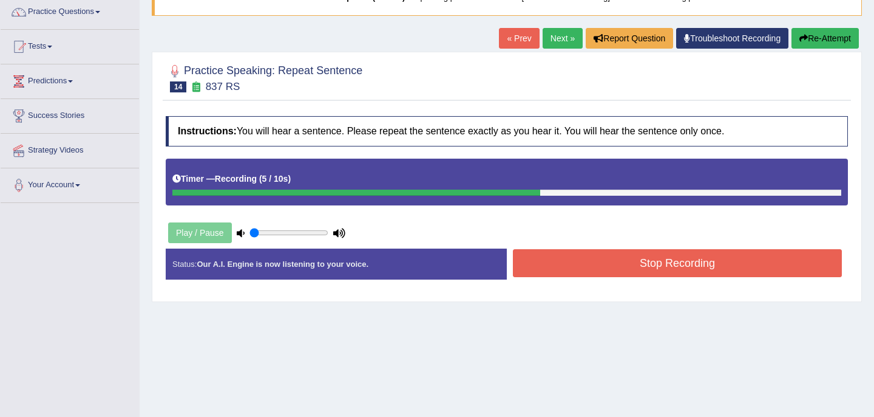
click at [593, 268] on button "Stop Recording" at bounding box center [677, 263] width 329 height 28
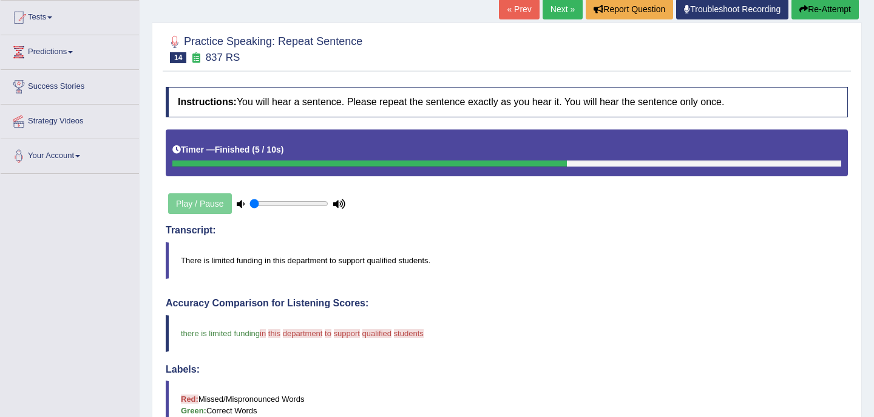
scroll to position [0, 0]
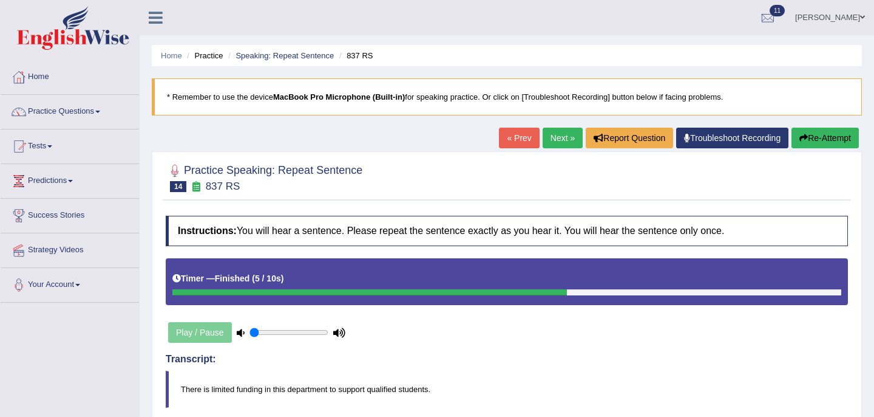
click at [556, 138] on link "Next »" at bounding box center [563, 138] width 40 height 21
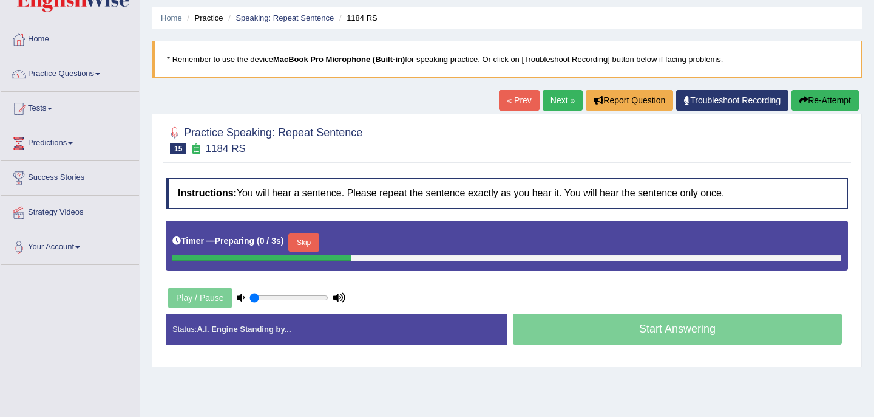
scroll to position [43, 0]
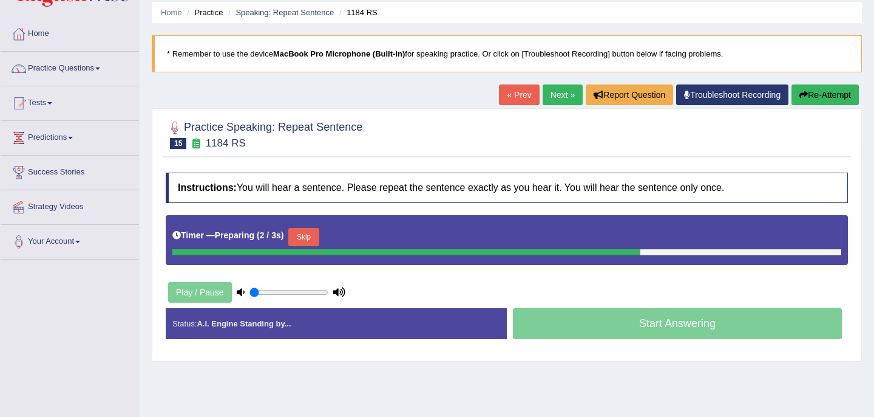
click at [311, 233] on button "Skip" at bounding box center [303, 237] width 30 height 18
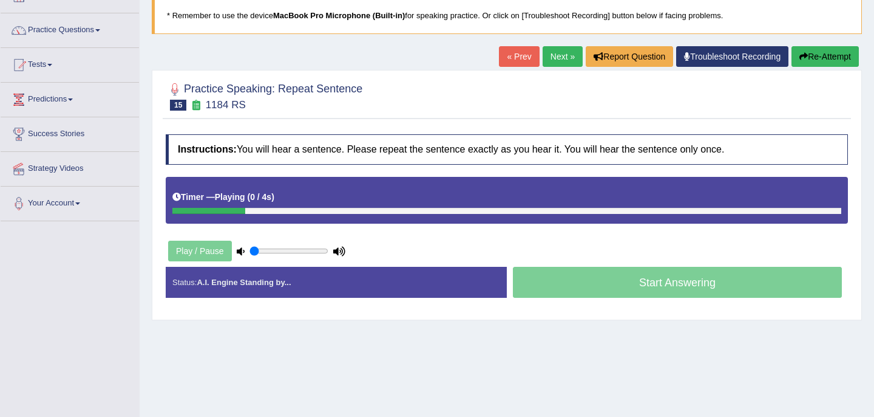
scroll to position [82, 0]
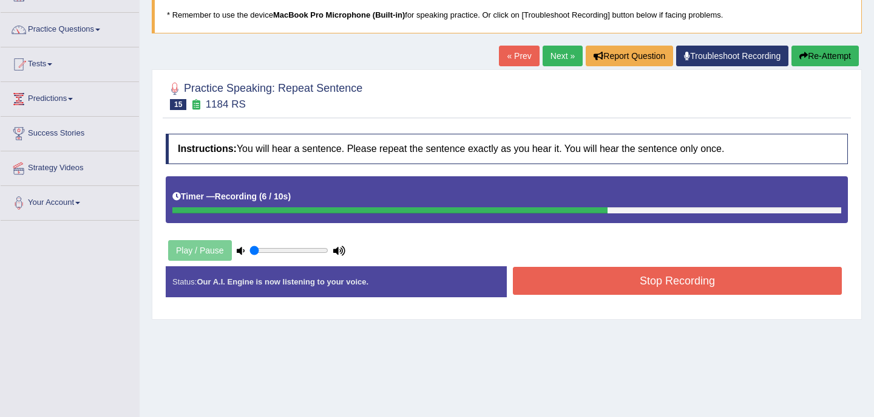
click at [582, 284] on button "Stop Recording" at bounding box center [677, 281] width 329 height 28
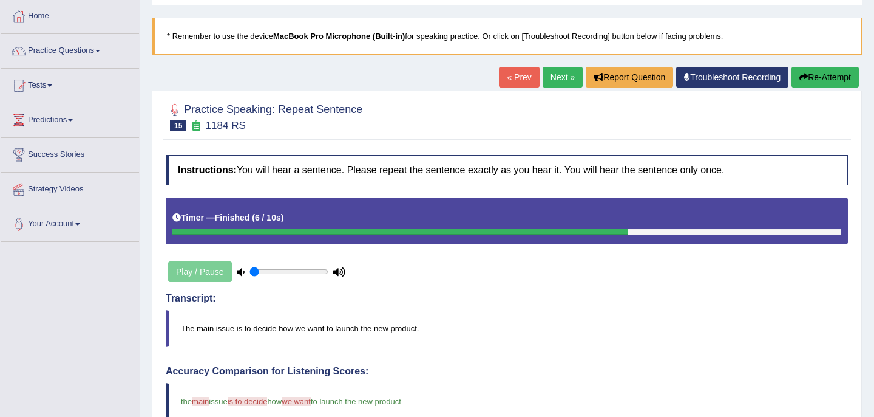
scroll to position [24, 0]
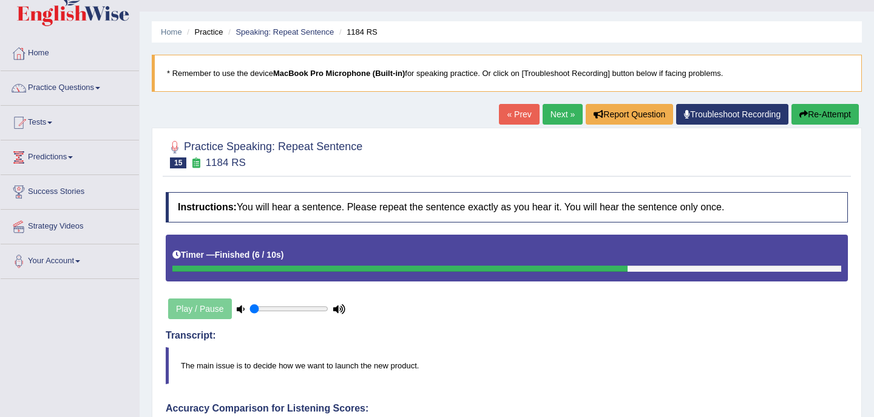
click at [551, 107] on link "Next »" at bounding box center [563, 114] width 40 height 21
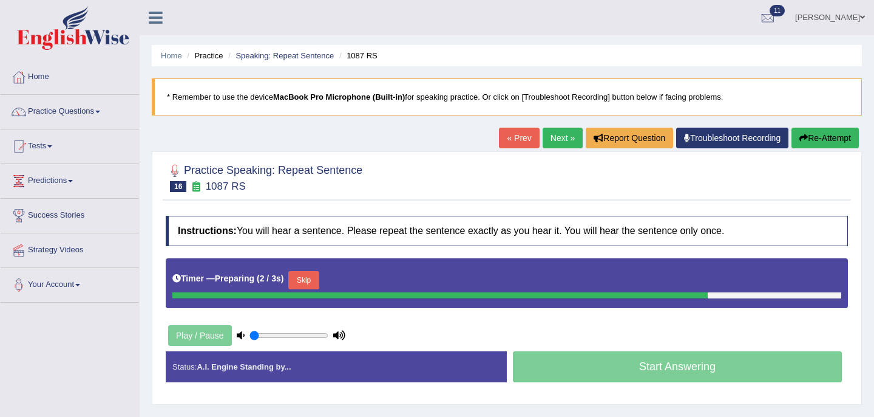
click at [314, 291] on div "Skip" at bounding box center [303, 281] width 30 height 21
click at [314, 284] on div "Timer — Preparing ( 2 / 3s ) Skip" at bounding box center [506, 280] width 669 height 24
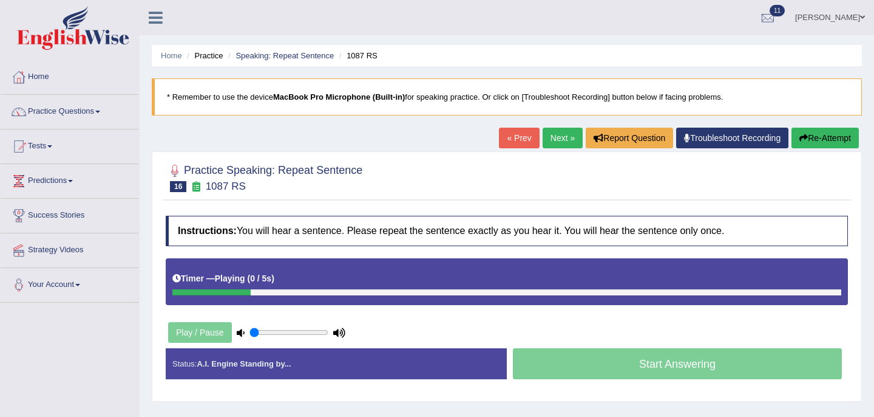
scroll to position [49, 0]
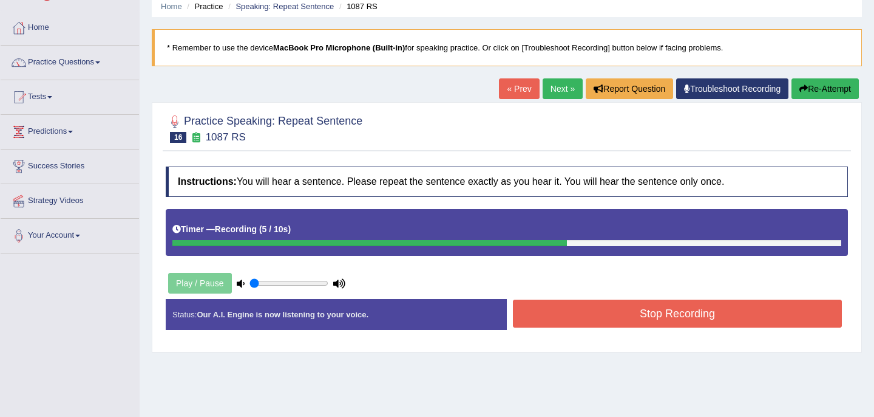
click at [587, 313] on button "Stop Recording" at bounding box center [677, 313] width 329 height 28
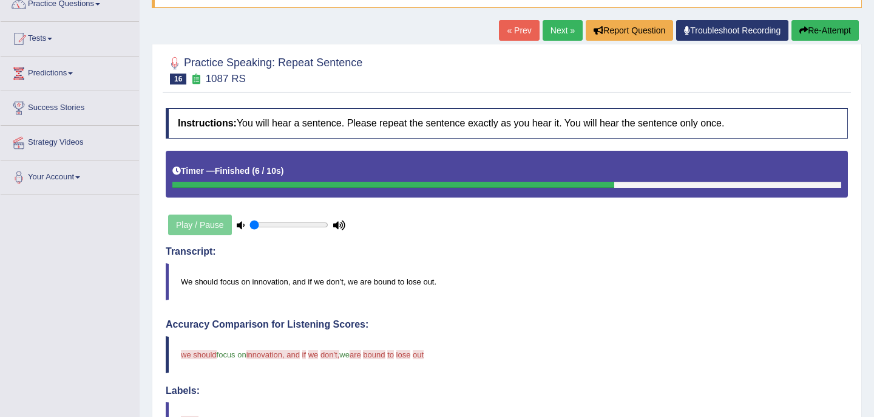
scroll to position [35, 0]
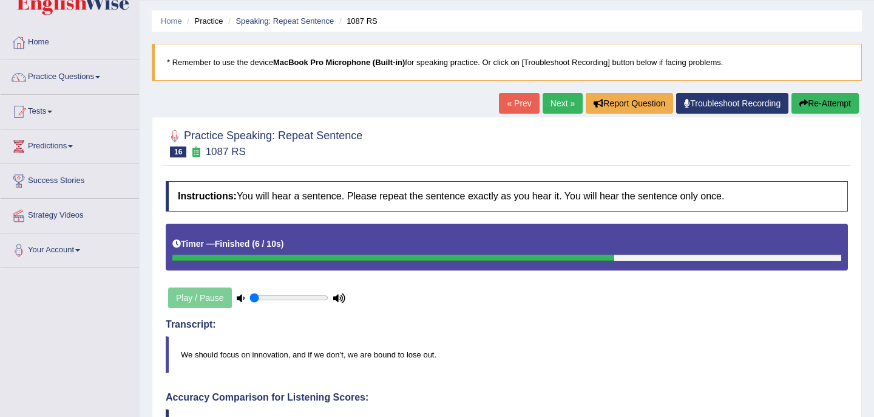
click at [551, 100] on link "Next »" at bounding box center [563, 103] width 40 height 21
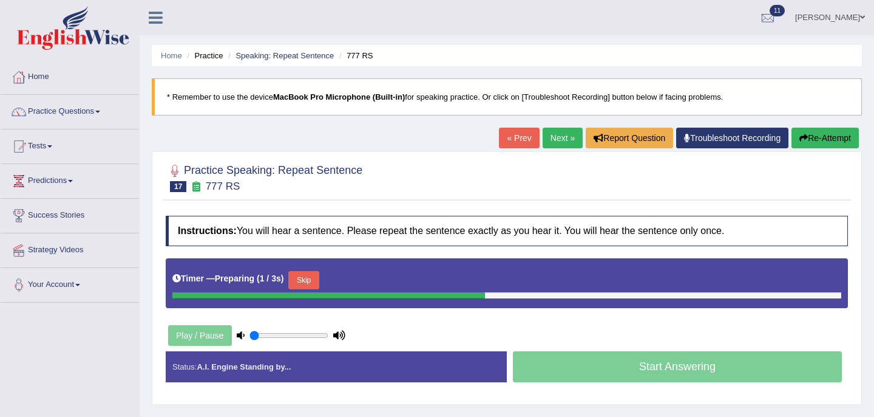
click at [313, 279] on button "Skip" at bounding box center [303, 280] width 30 height 18
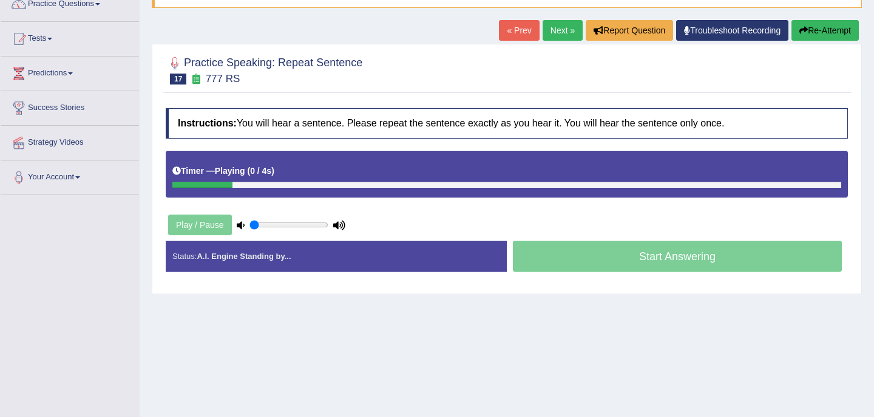
scroll to position [160, 0]
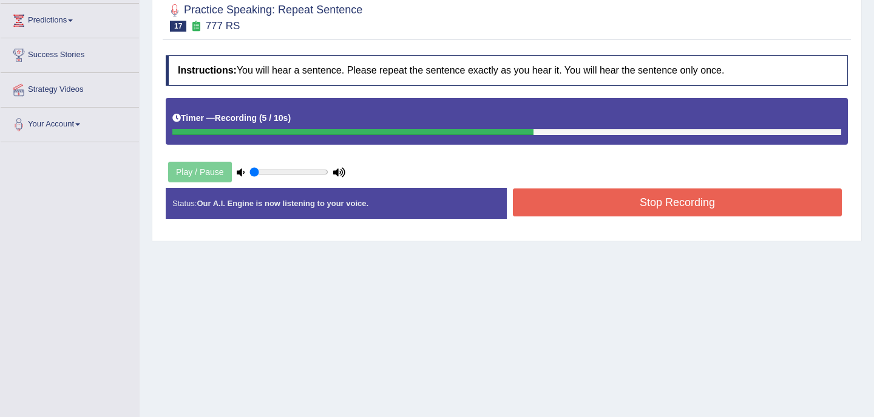
click at [602, 205] on button "Stop Recording" at bounding box center [677, 202] width 329 height 28
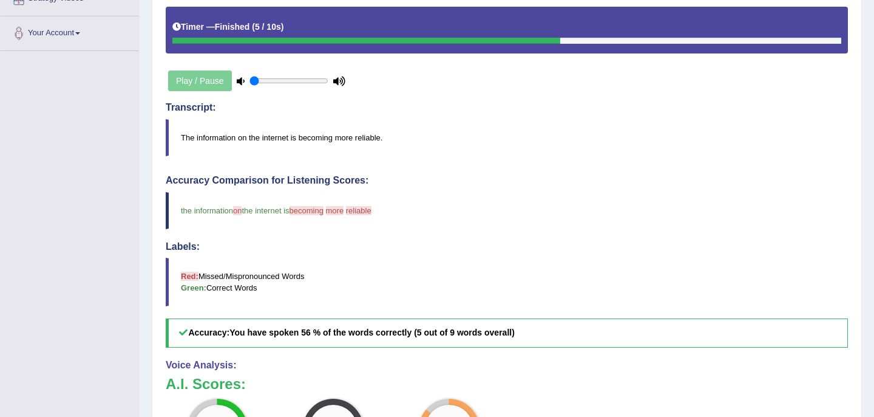
scroll to position [0, 0]
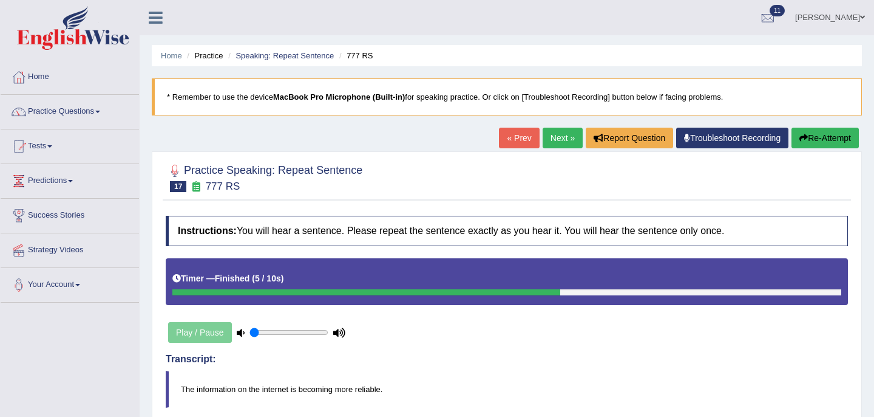
click at [558, 135] on link "Next »" at bounding box center [563, 138] width 40 height 21
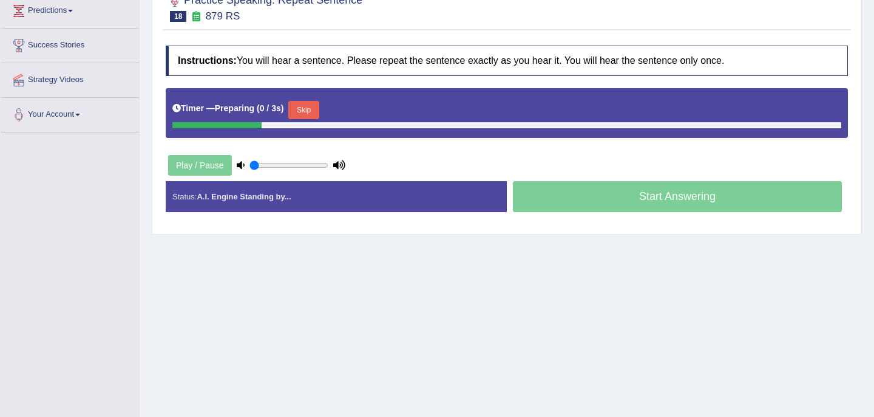
scroll to position [221, 0]
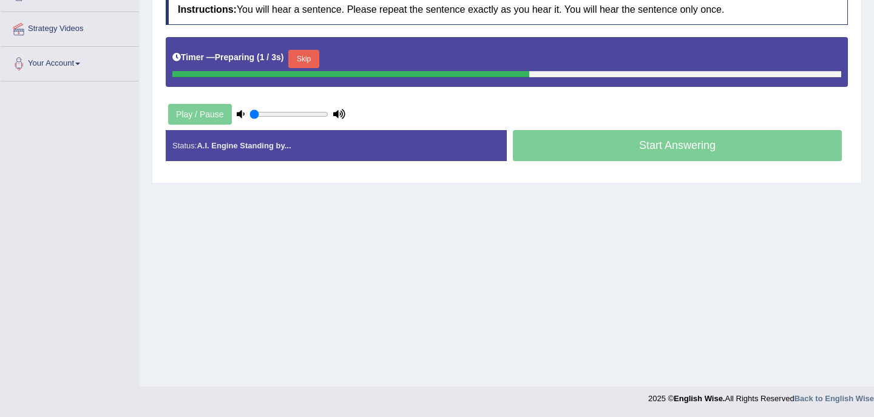
click at [312, 56] on button "Skip" at bounding box center [303, 59] width 30 height 18
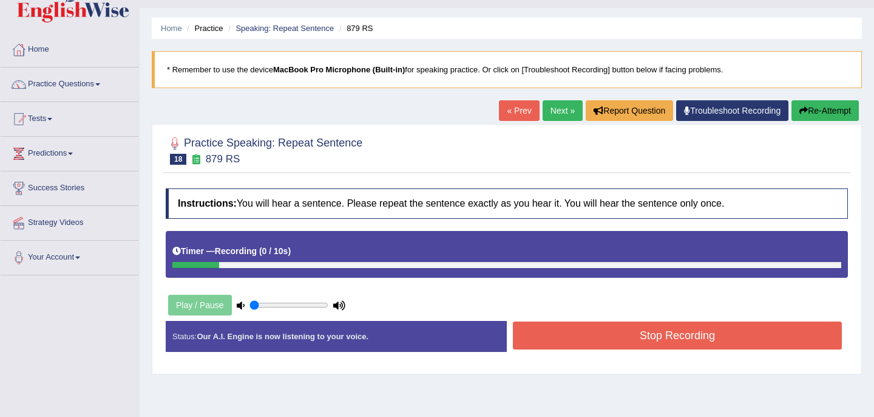
scroll to position [41, 0]
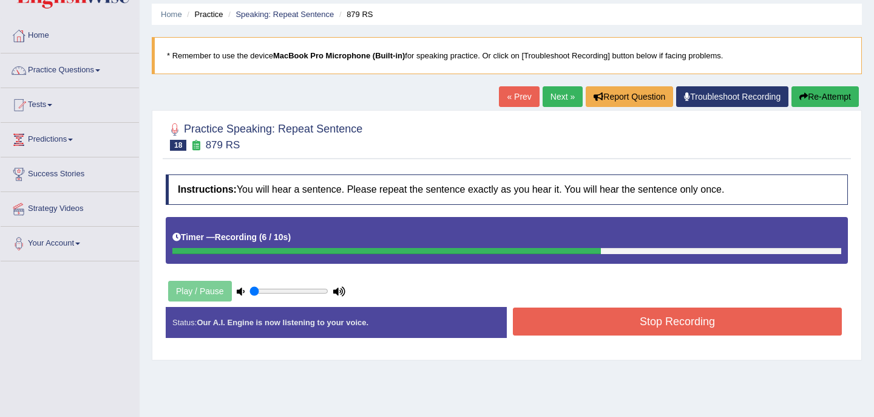
click at [602, 324] on button "Stop Recording" at bounding box center [677, 321] width 329 height 28
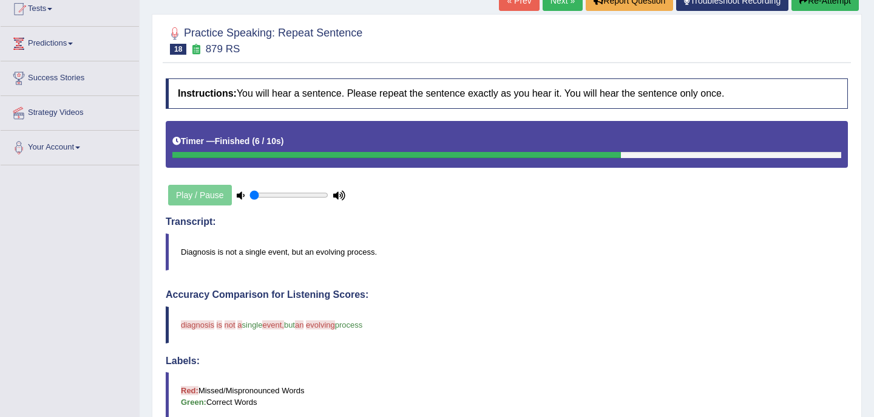
scroll to position [0, 0]
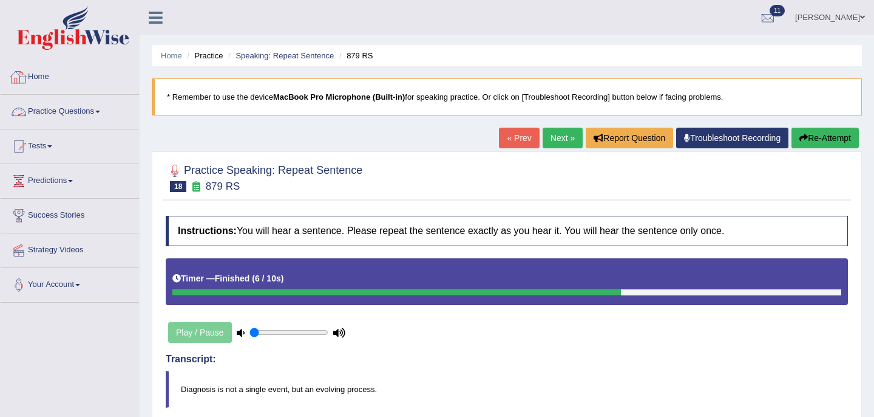
click at [44, 79] on link "Home" at bounding box center [70, 75] width 138 height 30
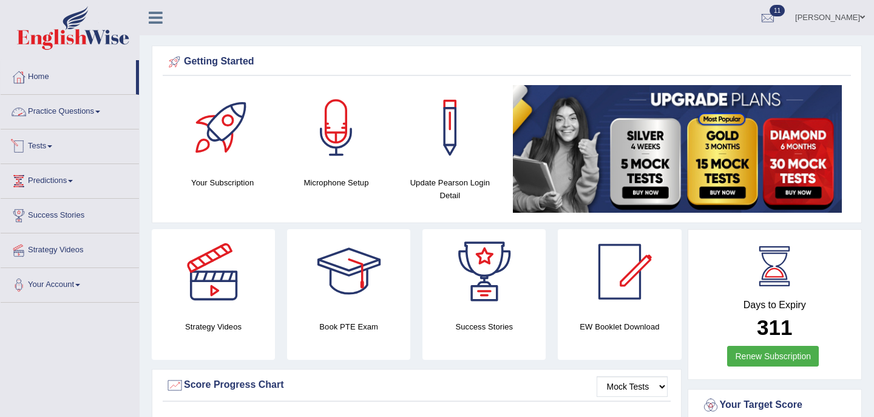
click at [96, 115] on link "Practice Questions" at bounding box center [70, 110] width 138 height 30
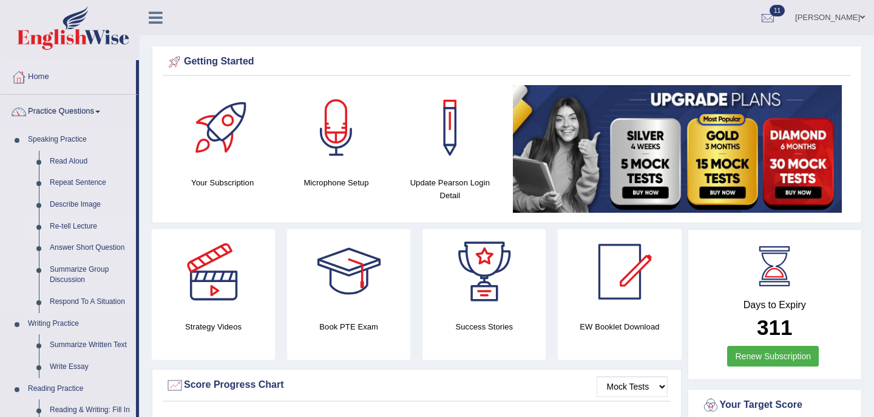
click at [76, 228] on link "Re-tell Lecture" at bounding box center [90, 227] width 92 height 22
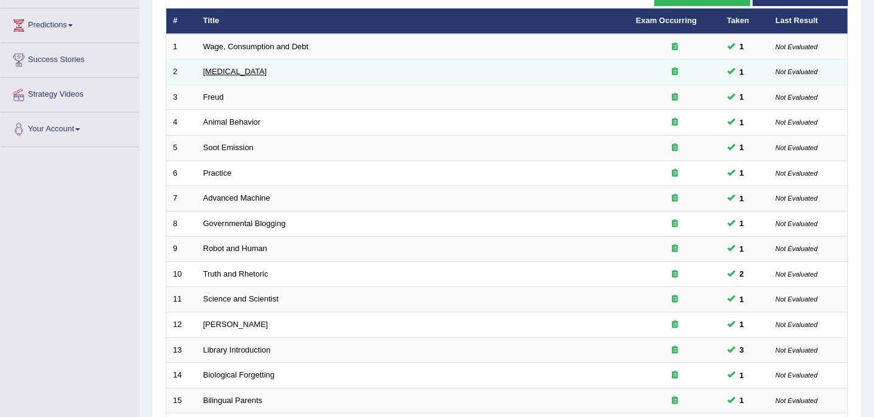
scroll to position [387, 0]
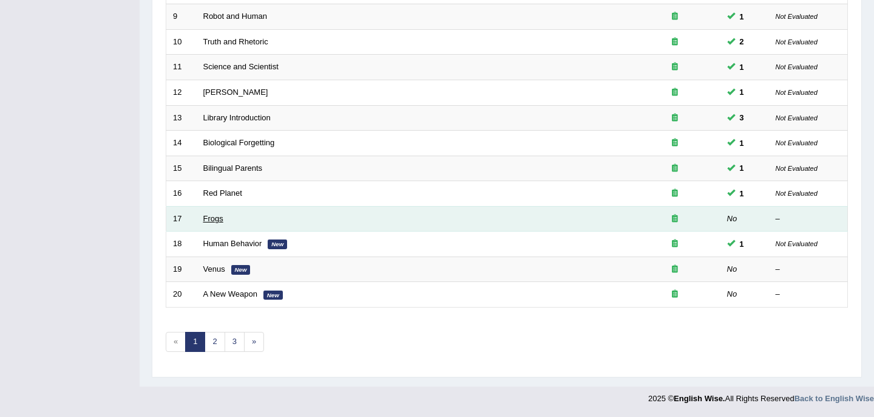
click at [211, 220] on link "Frogs" at bounding box center [213, 218] width 20 height 9
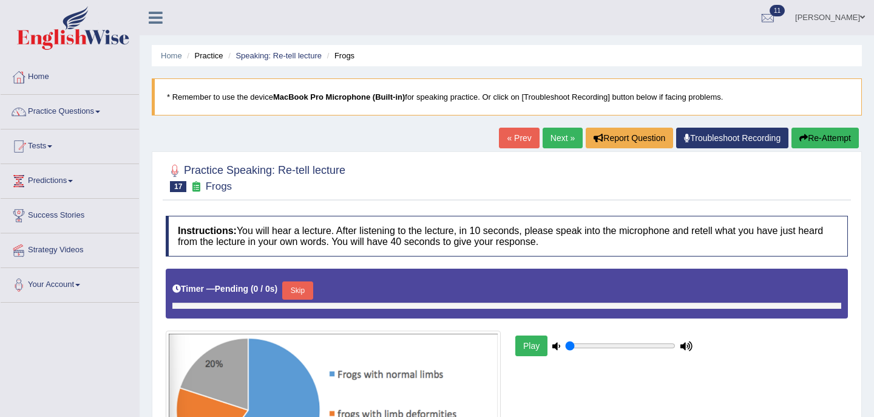
type input "0.05"
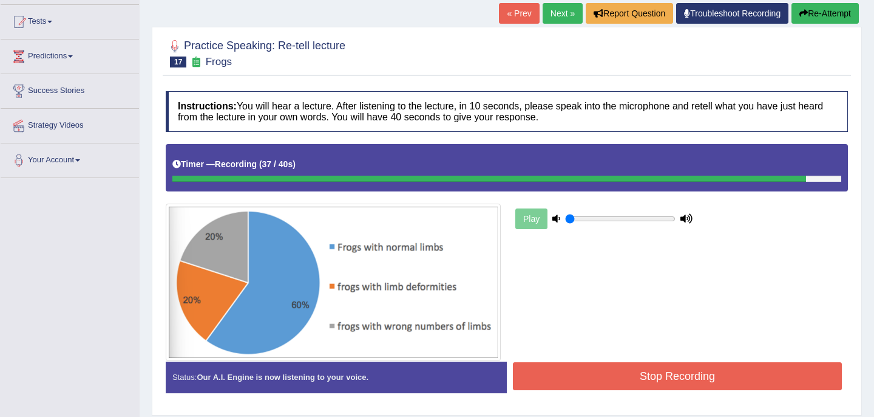
scroll to position [221, 0]
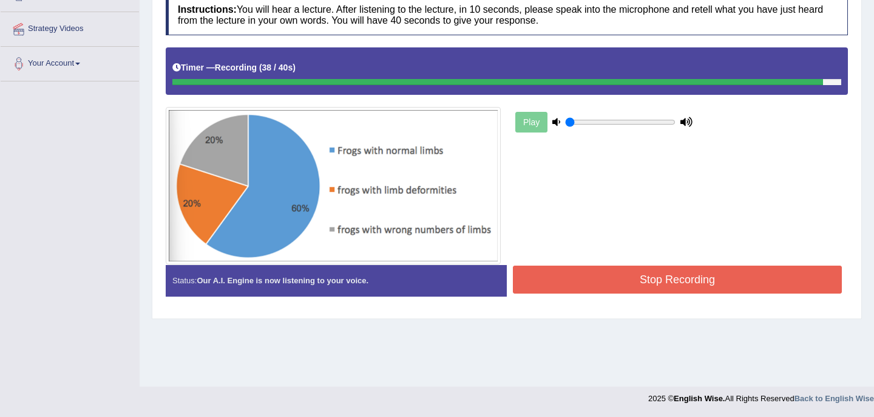
click at [609, 277] on button "Stop Recording" at bounding box center [677, 279] width 329 height 28
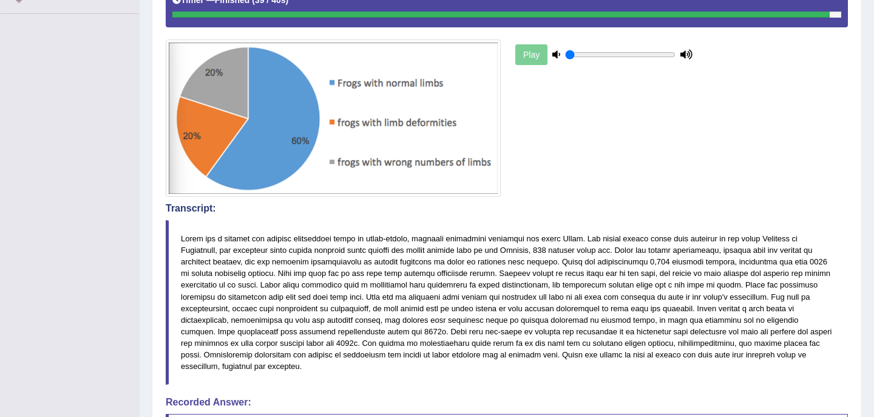
scroll to position [0, 0]
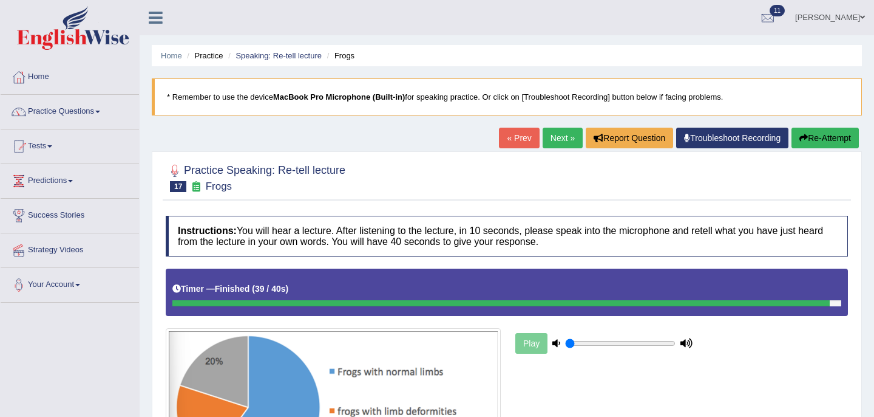
click at [561, 132] on link "Next »" at bounding box center [563, 138] width 40 height 21
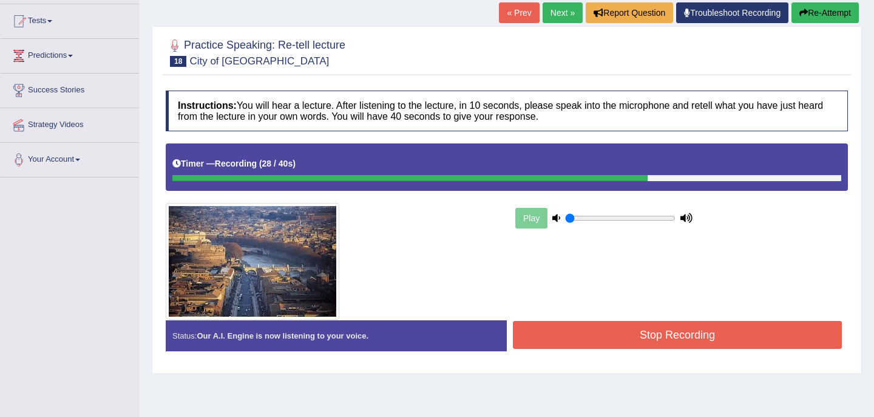
scroll to position [128, 0]
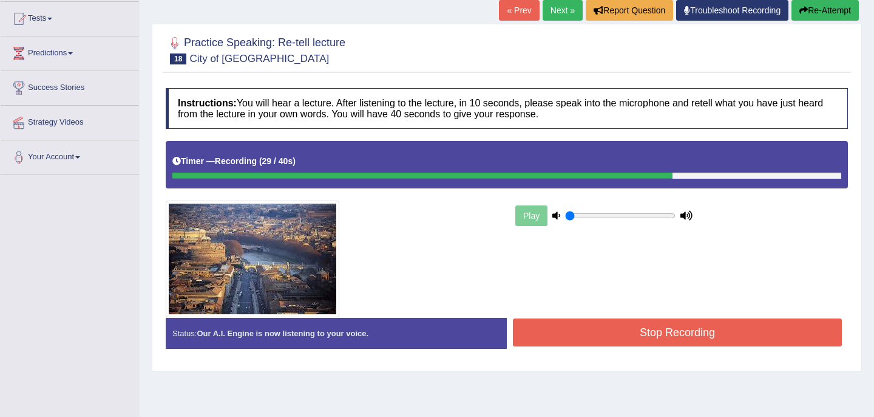
click at [636, 332] on button "Stop Recording" at bounding box center [677, 332] width 329 height 28
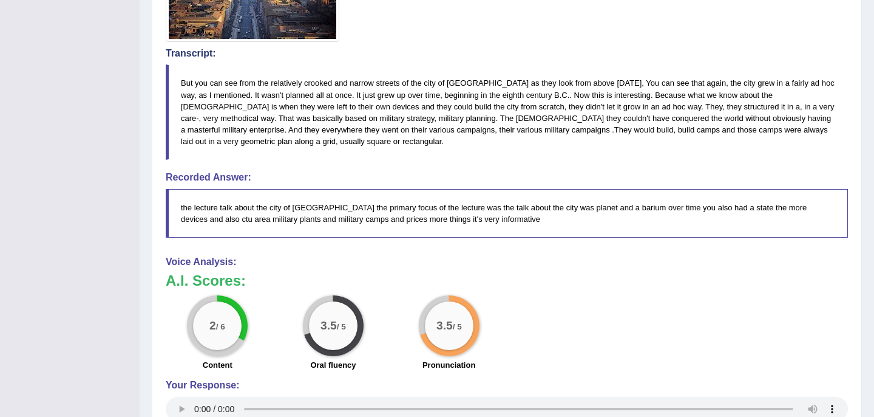
scroll to position [0, 0]
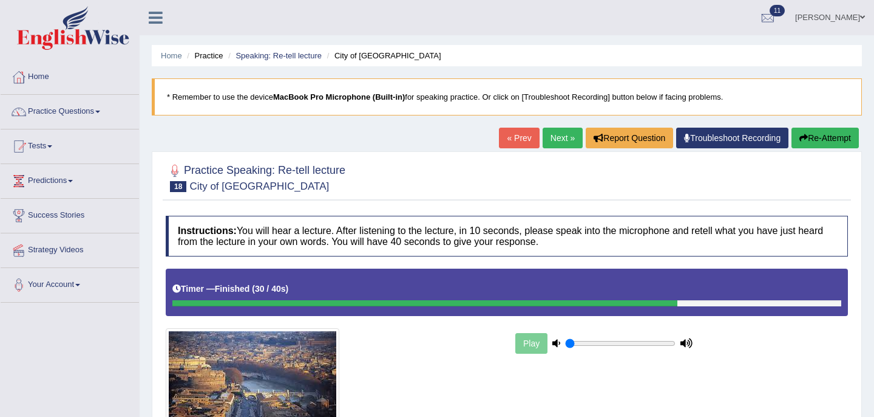
click at [556, 137] on link "Next »" at bounding box center [563, 138] width 40 height 21
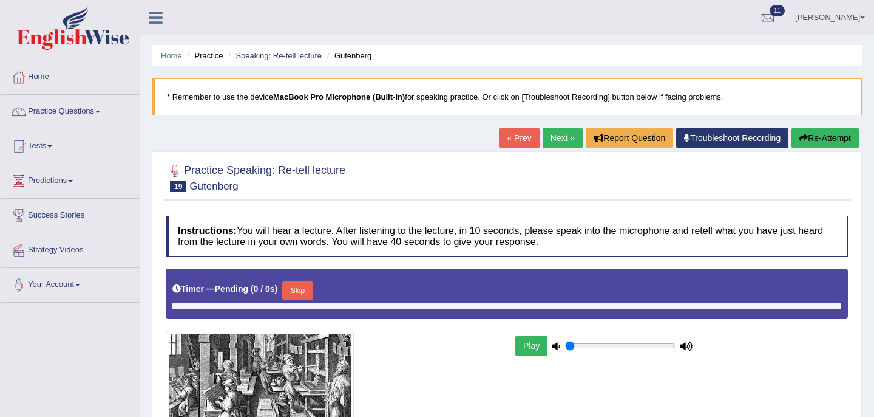
type input "0.05"
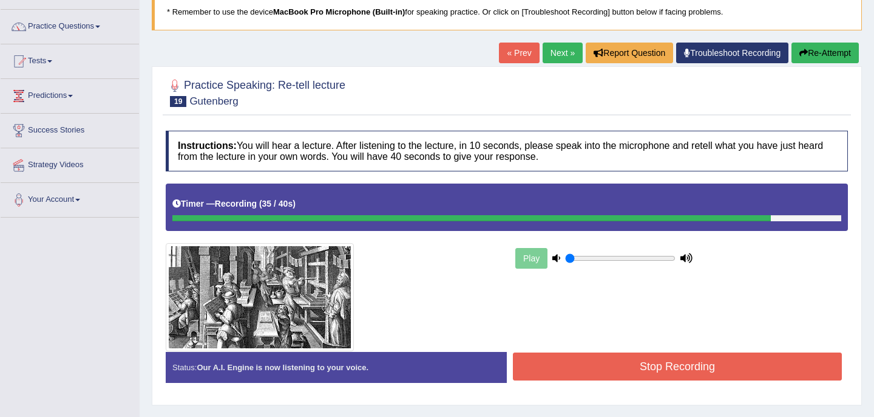
scroll to position [92, 0]
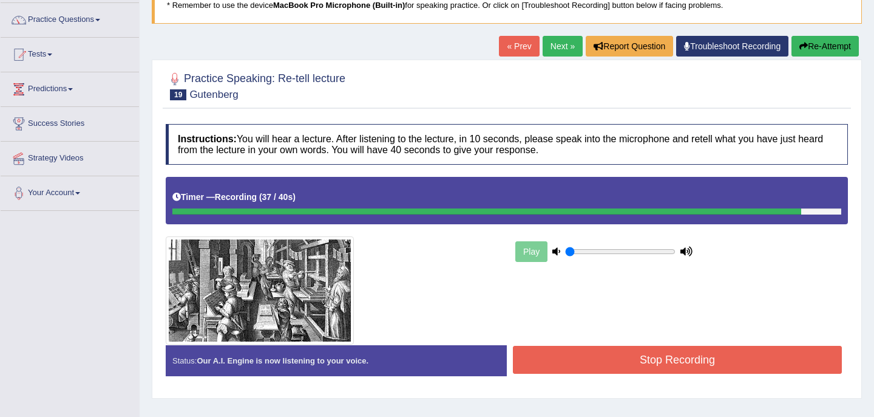
click at [653, 365] on button "Stop Recording" at bounding box center [677, 359] width 329 height 28
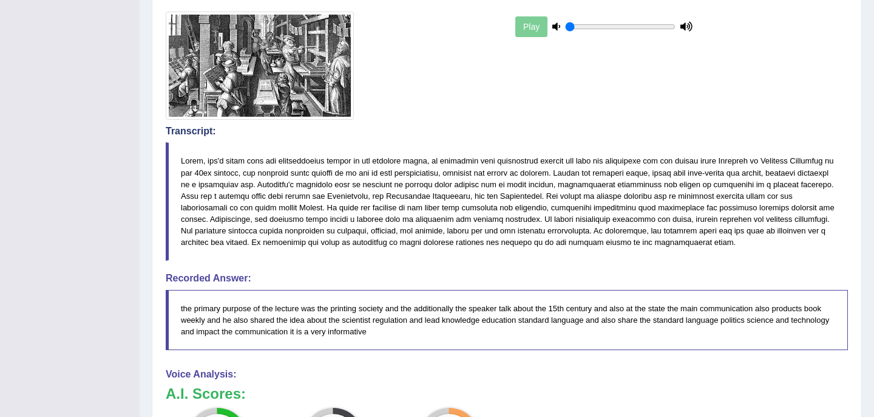
scroll to position [0, 0]
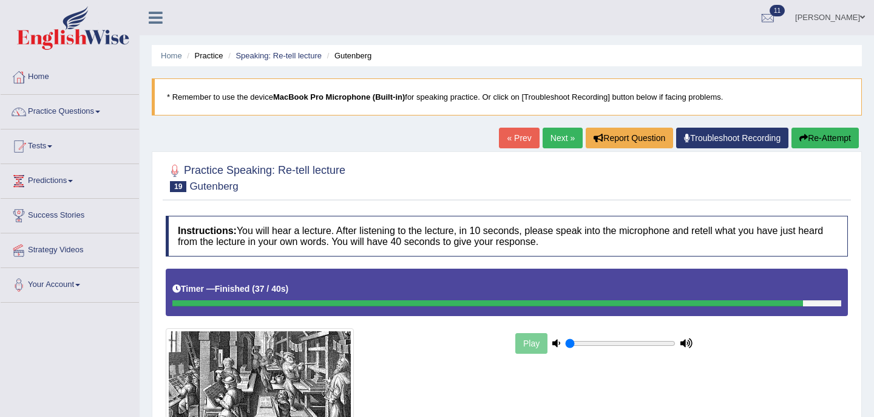
click at [825, 137] on button "Re-Attempt" at bounding box center [825, 138] width 67 height 21
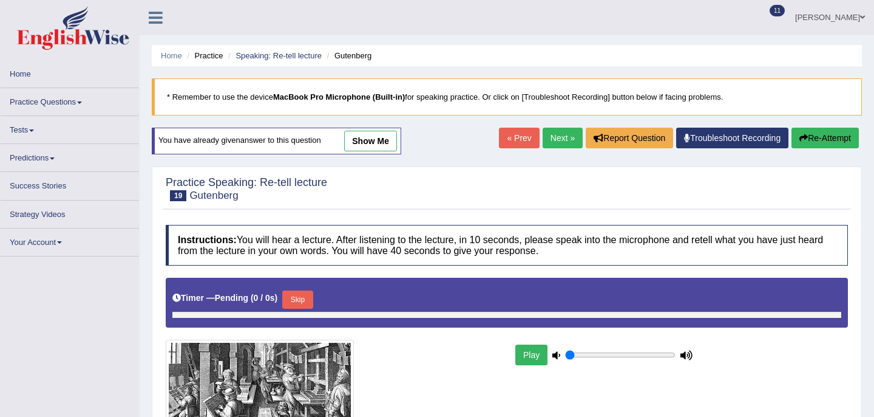
type input "0.05"
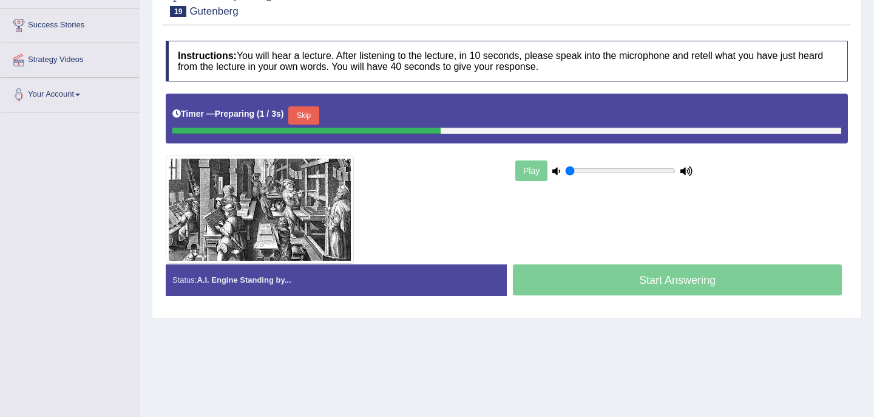
scroll to position [221, 0]
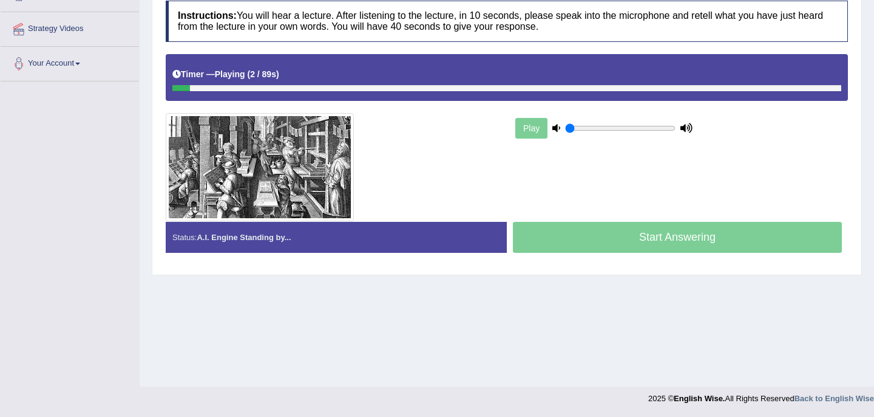
click at [457, 84] on div "Timer — Playing ( 2 / 89s ) Skip" at bounding box center [506, 74] width 669 height 21
drag, startPoint x: 616, startPoint y: 234, endPoint x: 615, endPoint y: 228, distance: 6.7
click at [616, 233] on div "Start Answering" at bounding box center [677, 239] width 341 height 34
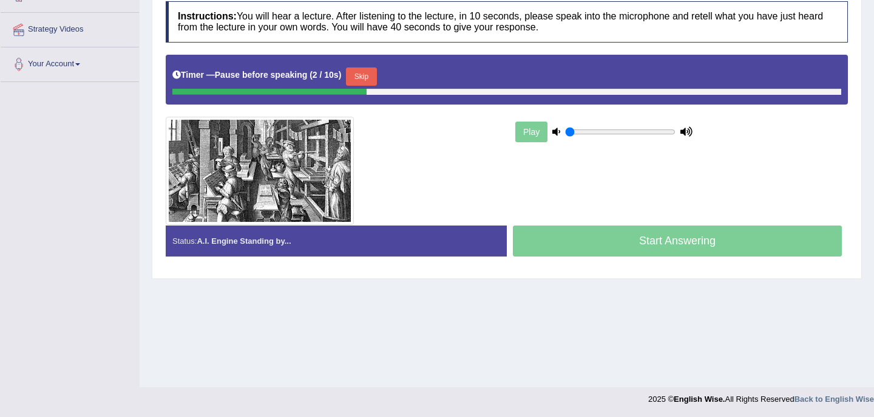
click at [370, 76] on button "Skip" at bounding box center [361, 76] width 30 height 18
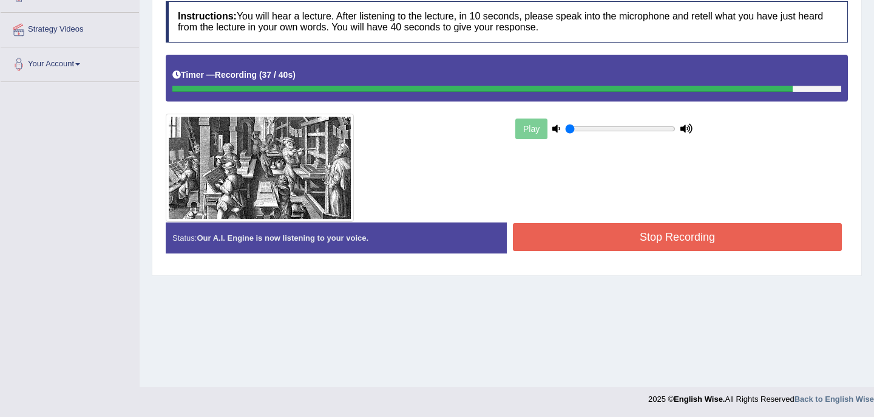
click at [650, 243] on button "Stop Recording" at bounding box center [677, 237] width 329 height 28
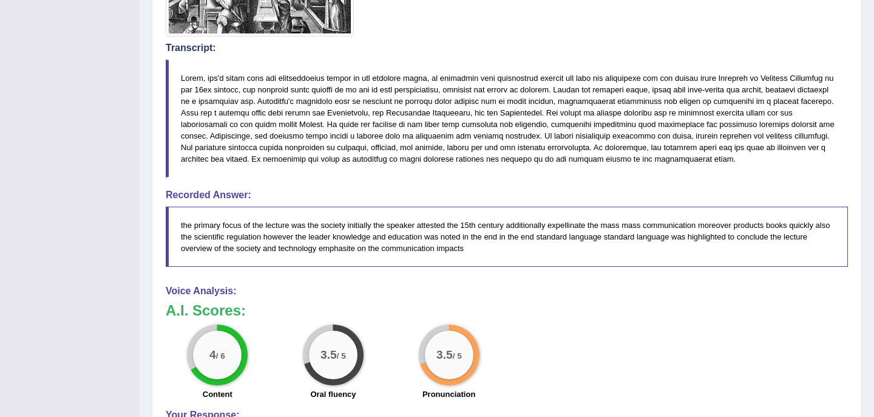
scroll to position [608, 0]
